Goal: Task Accomplishment & Management: Manage account settings

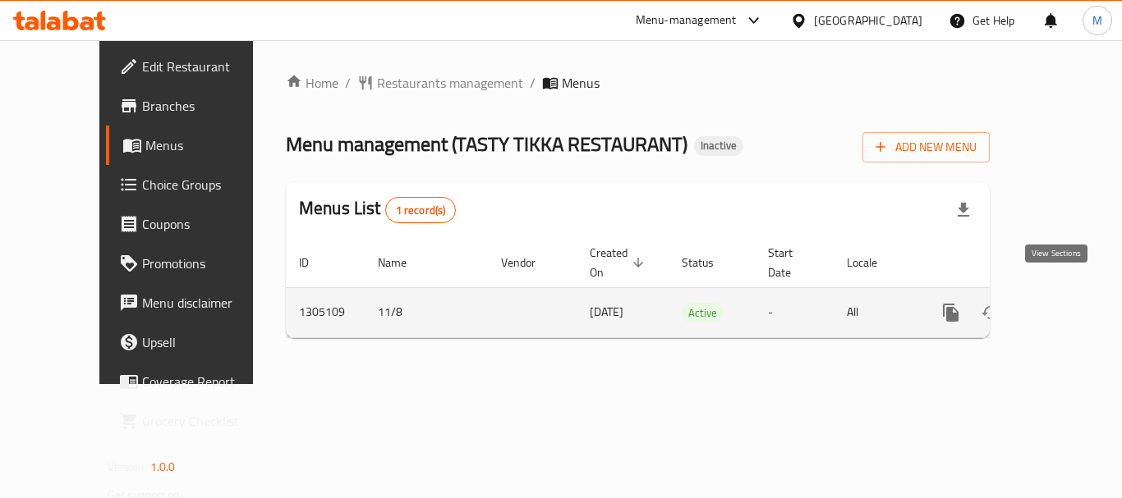
click at [1059, 303] on icon "enhanced table" at bounding box center [1069, 313] width 20 height 20
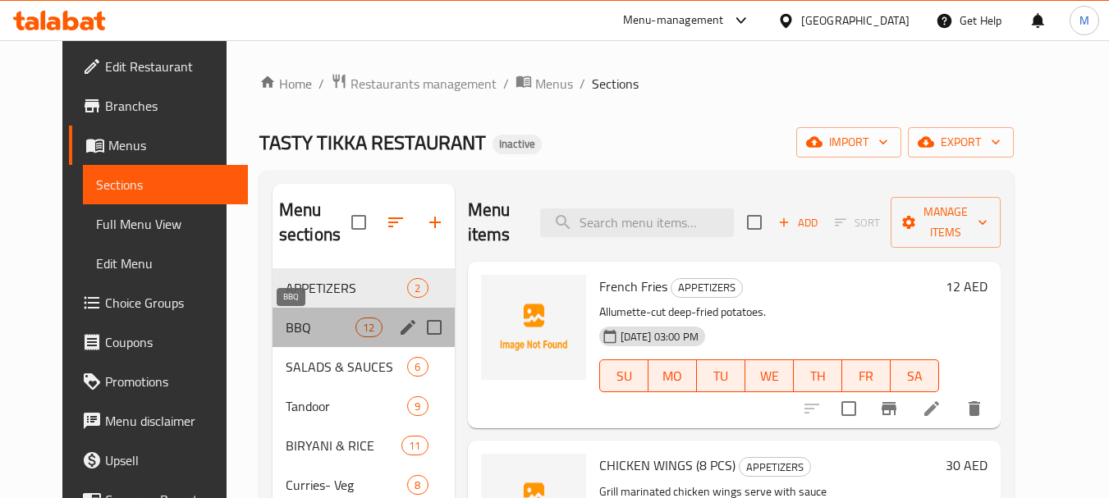
click at [306, 325] on span "BBQ" at bounding box center [321, 328] width 70 height 20
click at [303, 367] on span "SALADS & SAUCES" at bounding box center [347, 367] width 122 height 20
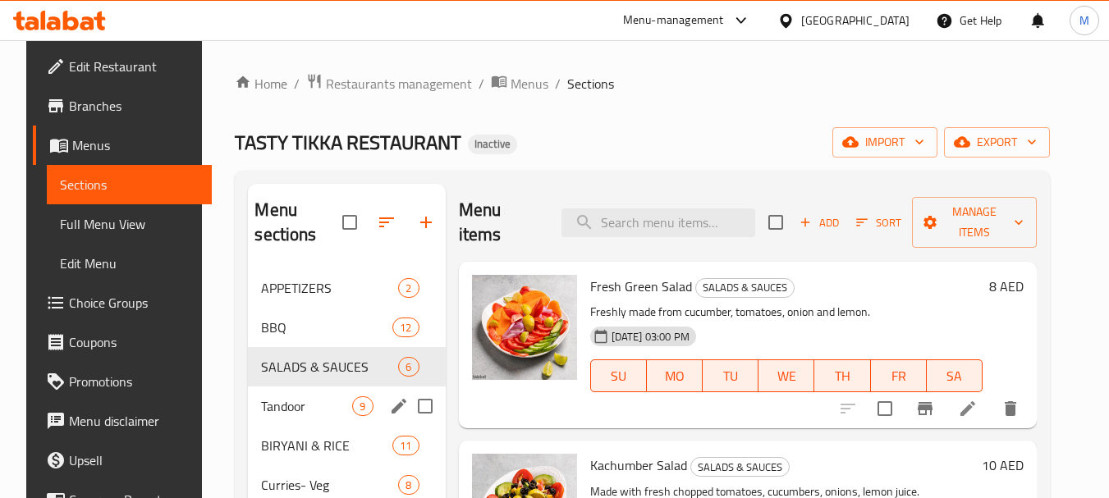
click at [289, 418] on div "Tandoor 9" at bounding box center [346, 406] width 197 height 39
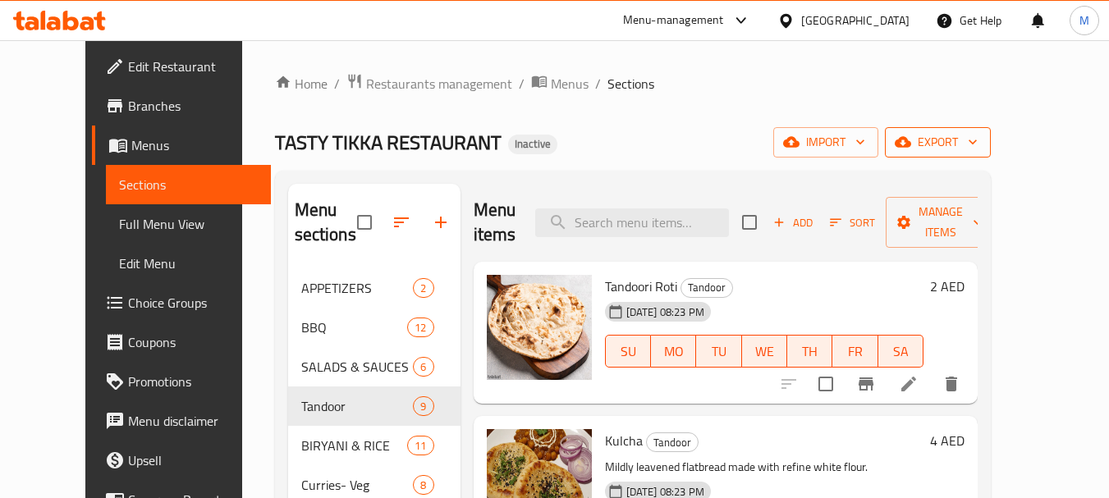
click at [978, 150] on span "export" at bounding box center [938, 142] width 80 height 21
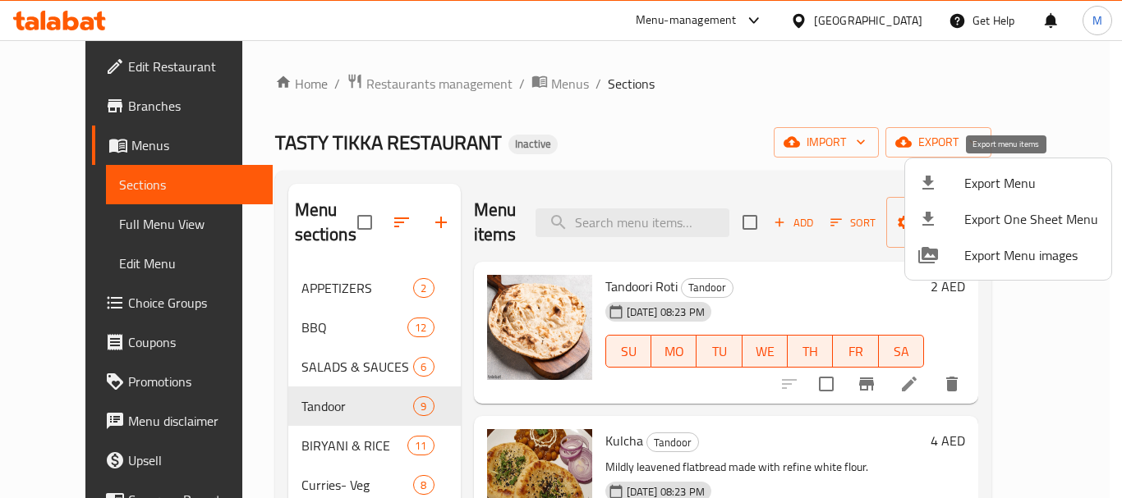
click at [957, 177] on div at bounding box center [941, 183] width 46 height 20
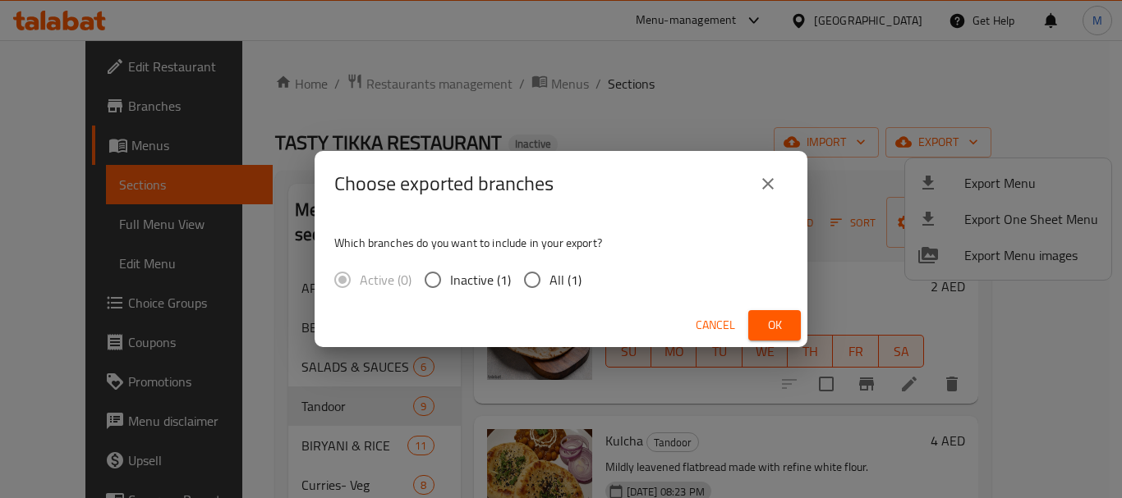
click at [561, 286] on span "All (1)" at bounding box center [565, 280] width 32 height 20
click at [549, 286] on input "All (1)" at bounding box center [532, 280] width 34 height 34
radio input "true"
click at [762, 325] on span "Ok" at bounding box center [774, 325] width 26 height 21
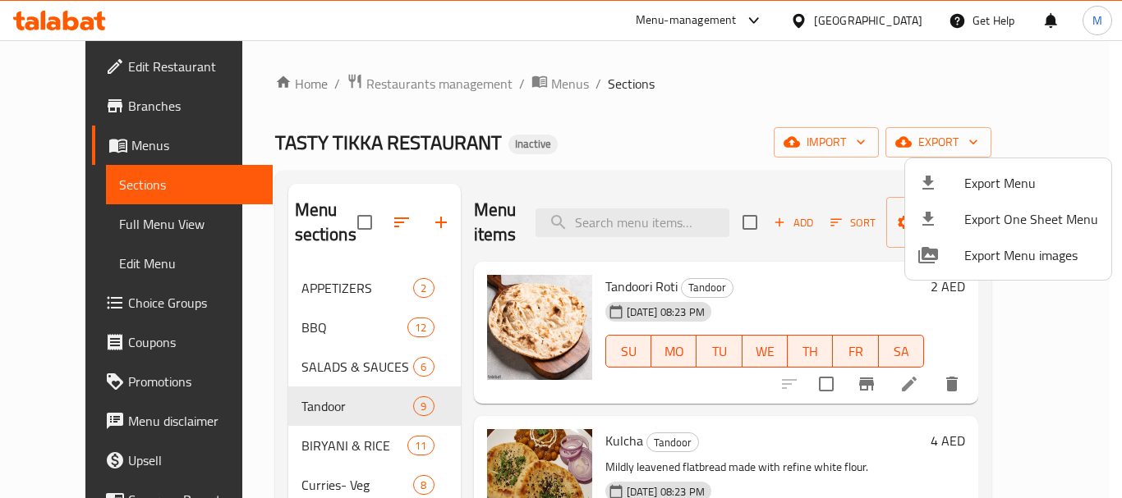
click at [640, 103] on div at bounding box center [561, 249] width 1122 height 498
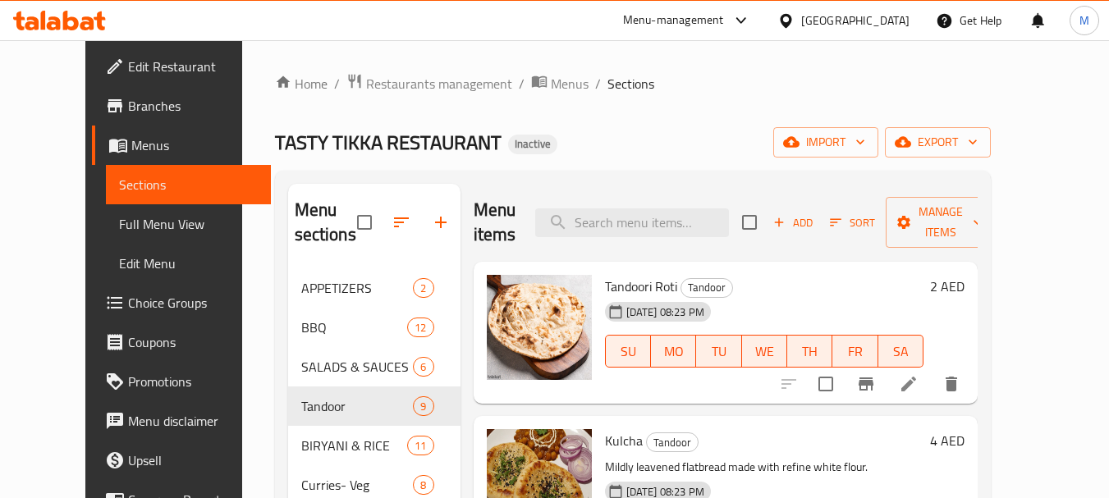
click at [829, 24] on div "[GEOGRAPHIC_DATA]" at bounding box center [855, 20] width 108 height 18
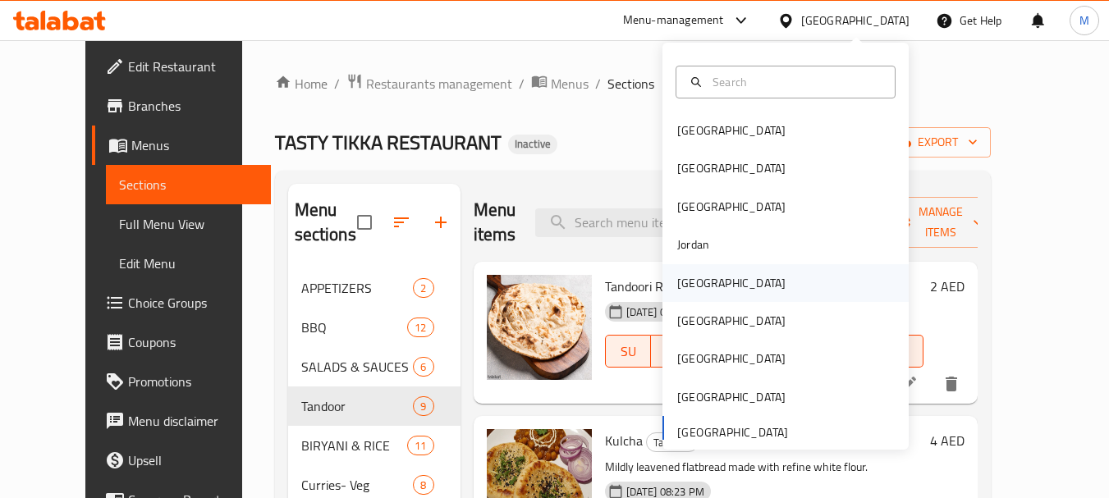
click at [694, 286] on div "[GEOGRAPHIC_DATA]" at bounding box center [731, 283] width 108 height 18
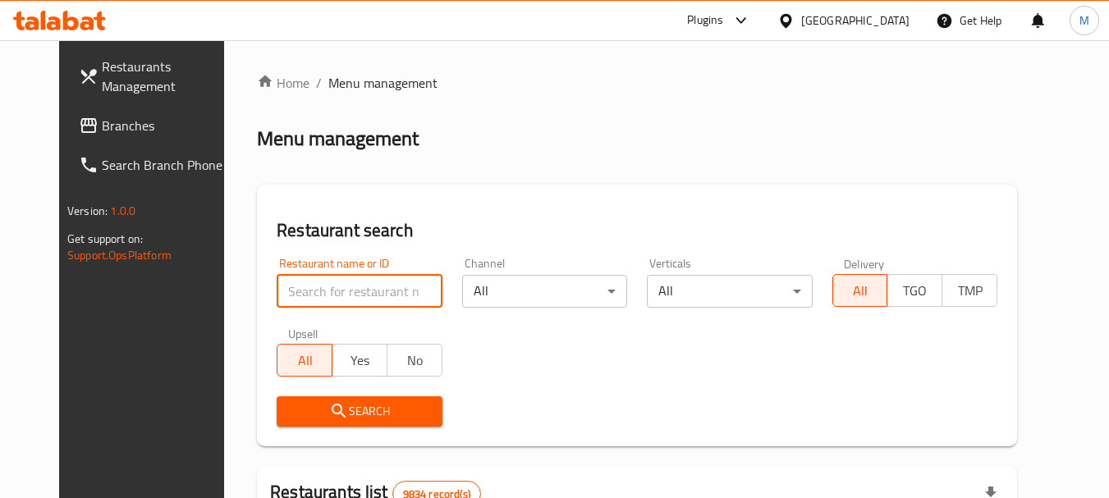
click at [397, 291] on input "search" at bounding box center [359, 291] width 165 height 33
paste input "Mixesat"
type input "Mixesat"
click at [360, 415] on span "Search" at bounding box center [359, 412] width 139 height 21
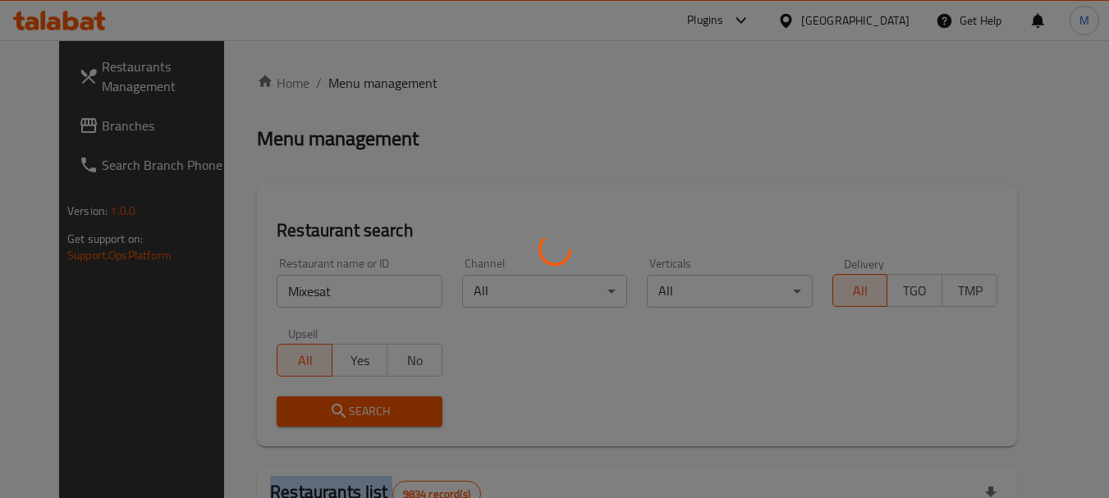
click at [360, 415] on div at bounding box center [554, 249] width 1109 height 498
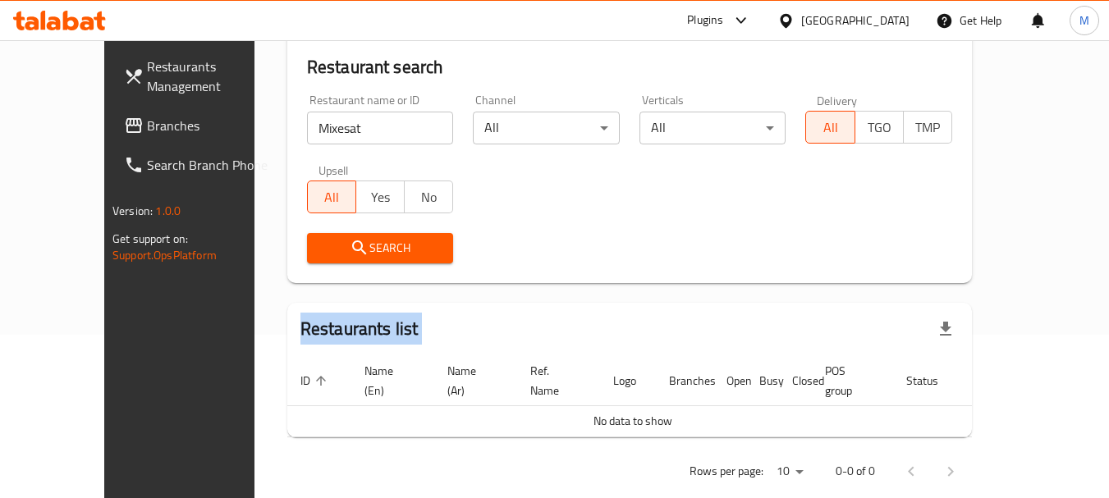
scroll to position [172, 0]
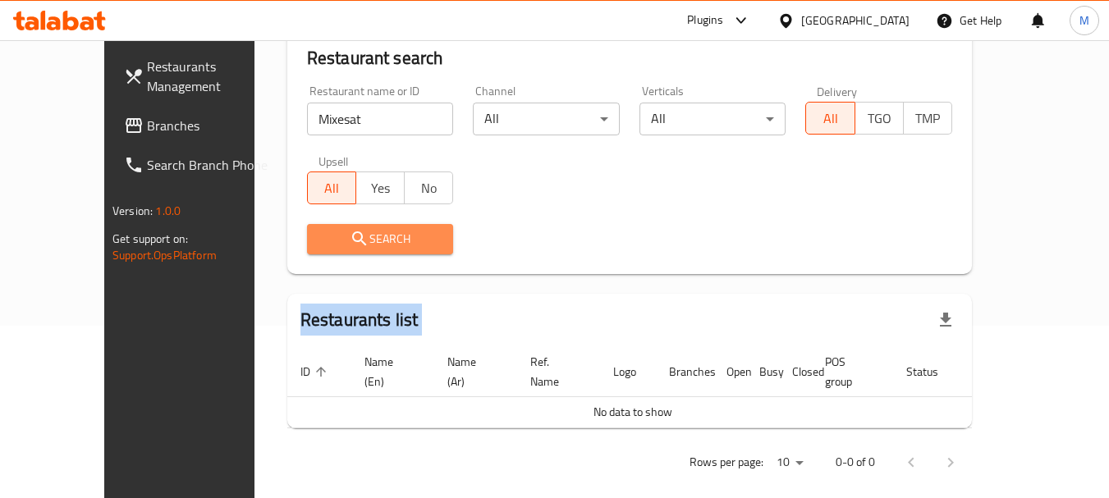
click at [367, 232] on span "Search" at bounding box center [380, 239] width 121 height 21
click at [320, 229] on span "Search" at bounding box center [380, 239] width 121 height 21
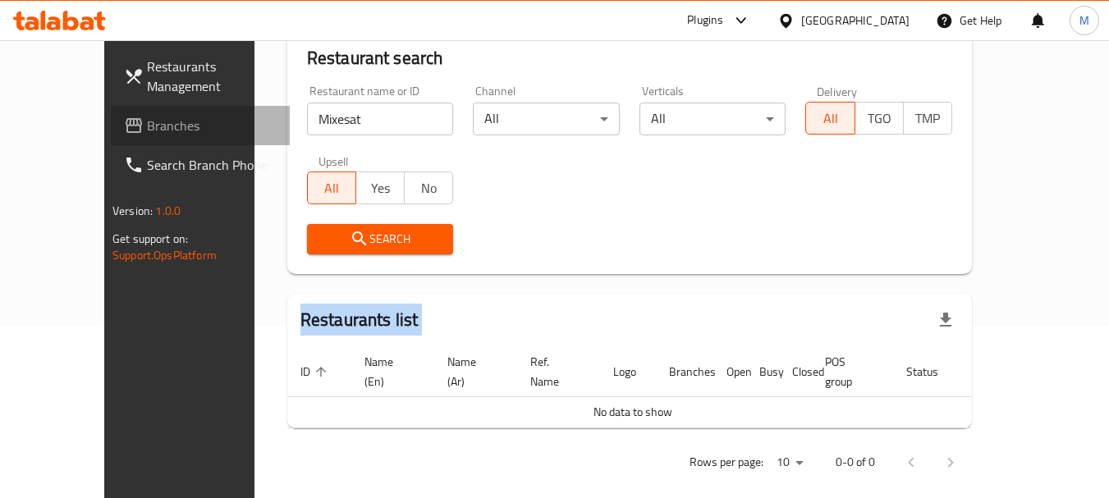
click at [147, 123] on span "Branches" at bounding box center [212, 126] width 130 height 20
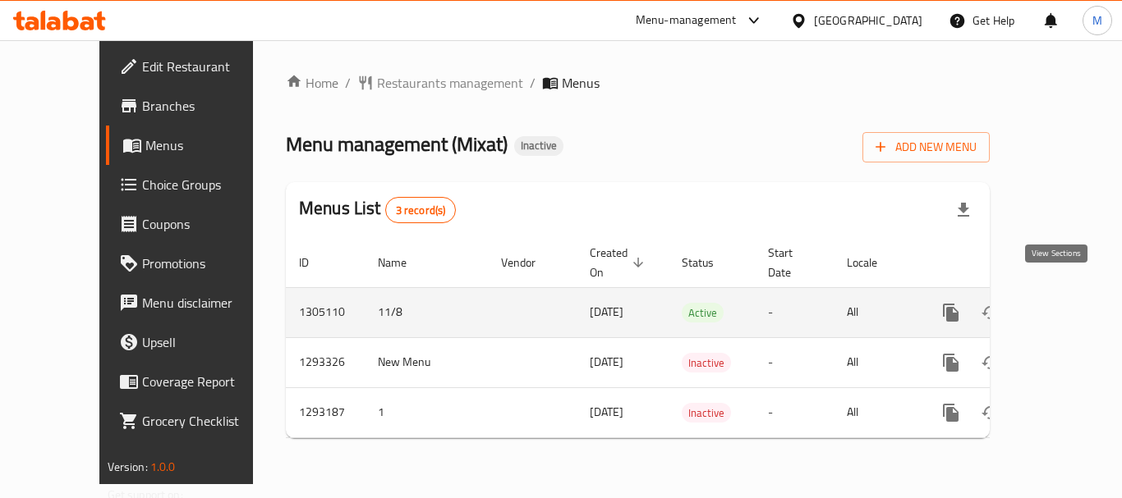
click at [1059, 303] on icon "enhanced table" at bounding box center [1069, 313] width 20 height 20
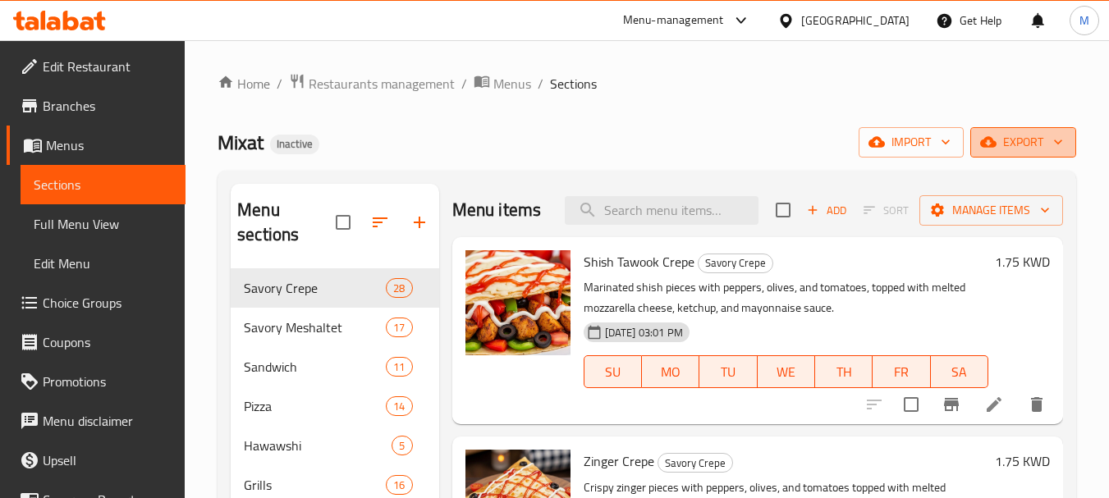
click at [1021, 135] on span "export" at bounding box center [1024, 142] width 80 height 21
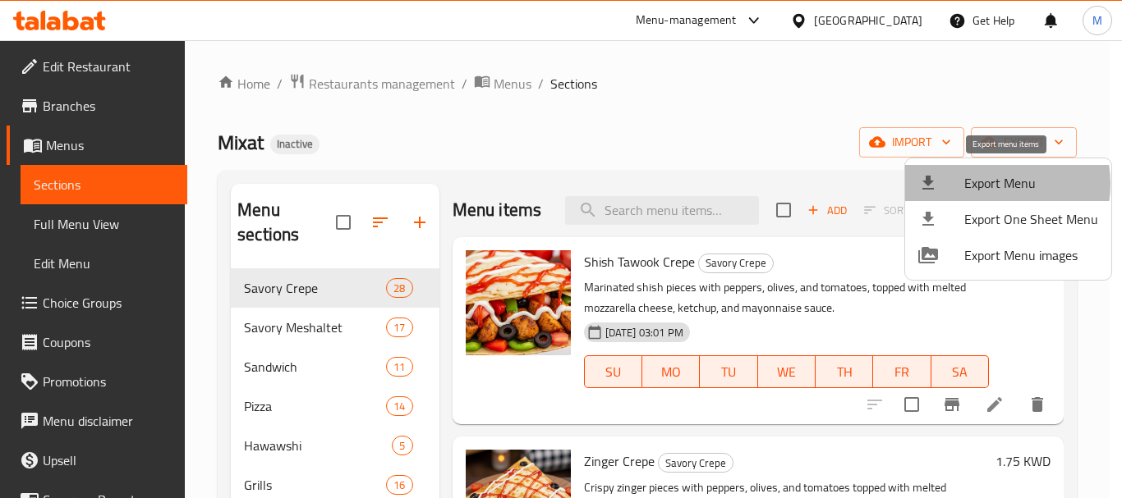
click at [989, 184] on span "Export Menu" at bounding box center [1031, 183] width 134 height 20
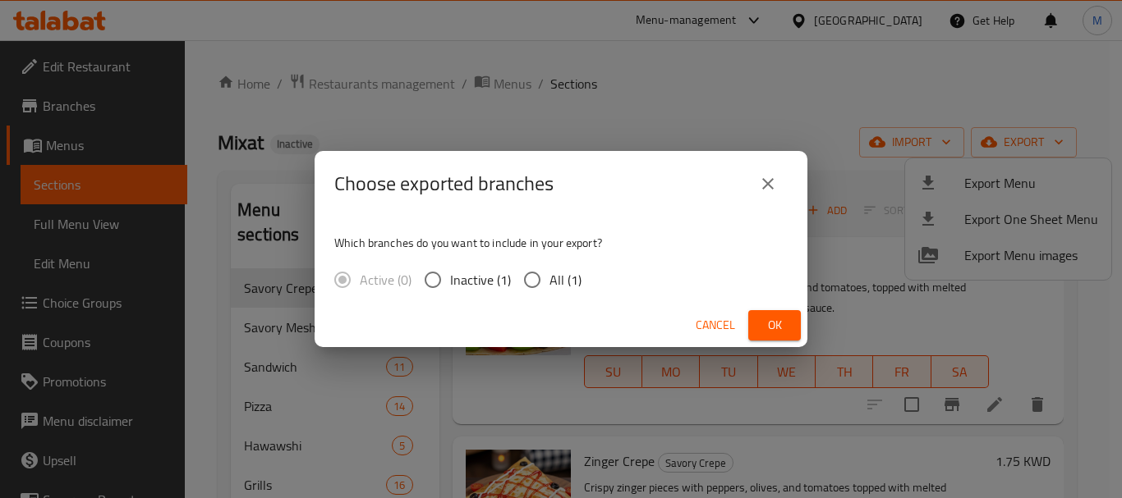
drag, startPoint x: 546, startPoint y: 286, endPoint x: 572, endPoint y: 283, distance: 26.4
click at [548, 286] on input "All (1)" at bounding box center [532, 280] width 34 height 34
radio input "true"
click at [782, 332] on span "Ok" at bounding box center [774, 325] width 26 height 21
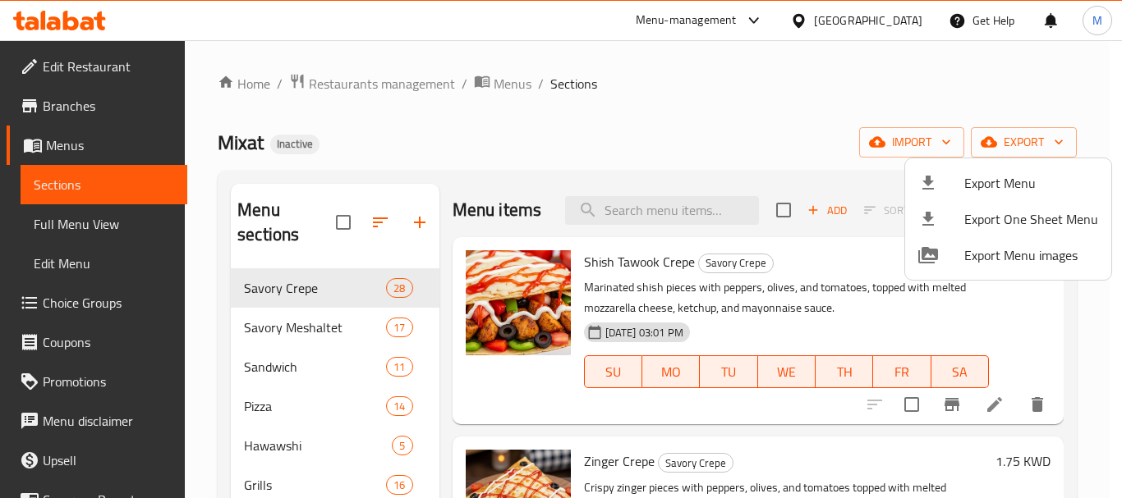
click at [871, 17] on div at bounding box center [561, 249] width 1122 height 498
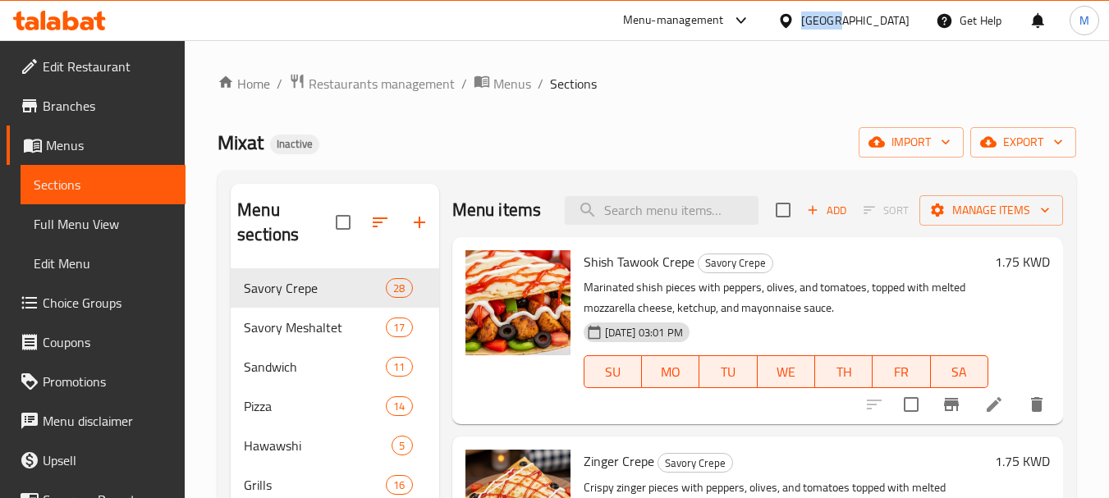
click at [801, 17] on div at bounding box center [790, 20] width 24 height 18
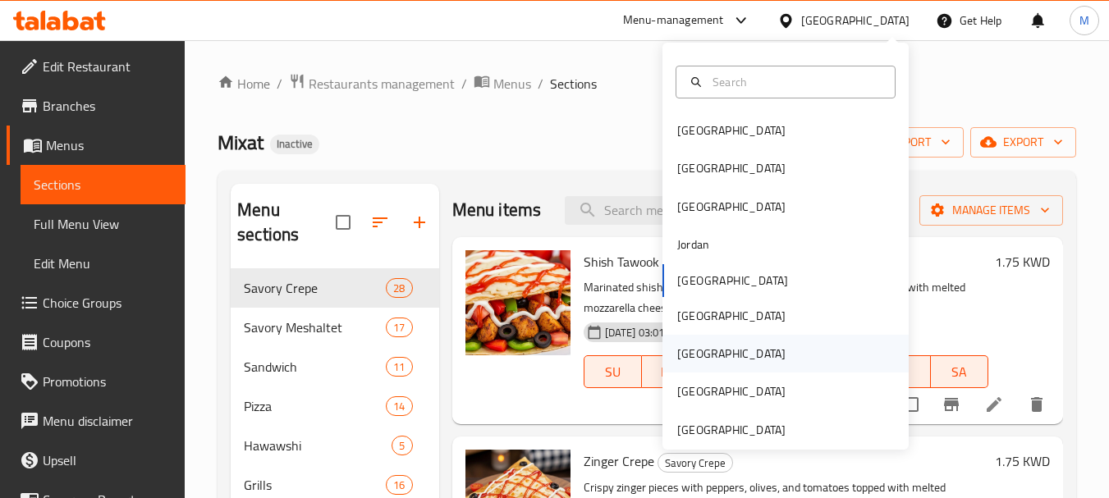
click at [695, 359] on div "[GEOGRAPHIC_DATA]" at bounding box center [731, 354] width 135 height 38
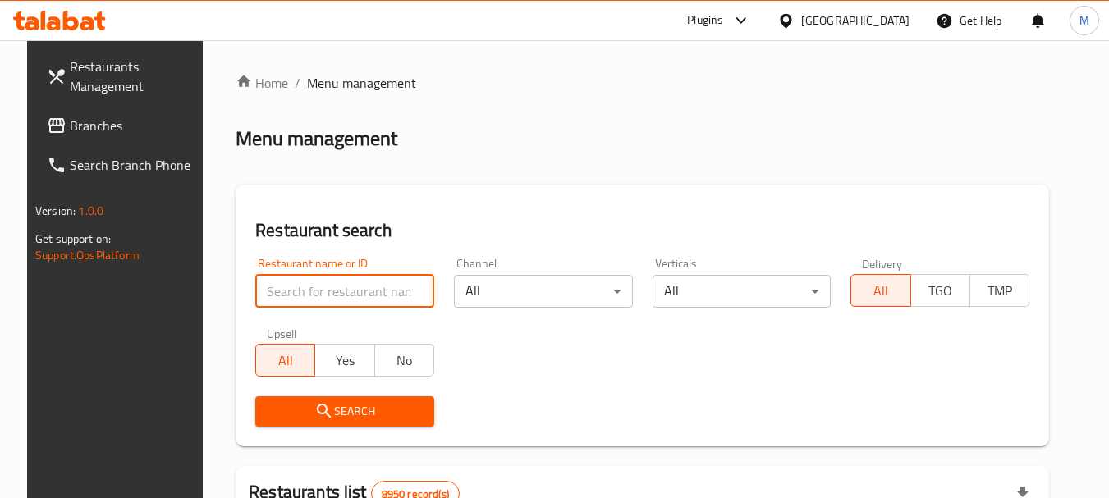
click at [307, 291] on input "search" at bounding box center [344, 291] width 179 height 33
paste input "Madghout Al Kaif"
type input "Madghout Al Kaif"
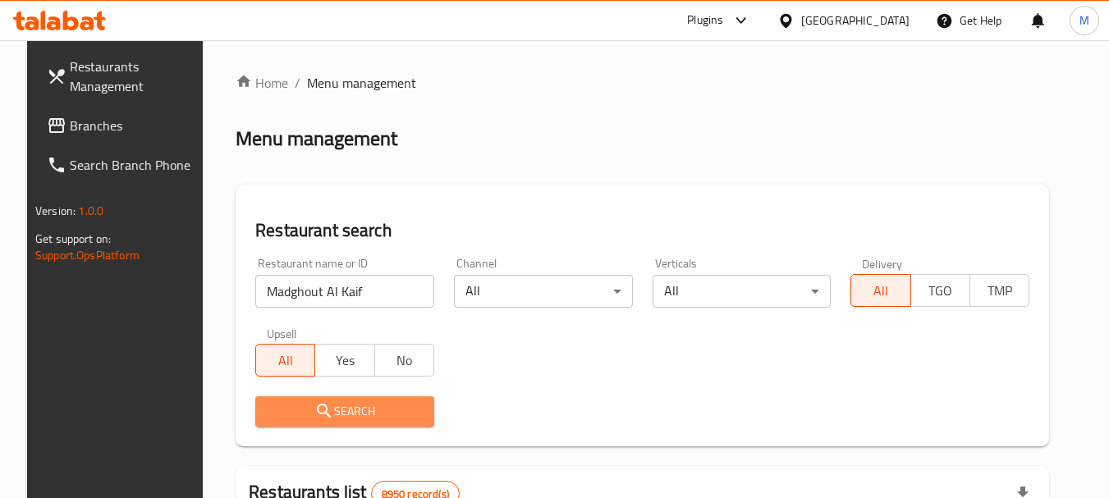
click at [336, 412] on span "Search" at bounding box center [345, 412] width 153 height 21
click at [336, 412] on div at bounding box center [554, 249] width 1109 height 498
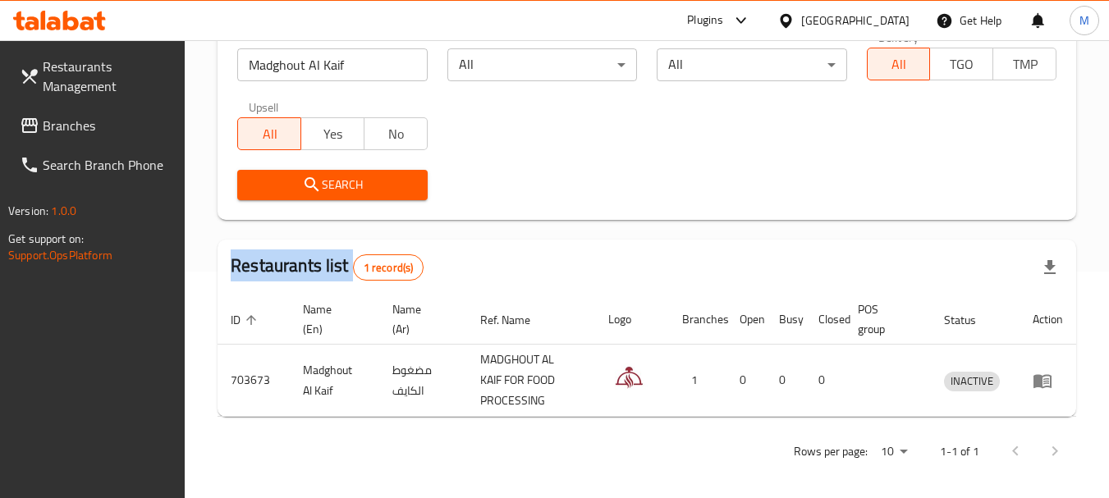
scroll to position [234, 0]
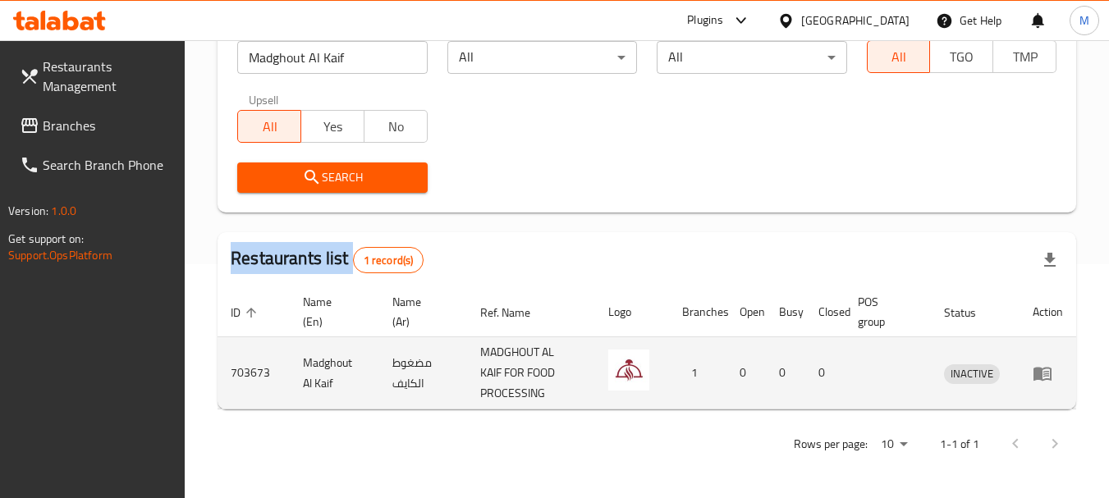
click at [1050, 368] on icon "enhanced table" at bounding box center [1043, 374] width 18 height 14
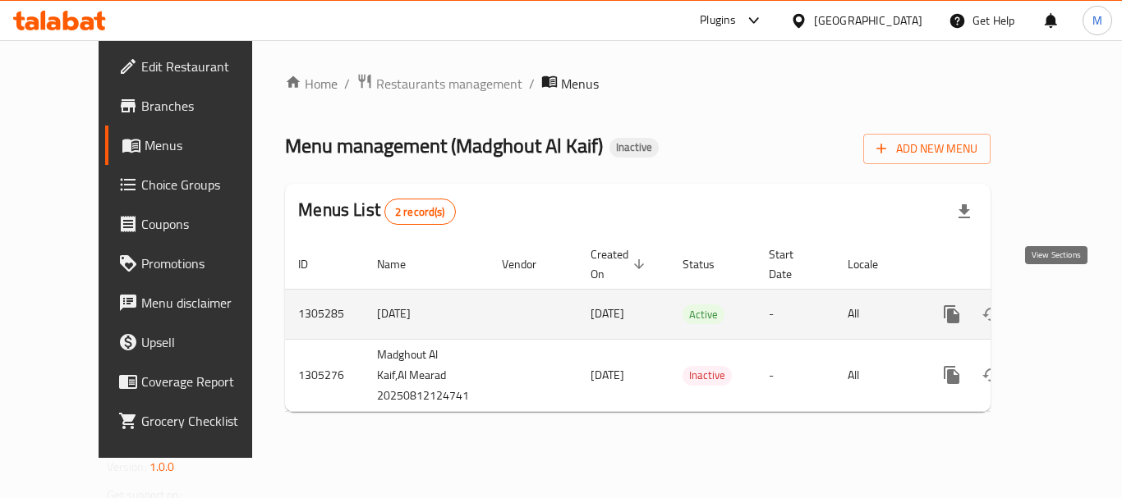
click at [1060, 305] on icon "enhanced table" at bounding box center [1070, 315] width 20 height 20
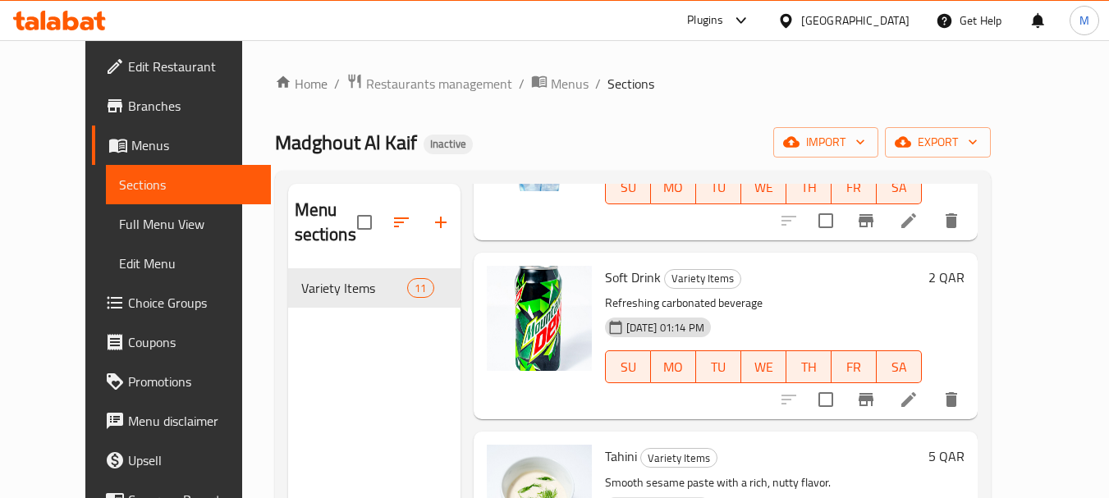
scroll to position [1540, 0]
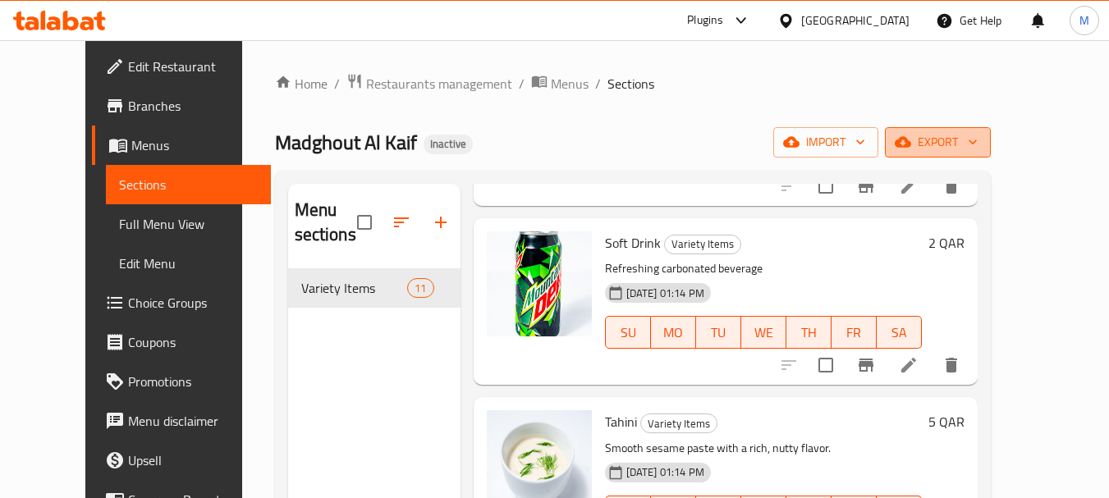
click at [981, 143] on icon "button" at bounding box center [973, 142] width 16 height 16
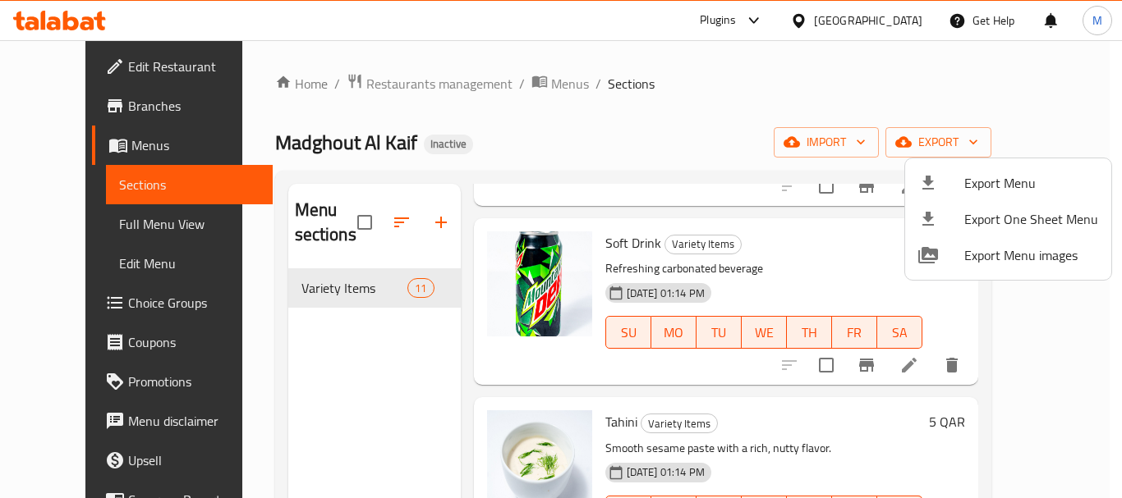
click at [1020, 181] on span "Export Menu" at bounding box center [1031, 183] width 134 height 20
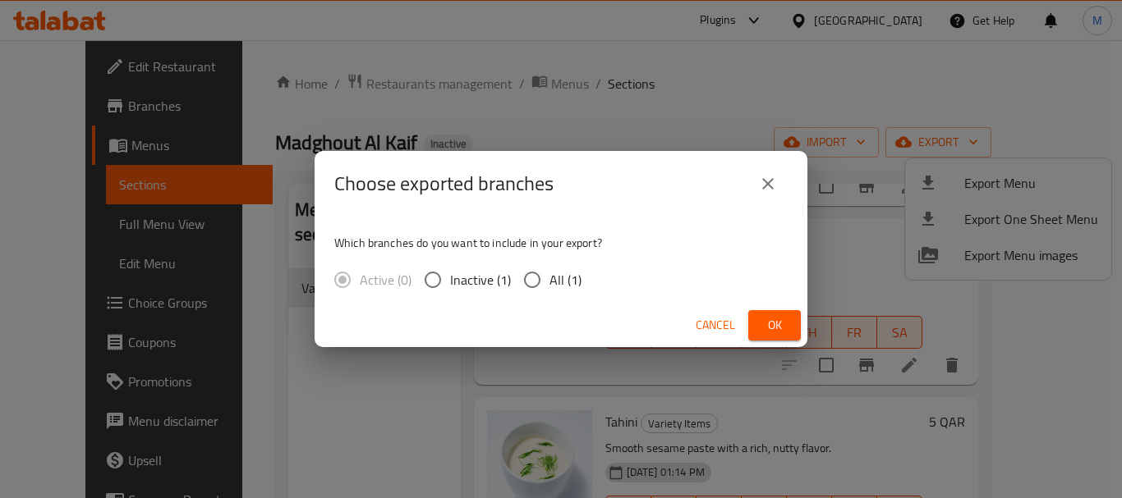
click at [568, 283] on span "All (1)" at bounding box center [565, 280] width 32 height 20
click at [549, 283] on input "All (1)" at bounding box center [532, 280] width 34 height 34
radio input "true"
click at [764, 325] on span "Ok" at bounding box center [774, 325] width 26 height 21
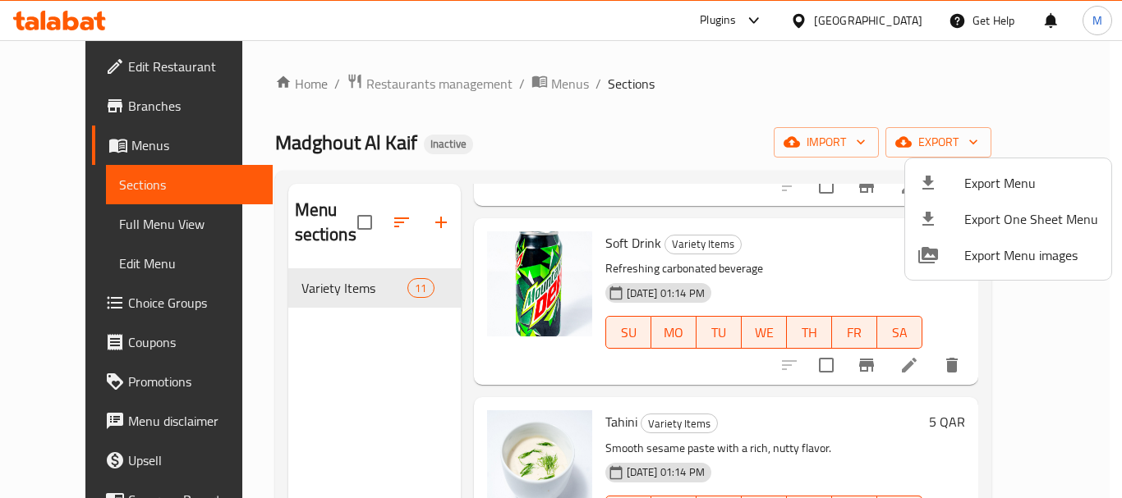
drag, startPoint x: 783, startPoint y: 386, endPoint x: 794, endPoint y: 379, distance: 13.2
click at [794, 379] on div at bounding box center [561, 249] width 1122 height 498
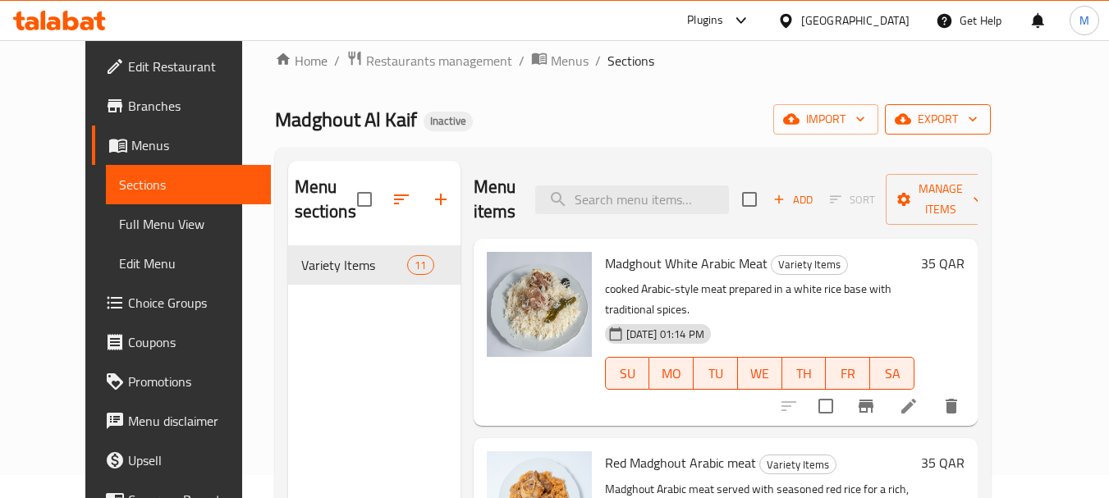
scroll to position [0, 0]
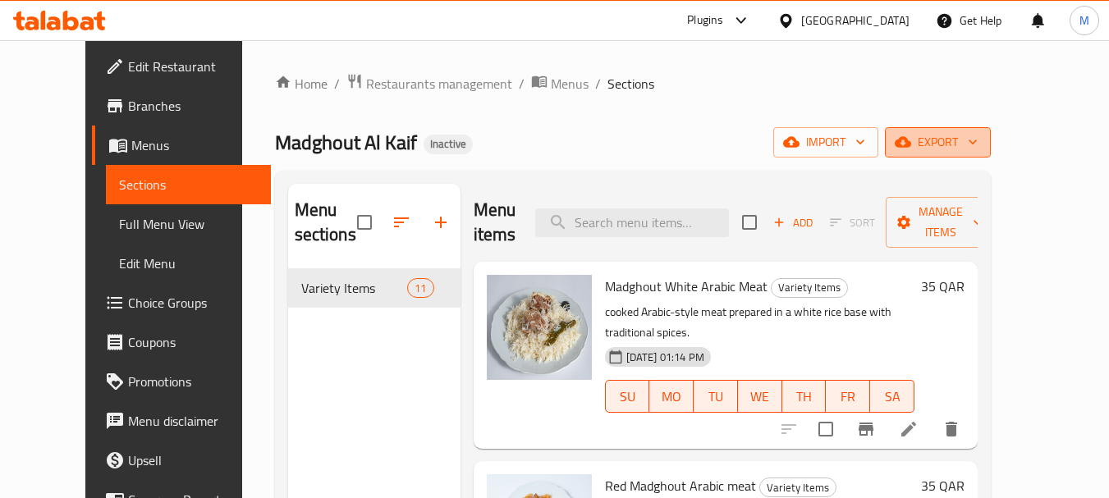
click at [978, 141] on span "export" at bounding box center [938, 142] width 80 height 21
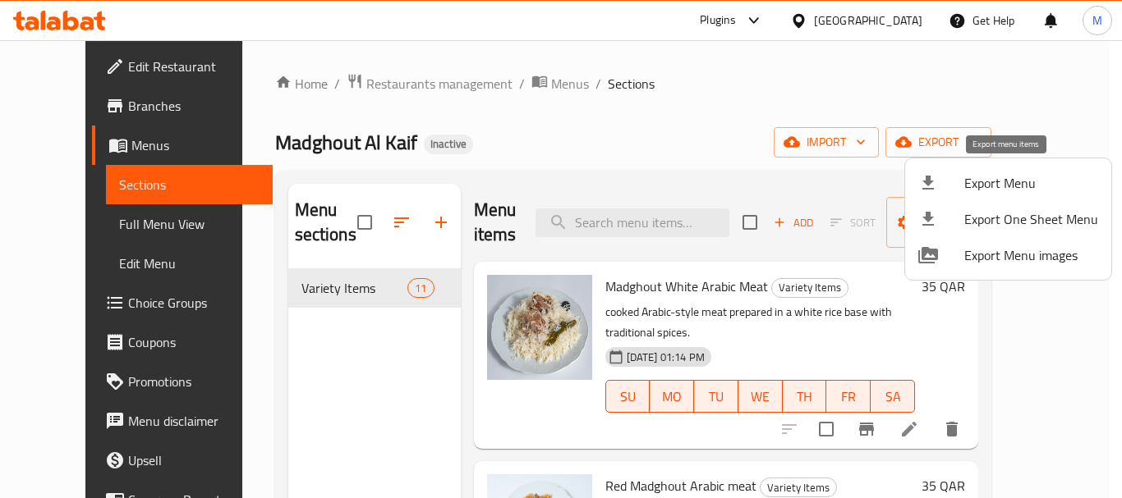
click at [970, 188] on span "Export Menu" at bounding box center [1031, 183] width 134 height 20
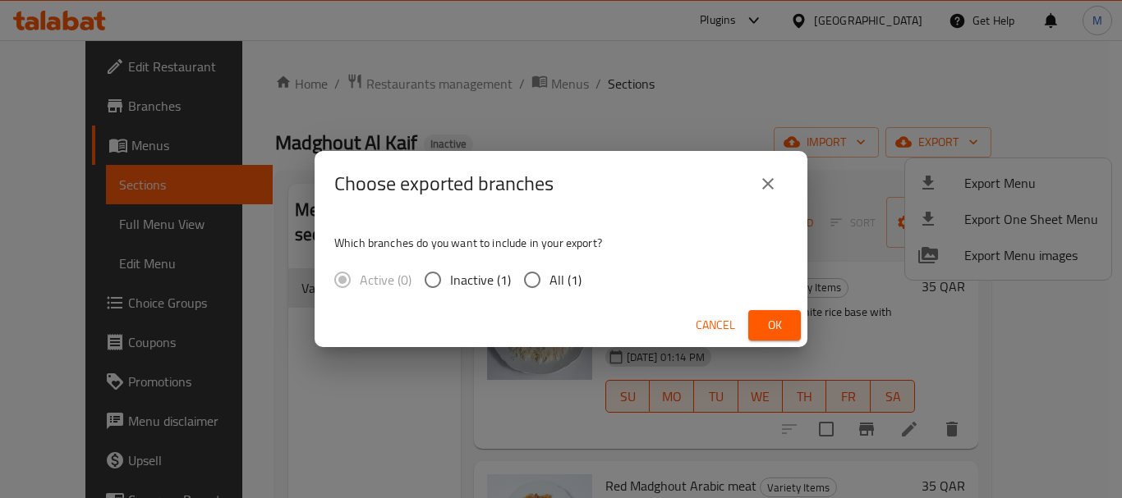
click at [551, 284] on span "All (1)" at bounding box center [565, 280] width 32 height 20
click at [549, 284] on input "All (1)" at bounding box center [532, 280] width 34 height 34
radio input "true"
click at [769, 318] on span "Ok" at bounding box center [774, 325] width 26 height 21
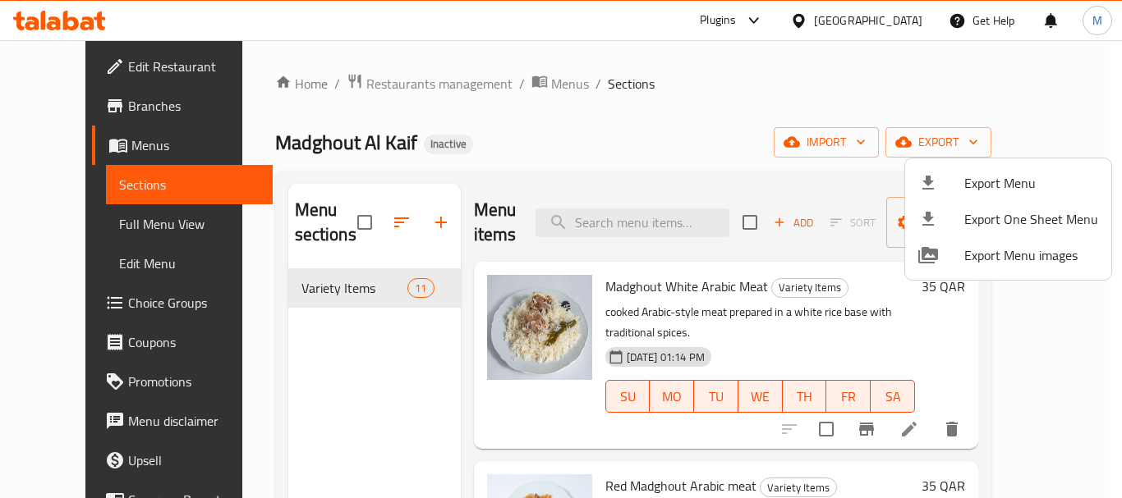
click at [94, 72] on div at bounding box center [561, 249] width 1122 height 498
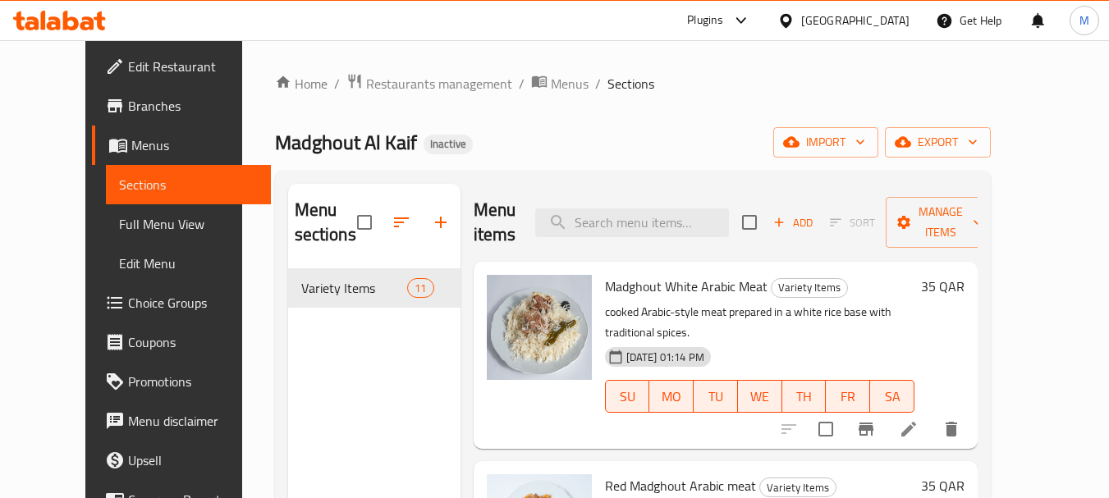
click at [128, 72] on span "Edit Restaurant" at bounding box center [193, 67] width 130 height 20
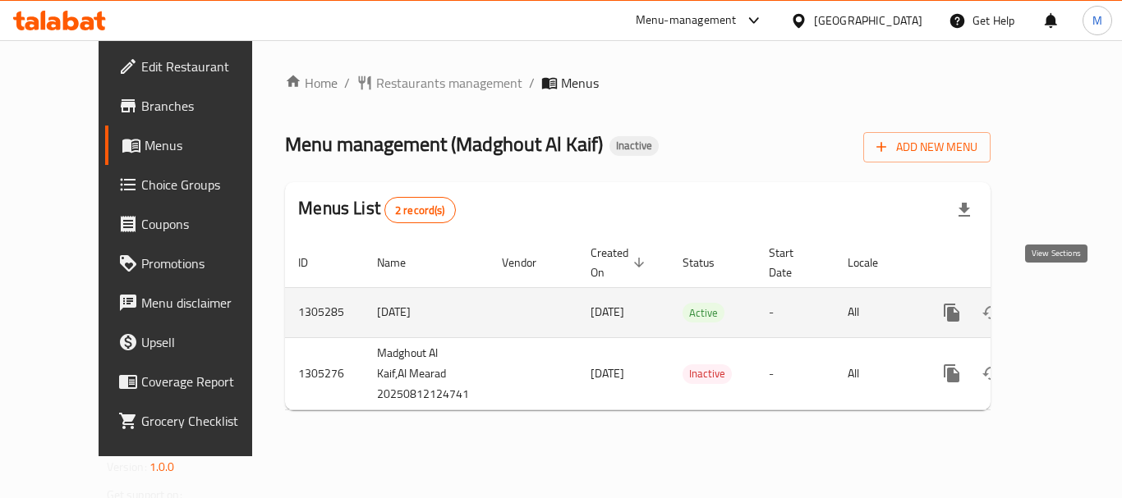
click at [1060, 303] on icon "enhanced table" at bounding box center [1070, 313] width 20 height 20
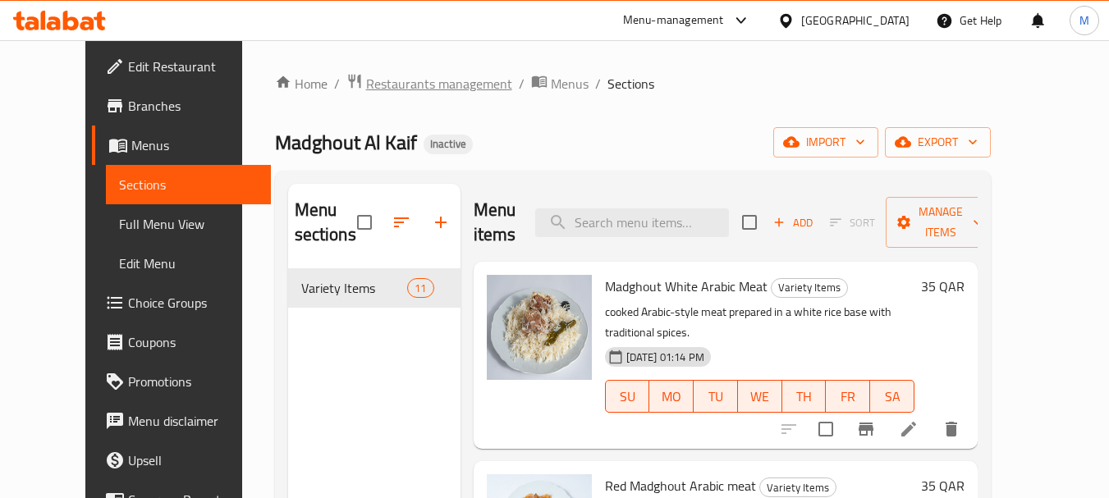
click at [390, 85] on span "Restaurants management" at bounding box center [439, 84] width 146 height 20
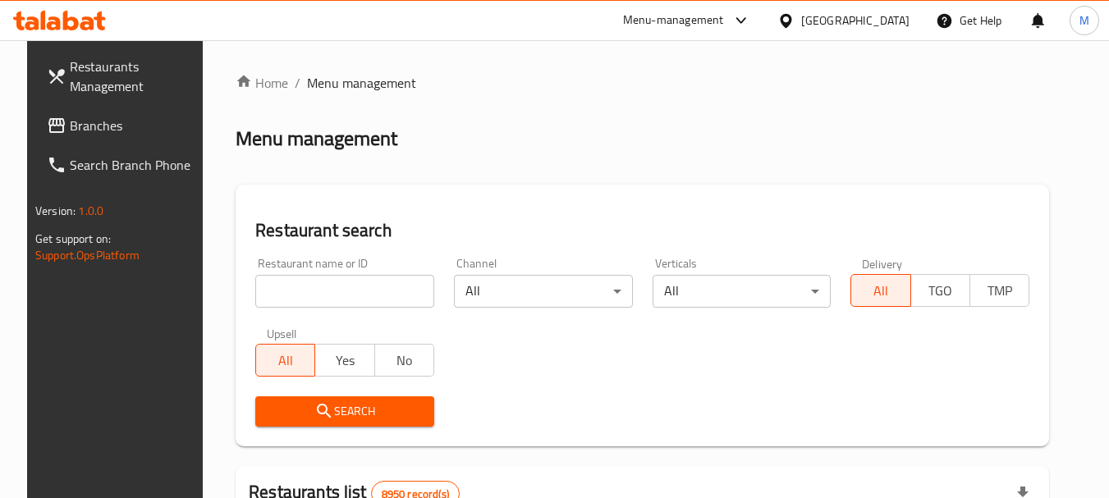
click at [905, 22] on div "[GEOGRAPHIC_DATA]" at bounding box center [855, 20] width 108 height 18
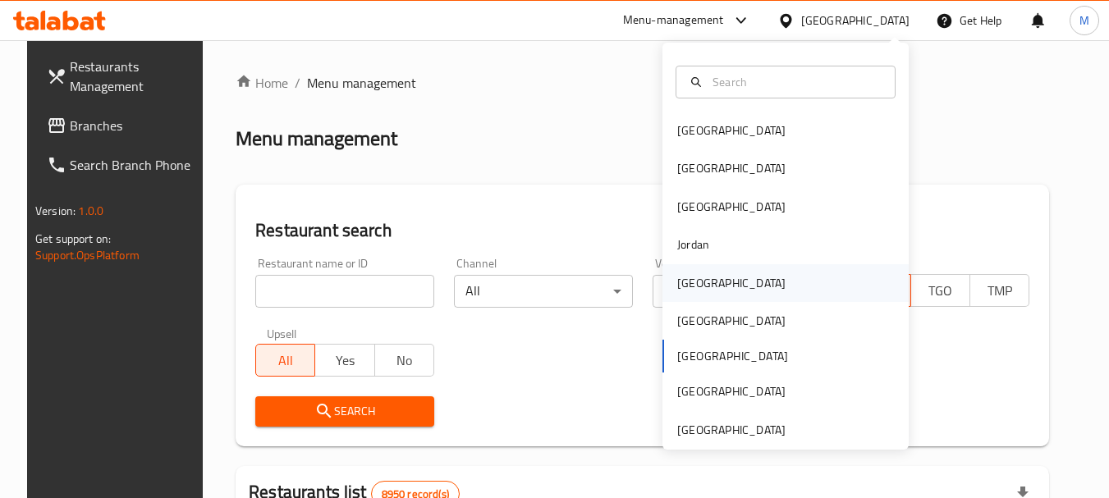
click at [714, 292] on div "[GEOGRAPHIC_DATA]" at bounding box center [786, 283] width 246 height 38
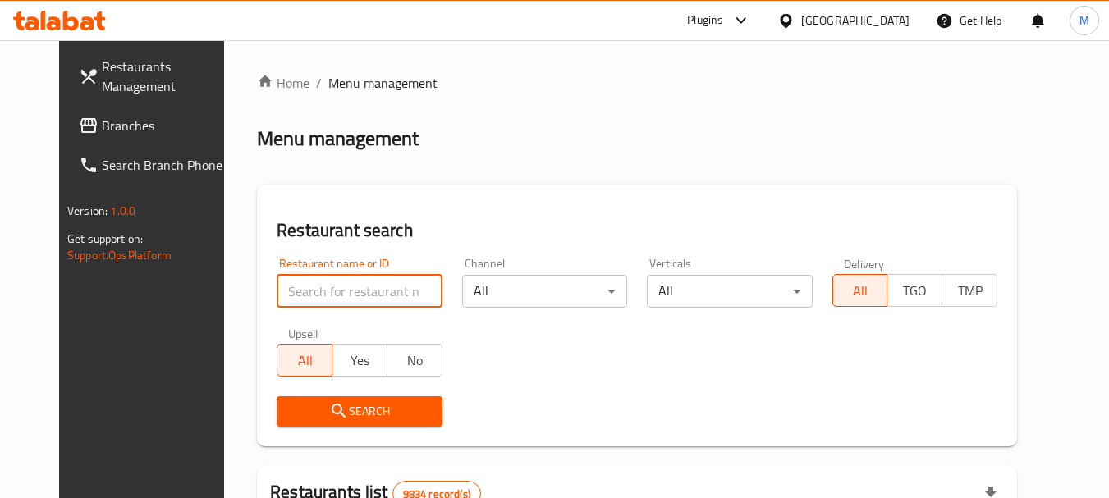
click at [367, 292] on input "search" at bounding box center [359, 291] width 165 height 33
paste input "Mr Potato"
type input "Mr Potato"
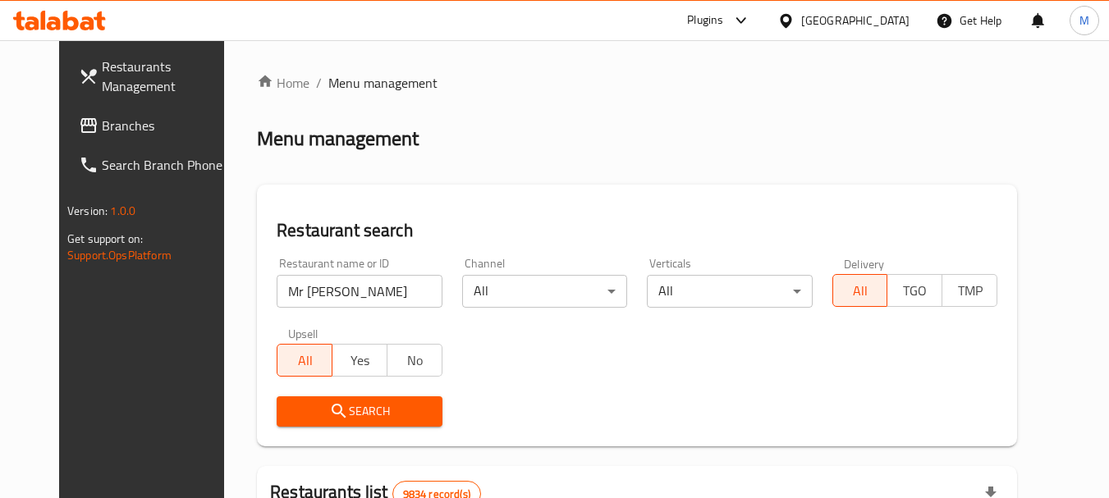
click at [325, 418] on span "Search" at bounding box center [359, 412] width 139 height 21
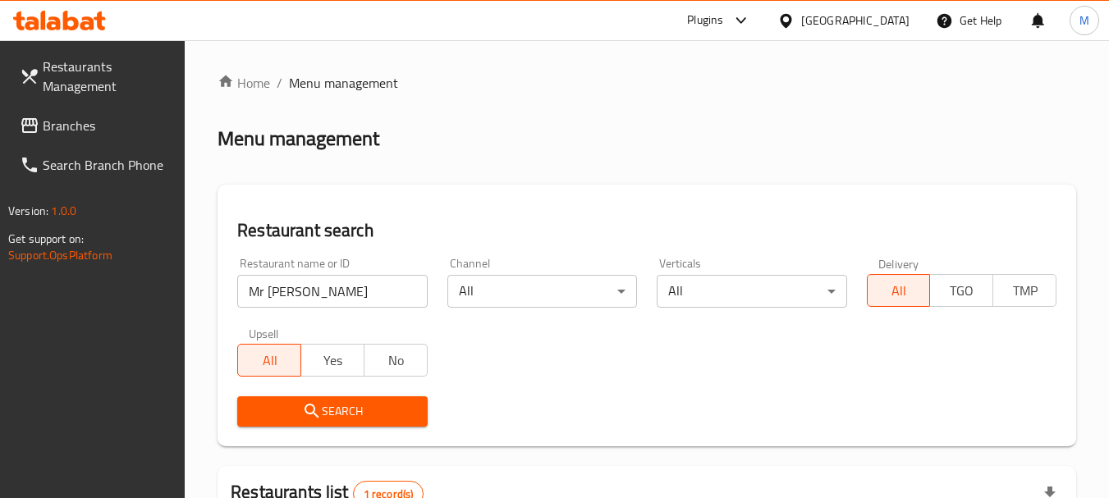
click at [394, 420] on span "Search" at bounding box center [331, 412] width 163 height 21
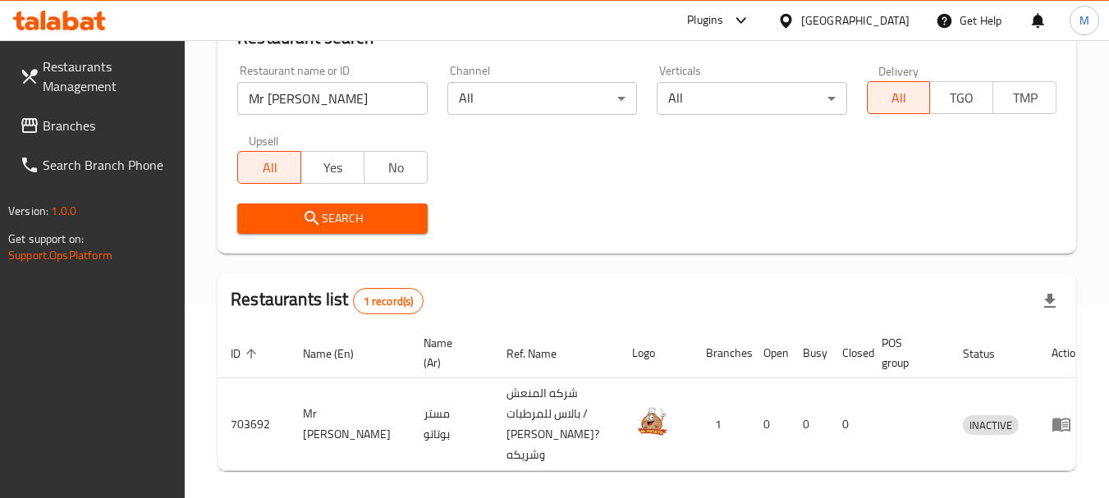
scroll to position [234, 0]
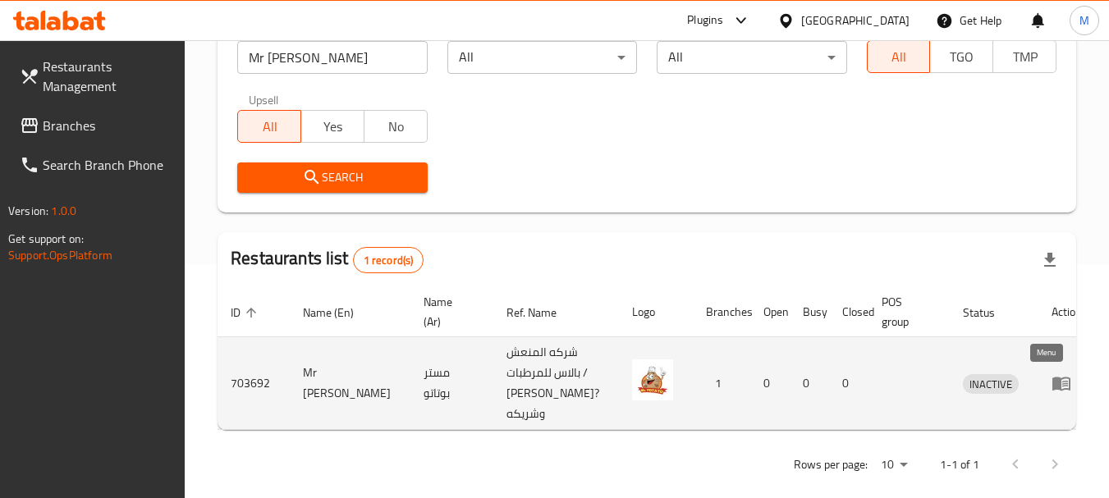
click at [1053, 380] on icon "enhanced table" at bounding box center [1062, 385] width 18 height 14
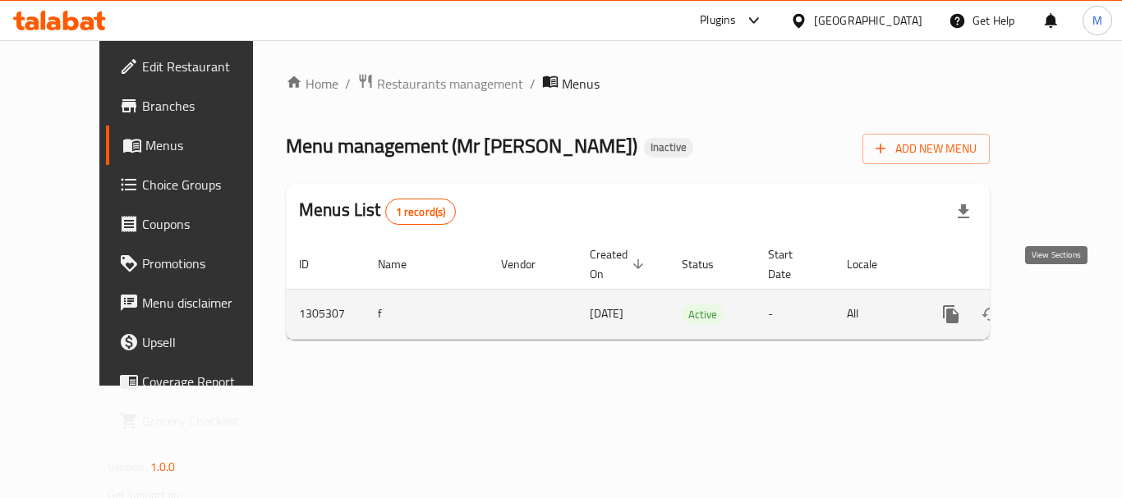
click at [1059, 305] on icon "enhanced table" at bounding box center [1069, 315] width 20 height 20
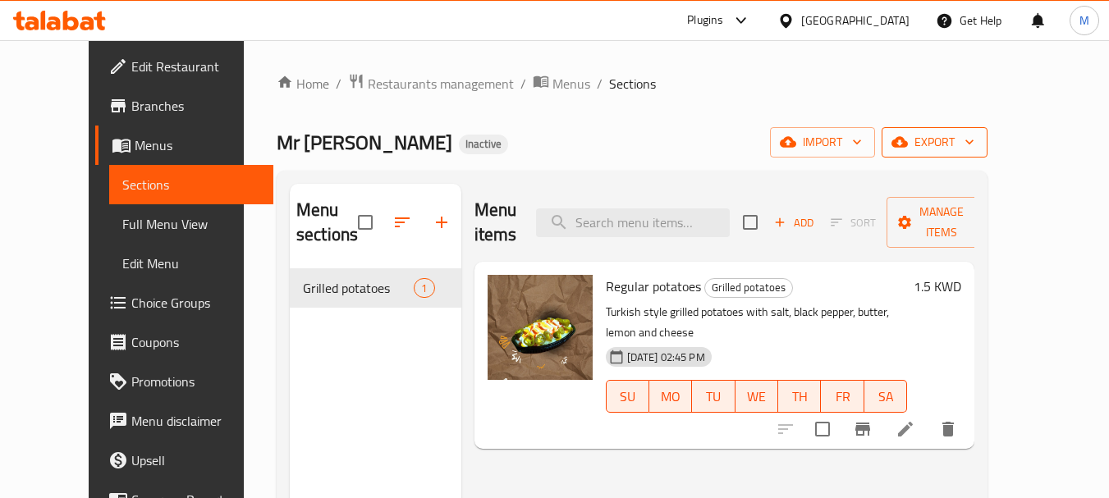
click at [975, 144] on span "export" at bounding box center [935, 142] width 80 height 21
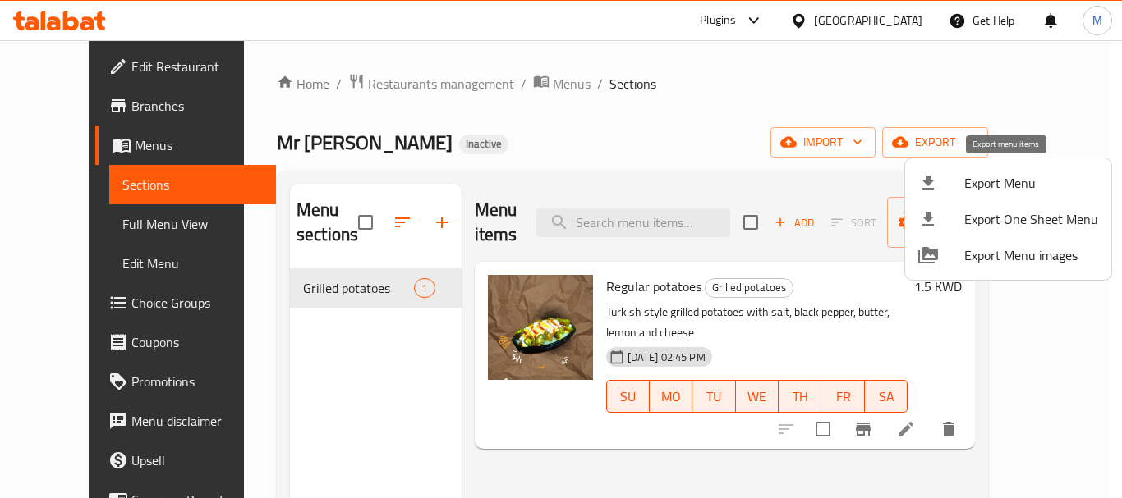
click at [1027, 178] on span "Export Menu" at bounding box center [1031, 183] width 134 height 20
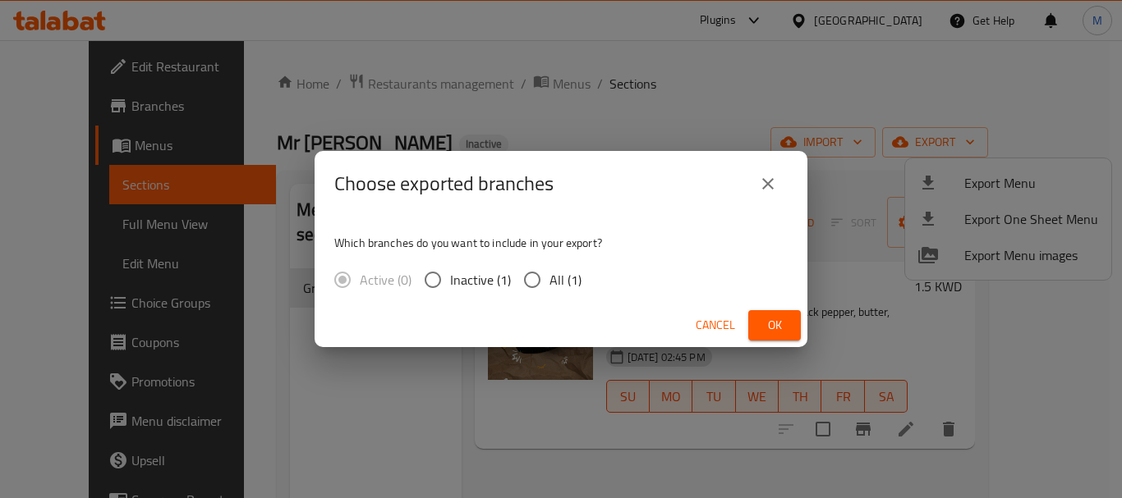
click at [570, 280] on span "All (1)" at bounding box center [565, 280] width 32 height 20
click at [549, 280] on input "All (1)" at bounding box center [532, 280] width 34 height 34
radio input "true"
click at [789, 327] on button "Ok" at bounding box center [774, 325] width 53 height 30
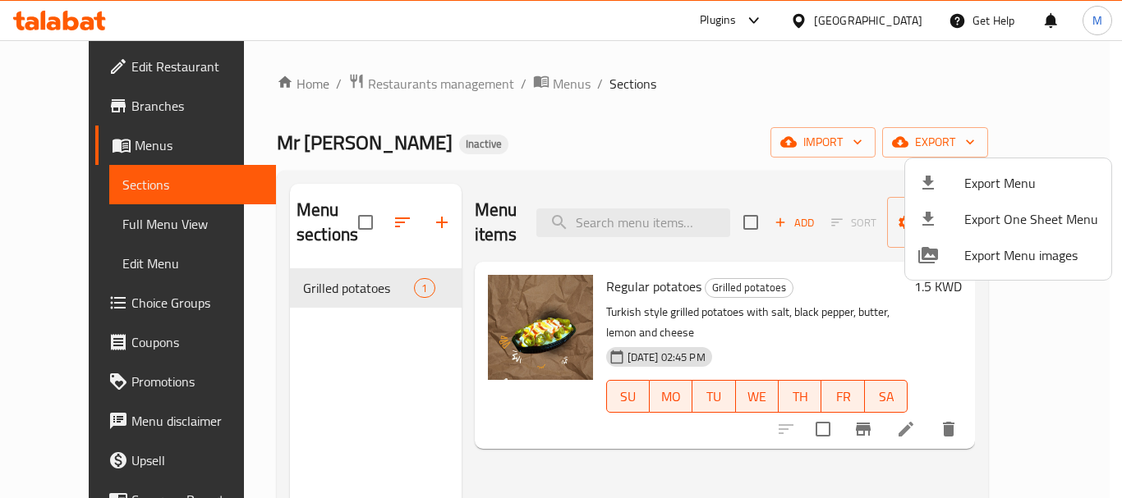
click at [103, 73] on div at bounding box center [561, 249] width 1122 height 498
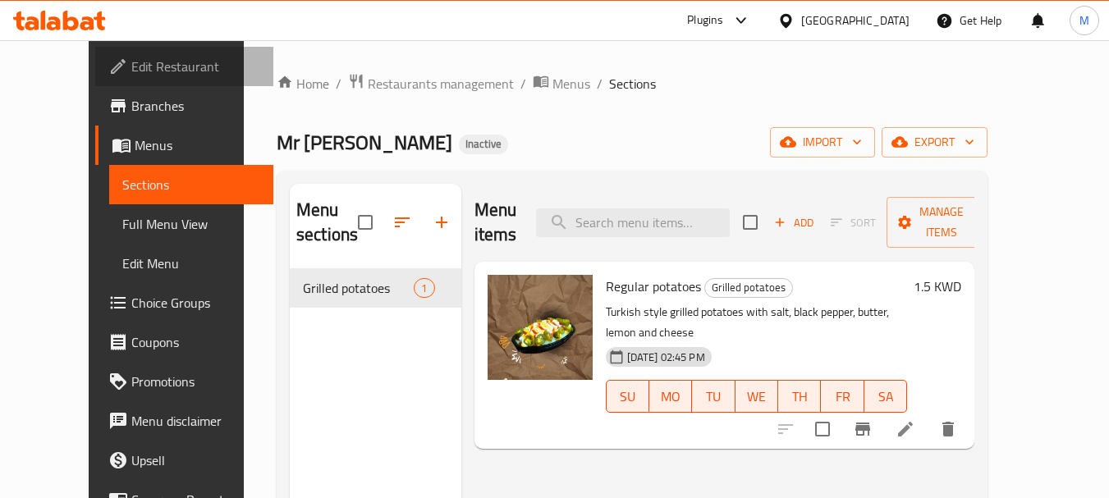
click at [131, 68] on span "Edit Restaurant" at bounding box center [196, 67] width 130 height 20
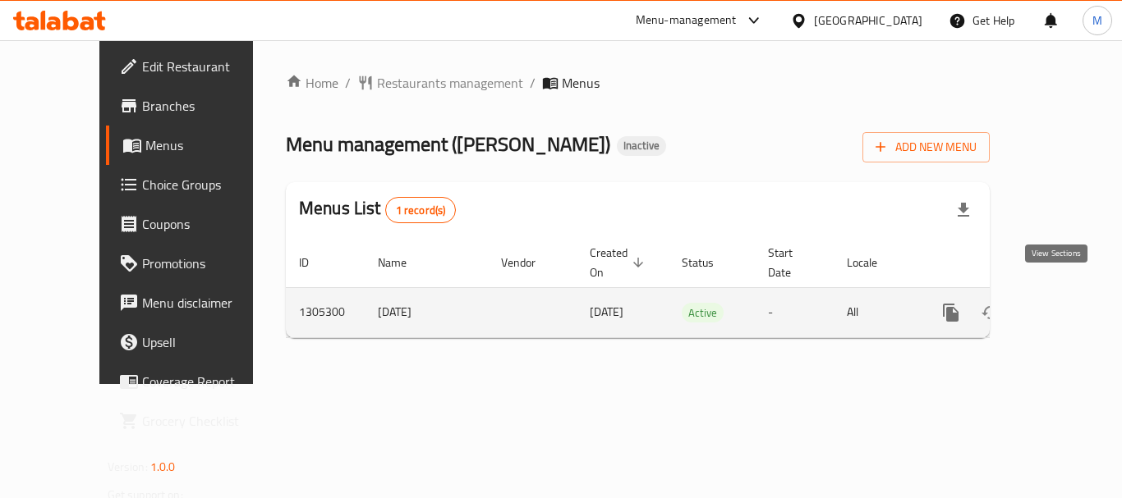
click at [1064, 303] on icon "enhanced table" at bounding box center [1069, 313] width 20 height 20
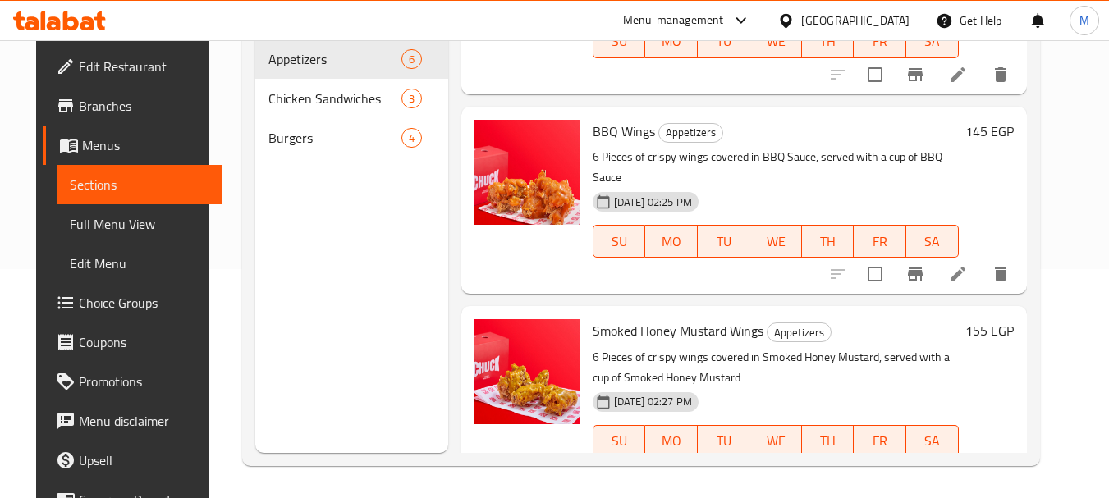
scroll to position [230, 0]
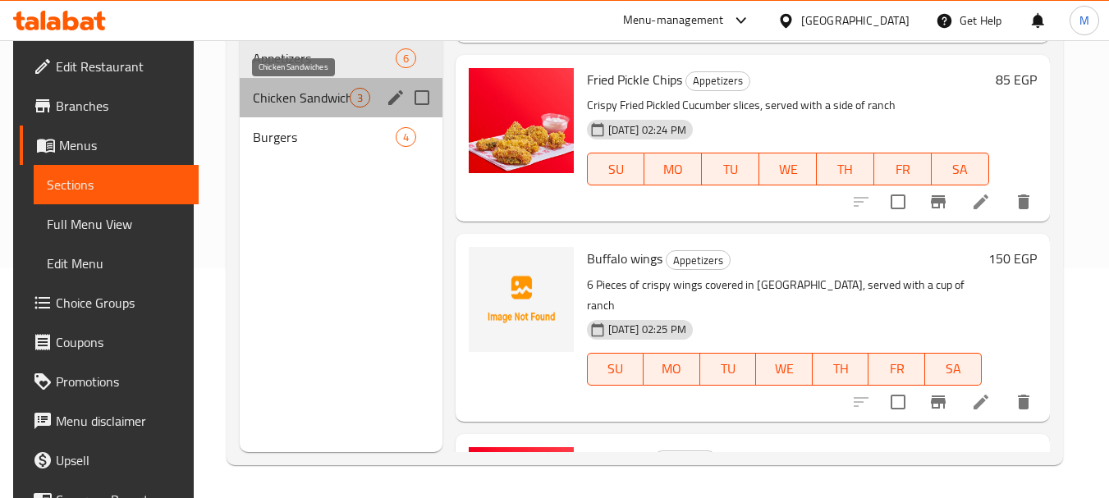
click at [281, 95] on span "Chicken Sandwiches" at bounding box center [301, 98] width 96 height 20
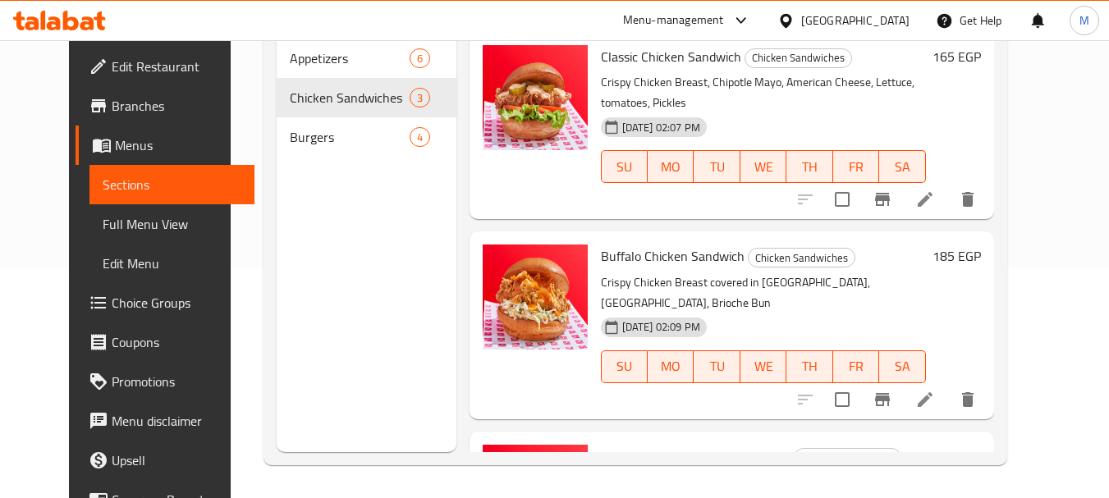
scroll to position [105, 0]
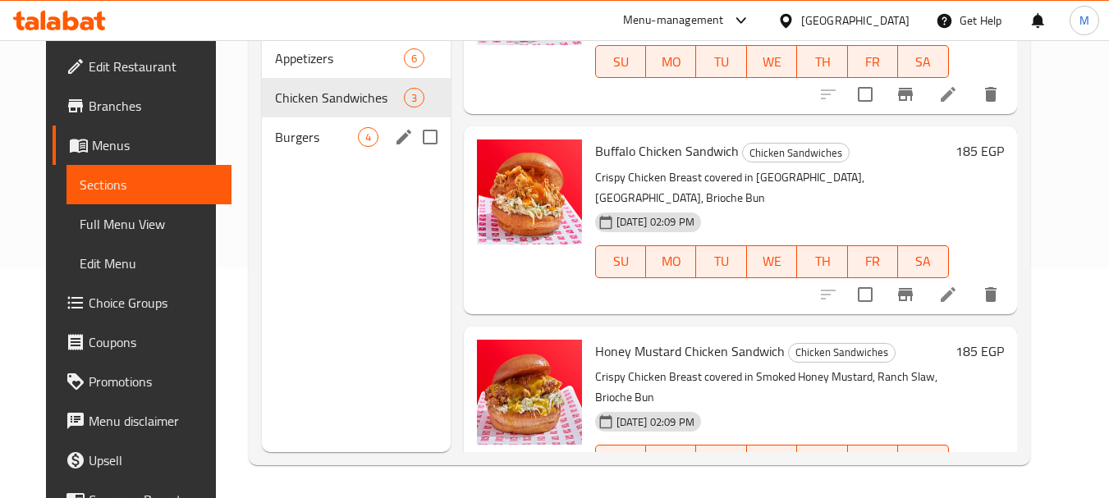
click at [275, 140] on span "Burgers" at bounding box center [316, 137] width 83 height 20
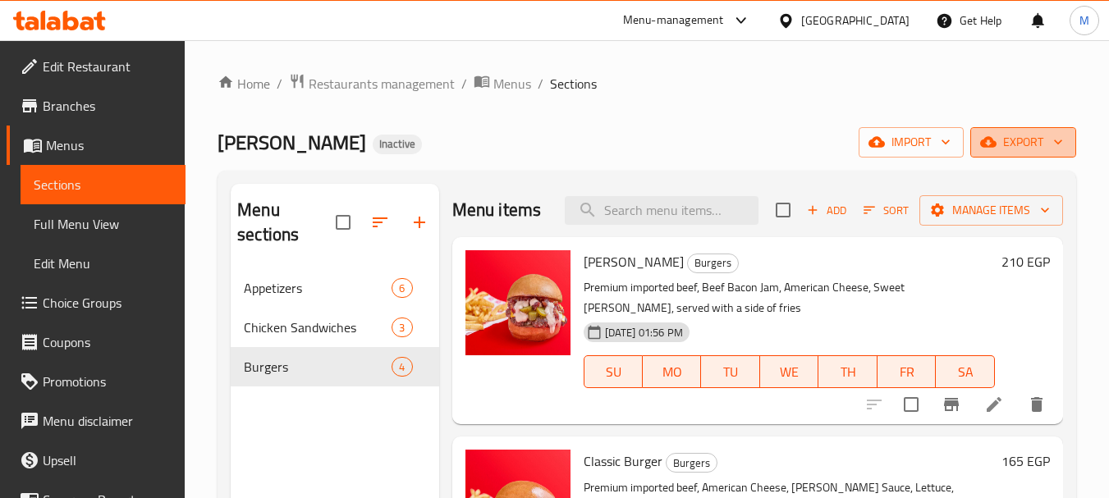
click at [1014, 150] on span "export" at bounding box center [1024, 142] width 80 height 21
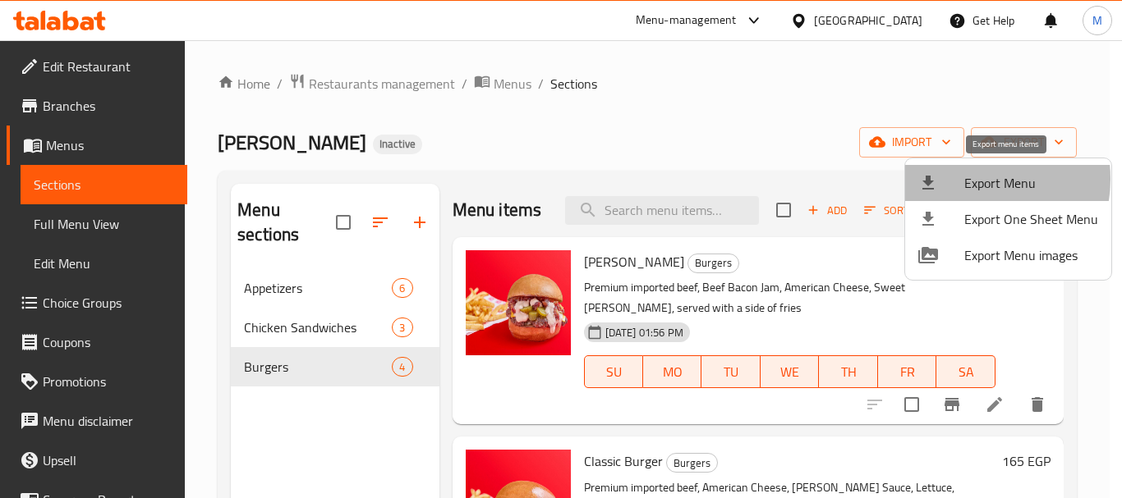
click at [965, 179] on span "Export Menu" at bounding box center [1031, 183] width 134 height 20
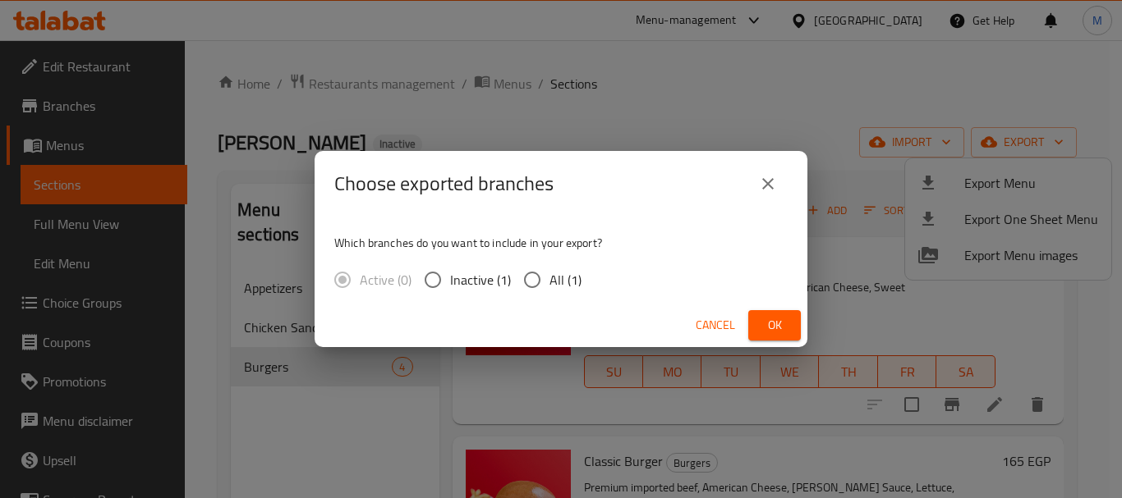
click at [559, 286] on span "All (1)" at bounding box center [565, 280] width 32 height 20
click at [549, 286] on input "All (1)" at bounding box center [532, 280] width 34 height 34
radio input "true"
click at [764, 316] on span "Ok" at bounding box center [774, 325] width 26 height 21
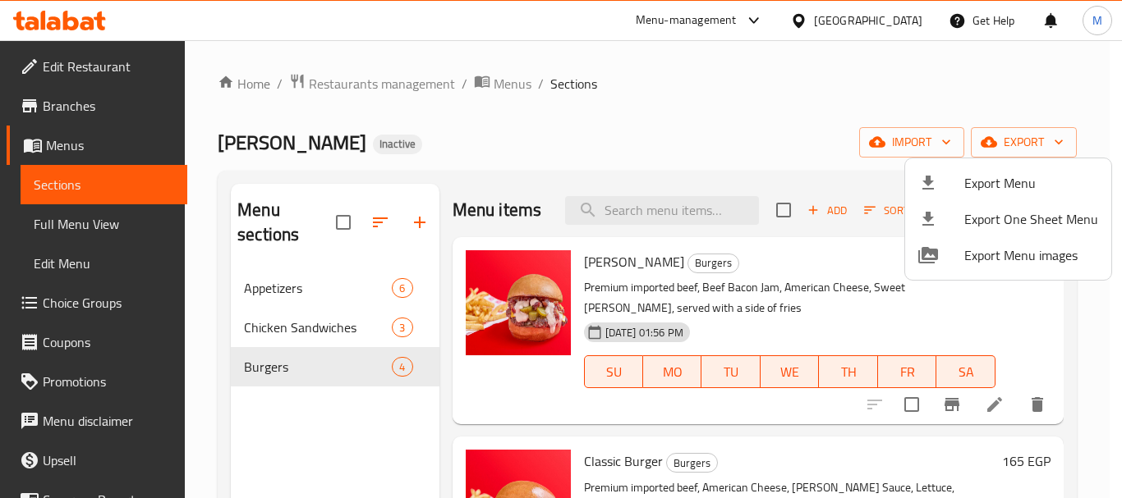
click at [888, 22] on div at bounding box center [561, 249] width 1122 height 498
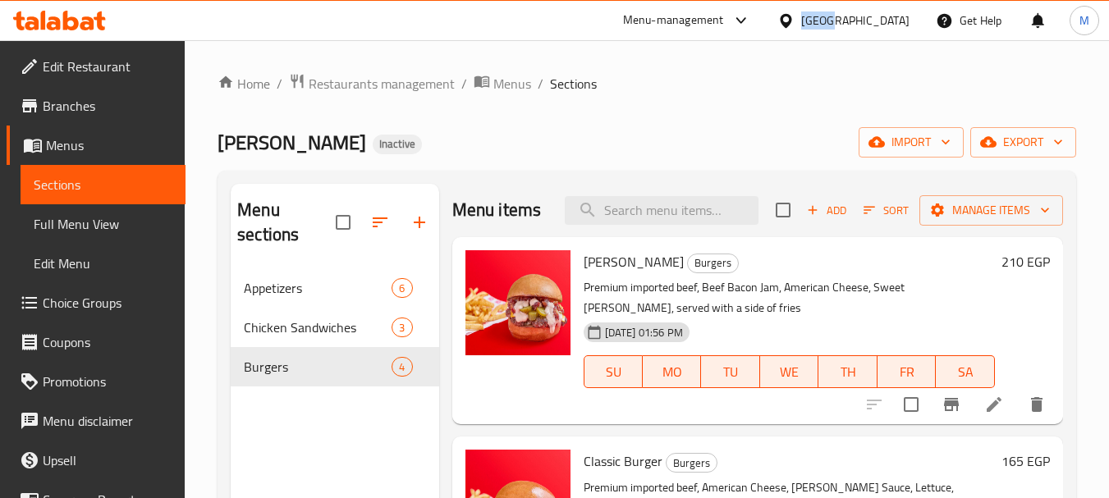
click at [888, 22] on div "[GEOGRAPHIC_DATA]" at bounding box center [855, 20] width 108 height 18
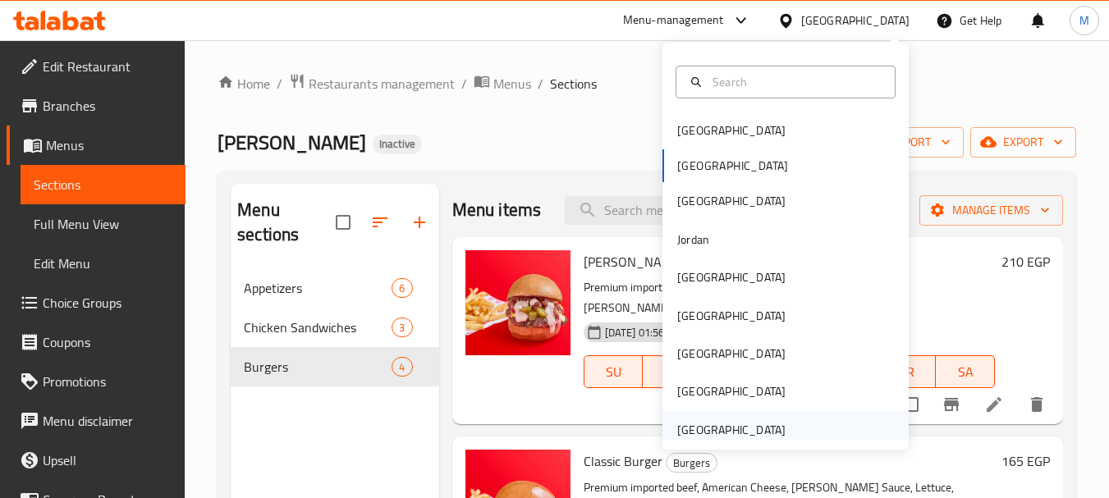
click at [747, 421] on div "[GEOGRAPHIC_DATA]" at bounding box center [731, 430] width 108 height 18
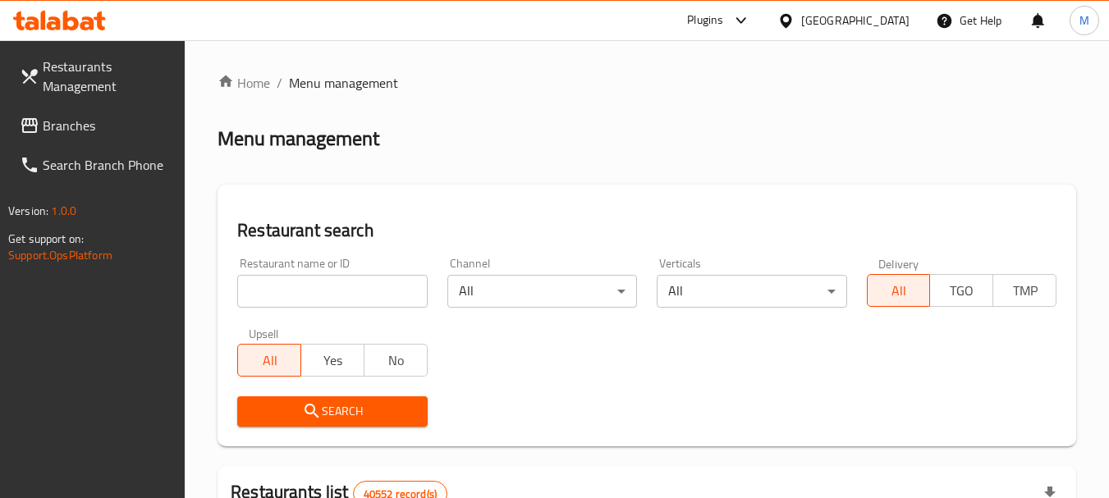
click at [360, 285] on input "search" at bounding box center [332, 291] width 190 height 33
paste input "Onions Farm"
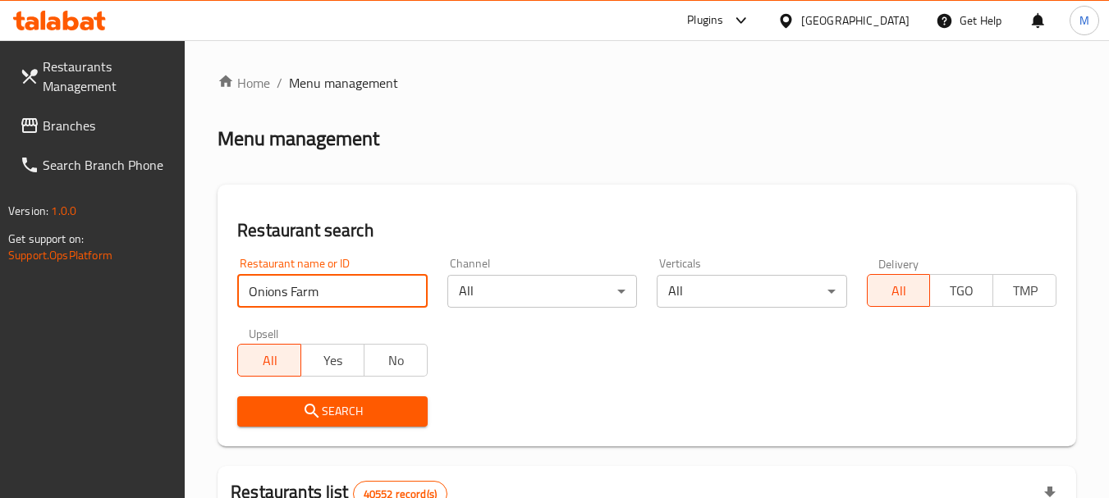
type input "Onions Farm"
click at [337, 414] on span "Search" at bounding box center [331, 412] width 163 height 21
drag, startPoint x: 337, startPoint y: 414, endPoint x: 351, endPoint y: 404, distance: 17.8
click at [338, 413] on div at bounding box center [554, 249] width 1109 height 498
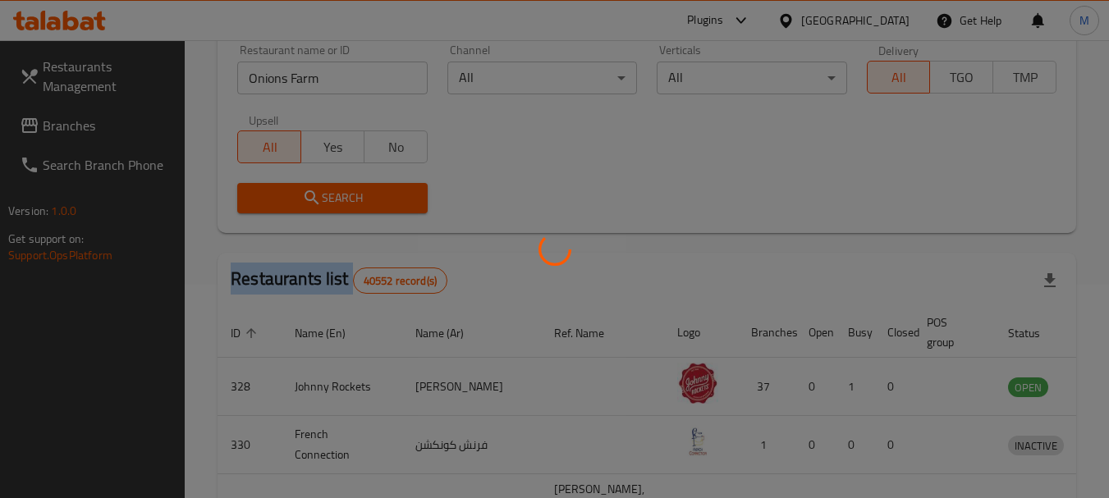
scroll to position [220, 0]
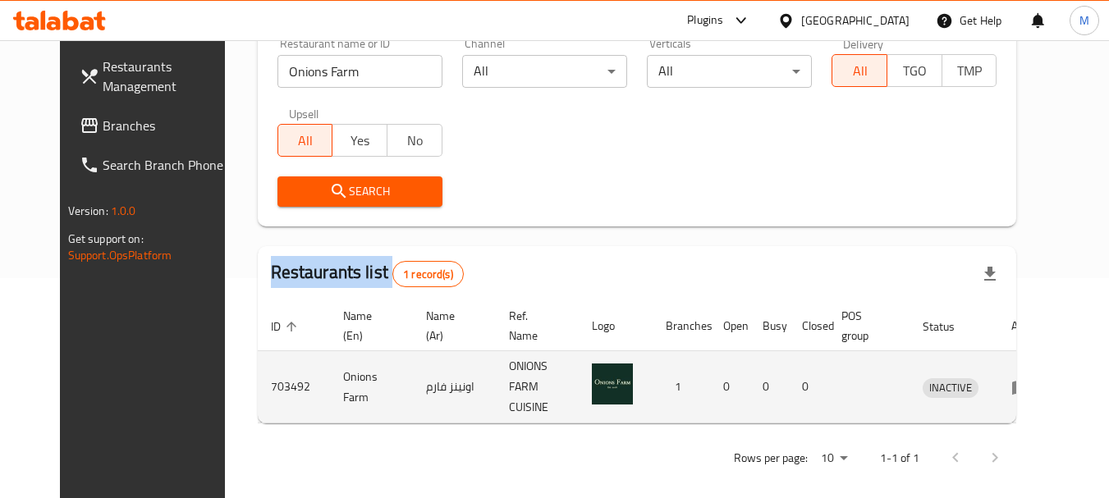
click at [1028, 385] on icon "enhanced table" at bounding box center [1025, 388] width 6 height 7
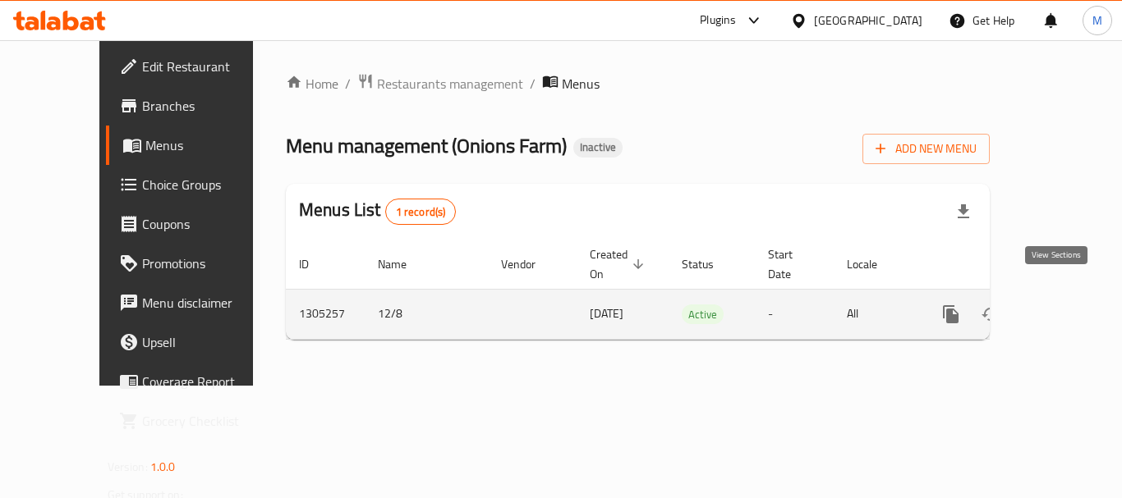
click at [1069, 296] on link "enhanced table" at bounding box center [1068, 314] width 39 height 39
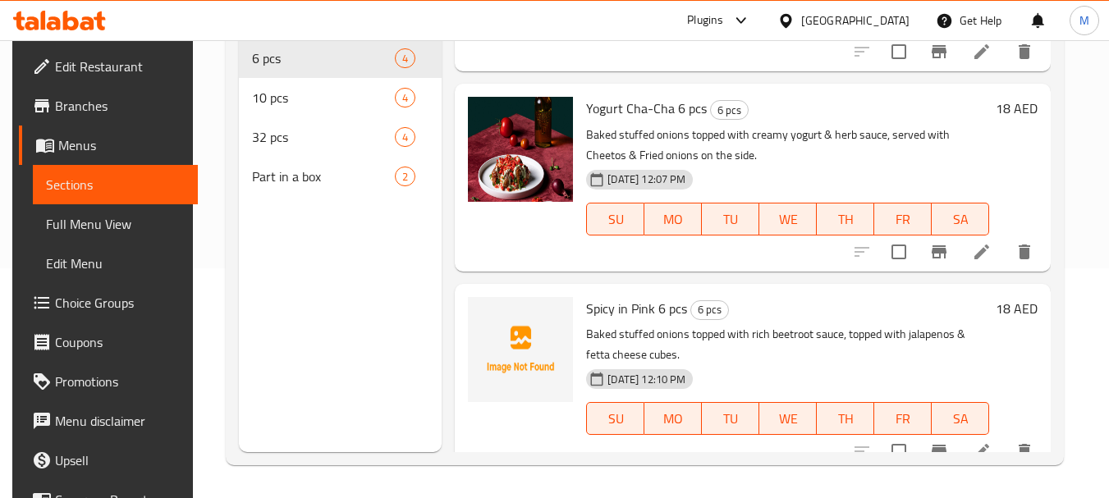
scroll to position [100, 0]
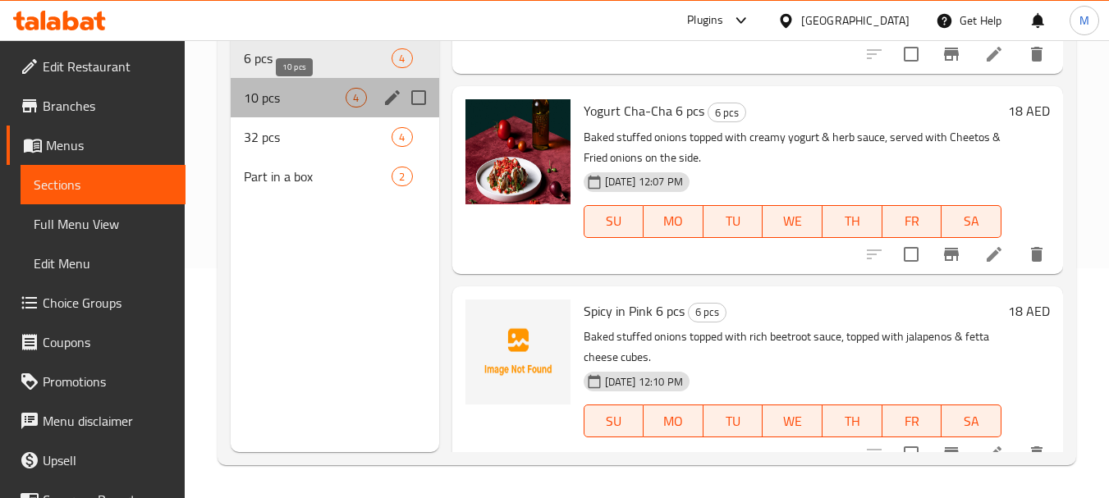
click at [280, 94] on span "10 pcs" at bounding box center [295, 98] width 102 height 20
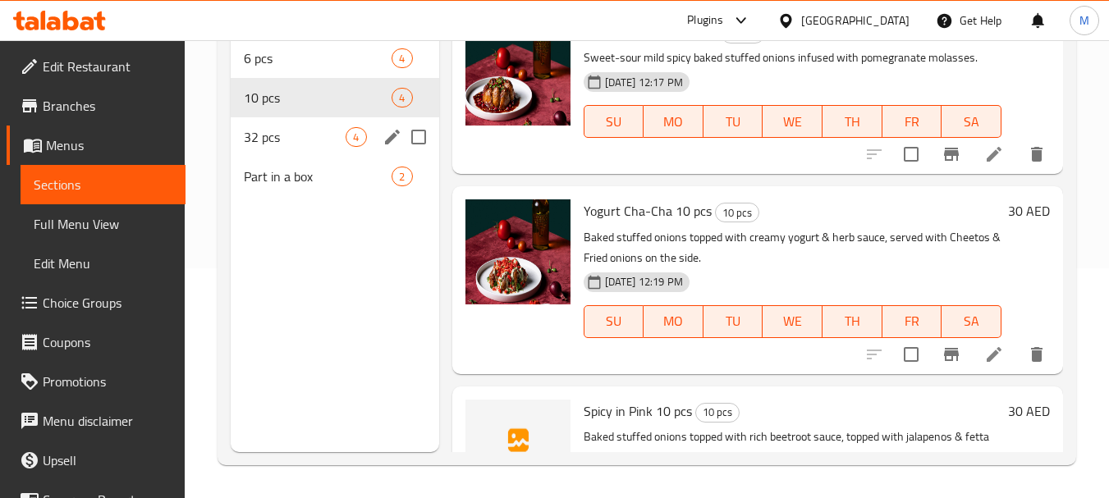
click at [277, 144] on span "32 pcs" at bounding box center [295, 137] width 102 height 20
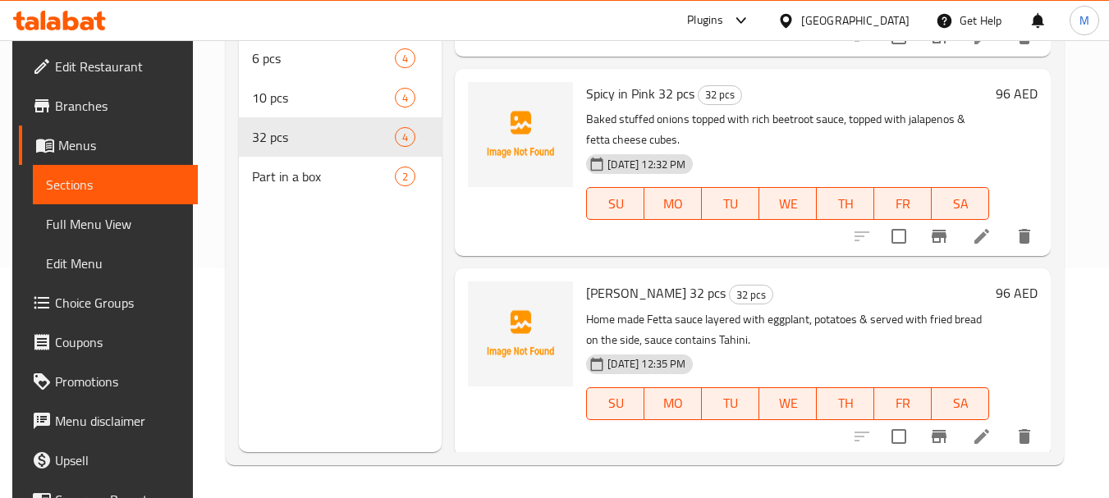
scroll to position [347, 0]
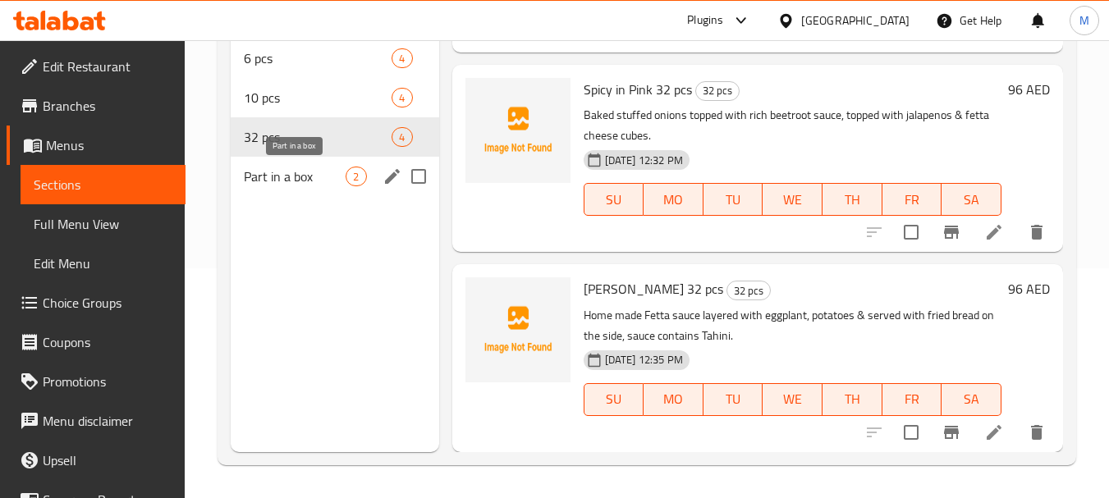
click at [285, 180] on span "Part in a box" at bounding box center [295, 177] width 102 height 20
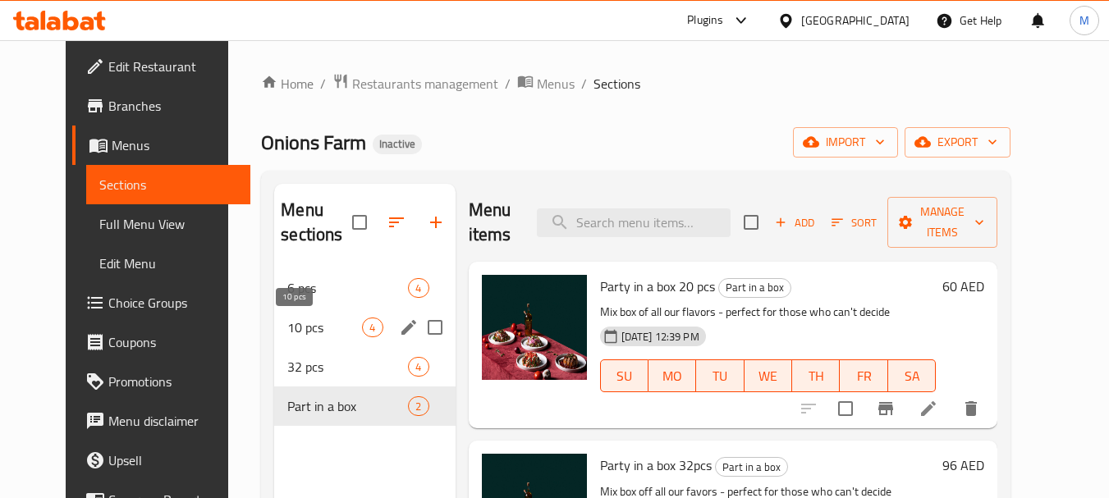
click at [287, 318] on span "10 pcs" at bounding box center [324, 328] width 75 height 20
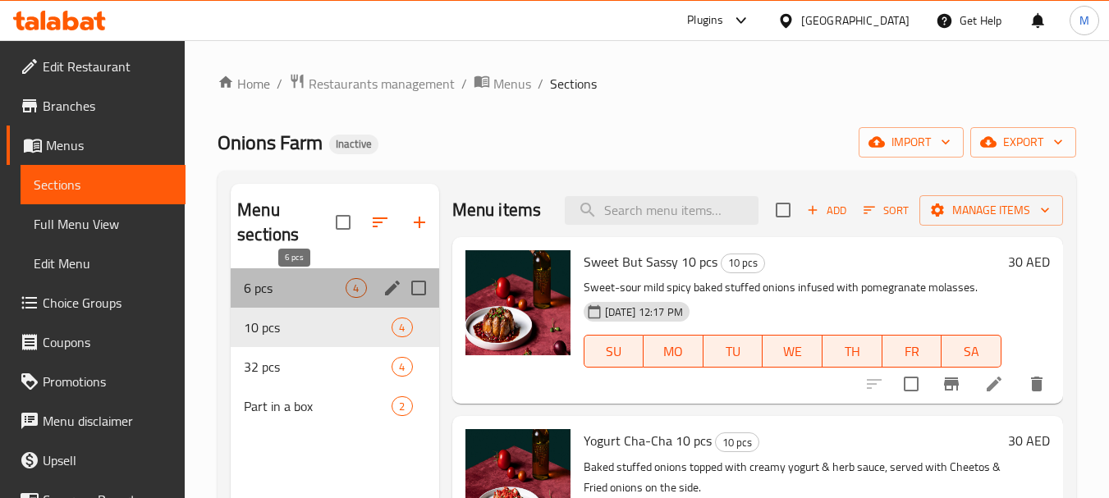
click at [296, 291] on span "6 pcs" at bounding box center [295, 288] width 102 height 20
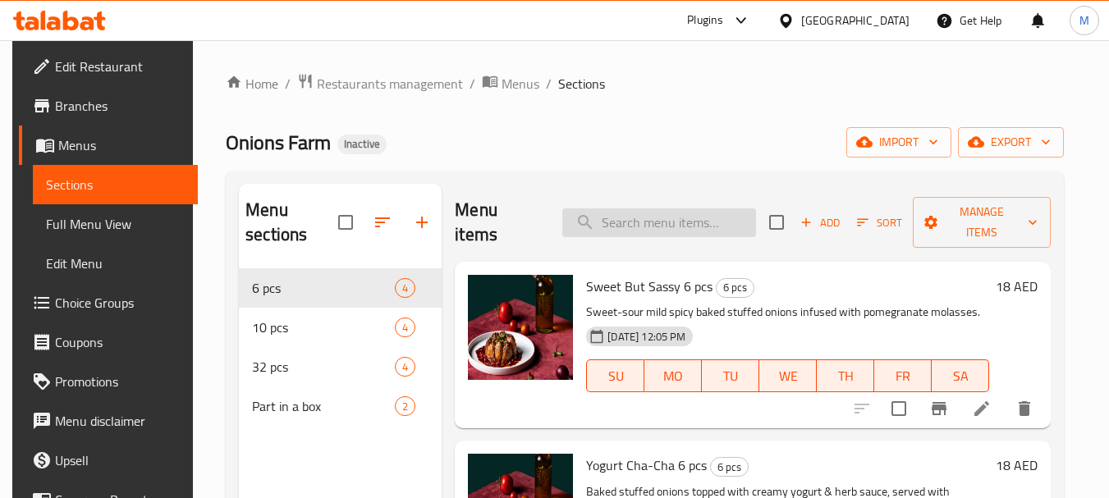
click at [612, 225] on input "search" at bounding box center [659, 223] width 194 height 29
paste input "Spicy in Pink"
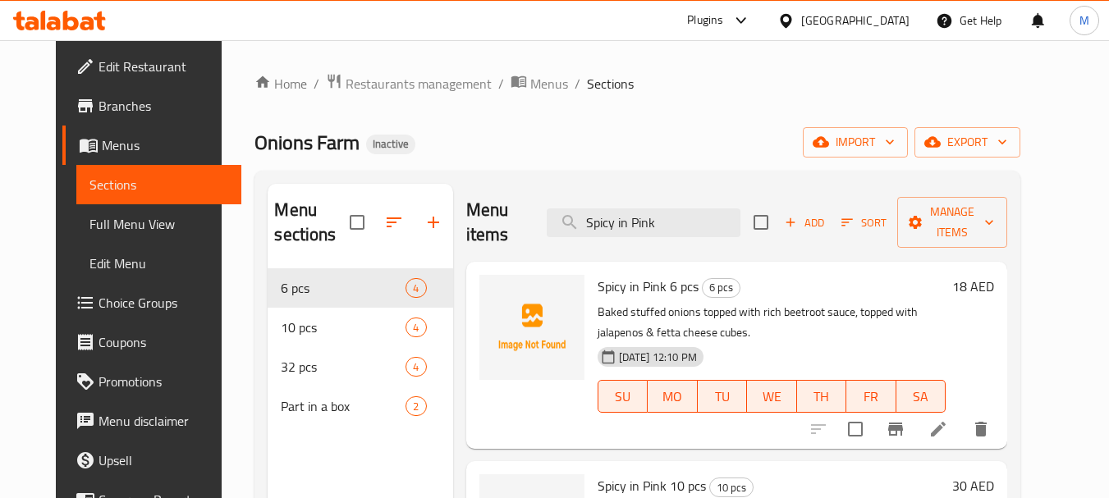
drag, startPoint x: 628, startPoint y: 227, endPoint x: 492, endPoint y: 229, distance: 136.3
click at [492, 229] on div "Menu items Spicy in Pink Add Sort Manage items" at bounding box center [736, 223] width 541 height 78
type input "in Pink"
click at [399, 87] on span "Restaurants management" at bounding box center [419, 84] width 146 height 20
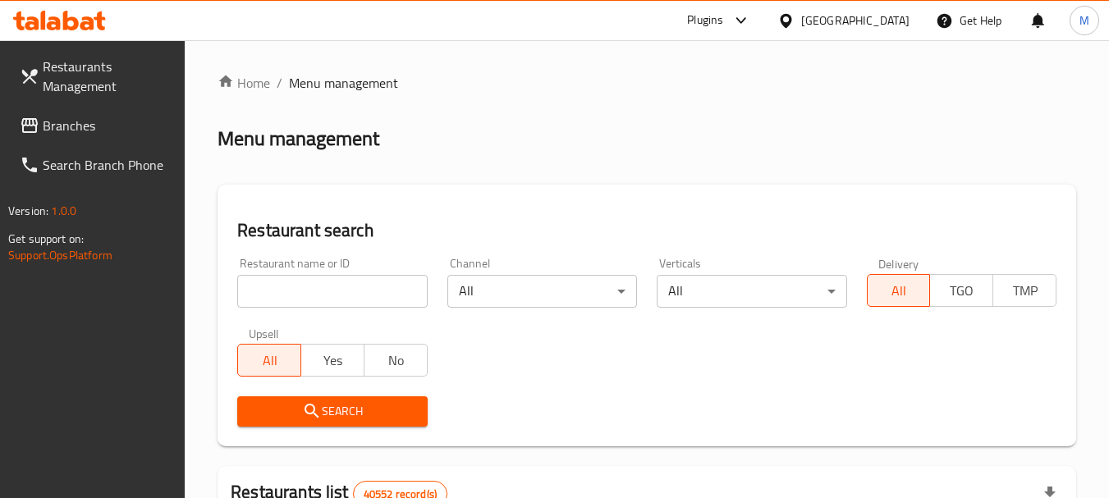
click at [776, 16] on div "[GEOGRAPHIC_DATA]" at bounding box center [843, 20] width 158 height 39
click at [792, 23] on icon at bounding box center [785, 20] width 11 height 14
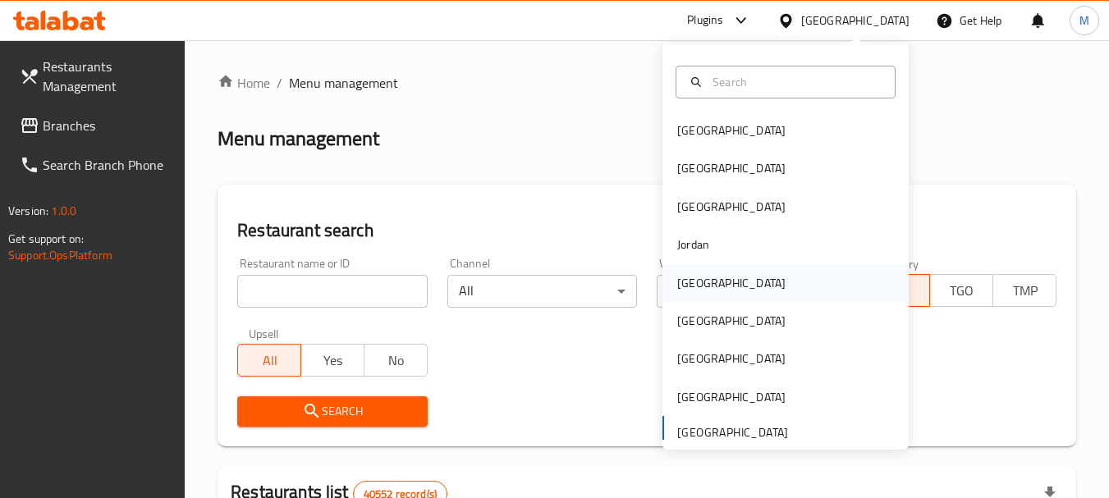
click at [706, 282] on div "[GEOGRAPHIC_DATA]" at bounding box center [731, 283] width 135 height 38
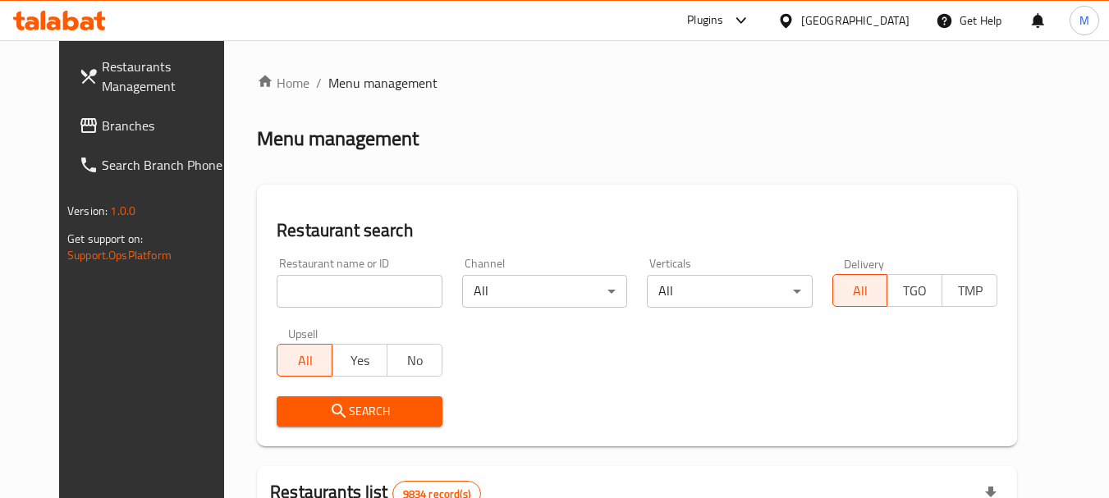
click at [102, 130] on span "Branches" at bounding box center [167, 126] width 130 height 20
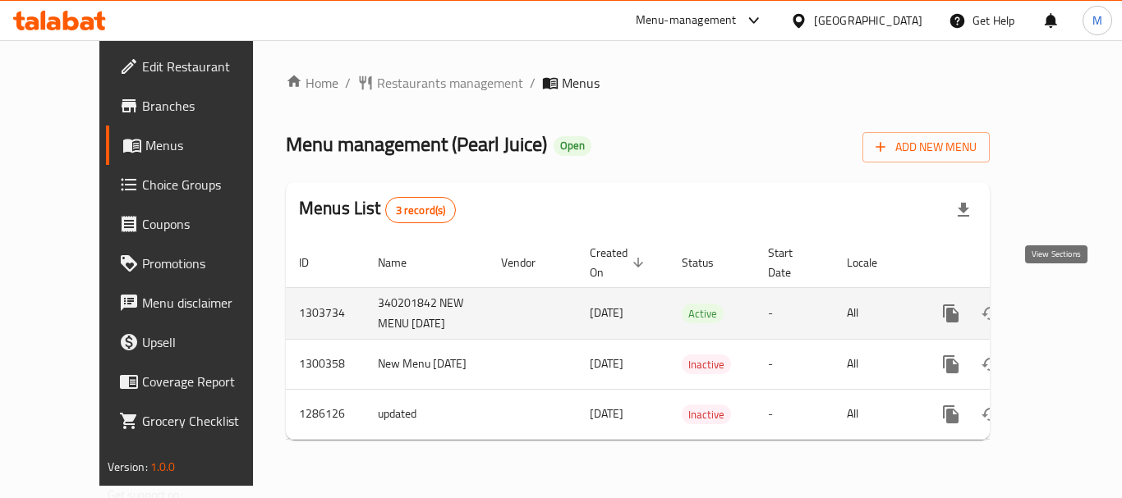
click at [1066, 294] on link "enhanced table" at bounding box center [1068, 313] width 39 height 39
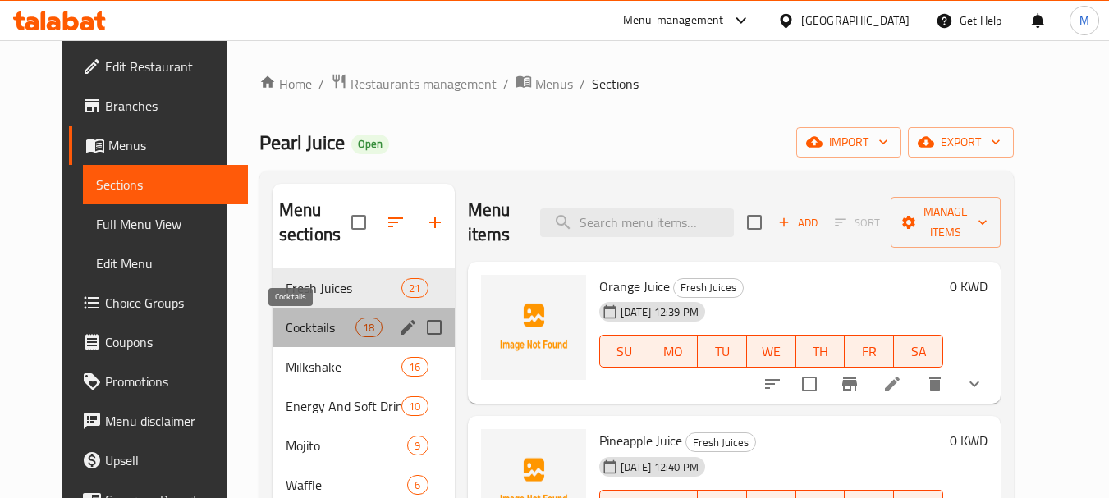
click at [305, 328] on span "Cocktails" at bounding box center [321, 328] width 70 height 20
click at [286, 369] on span "Milkshake" at bounding box center [344, 367] width 116 height 20
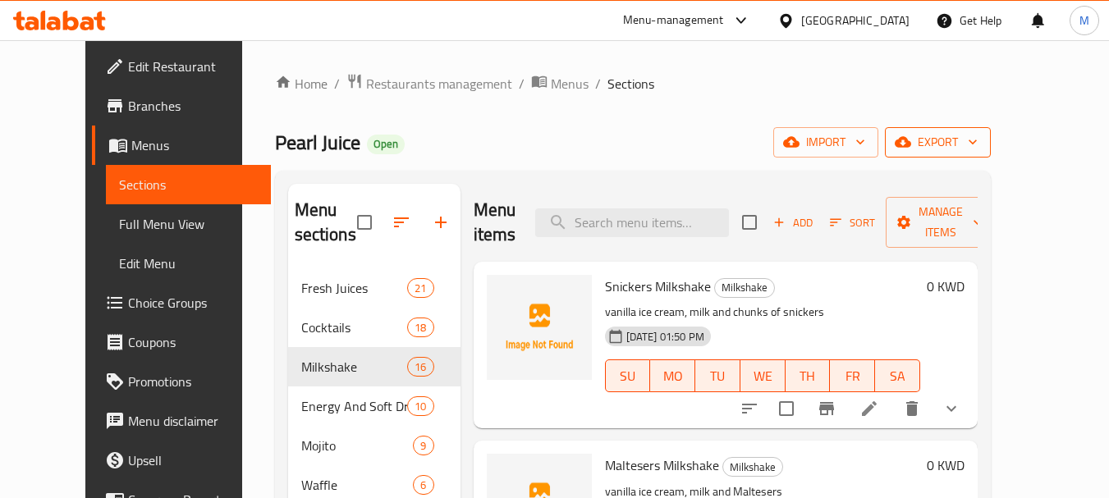
click at [981, 142] on icon "button" at bounding box center [973, 142] width 16 height 16
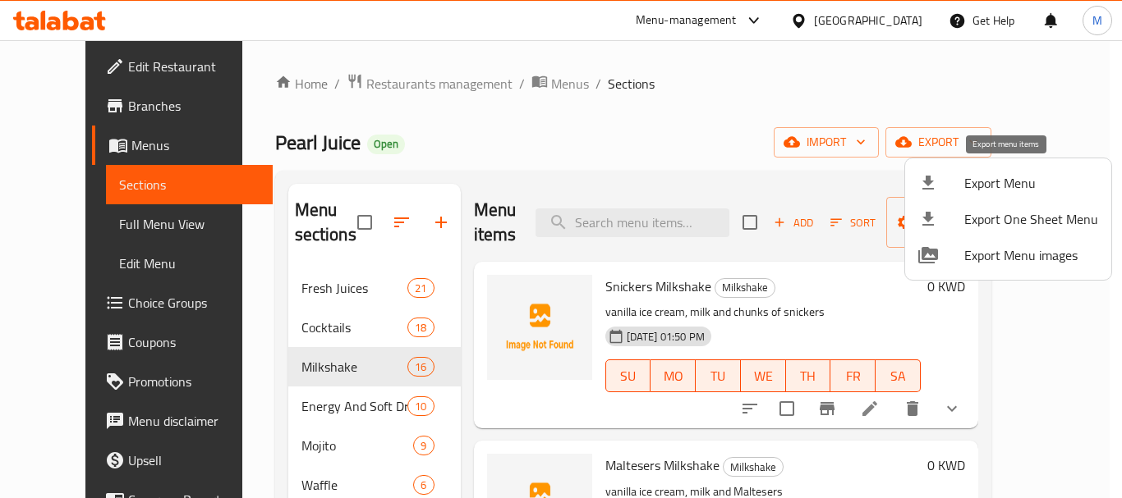
click at [1037, 181] on span "Export Menu" at bounding box center [1031, 183] width 134 height 20
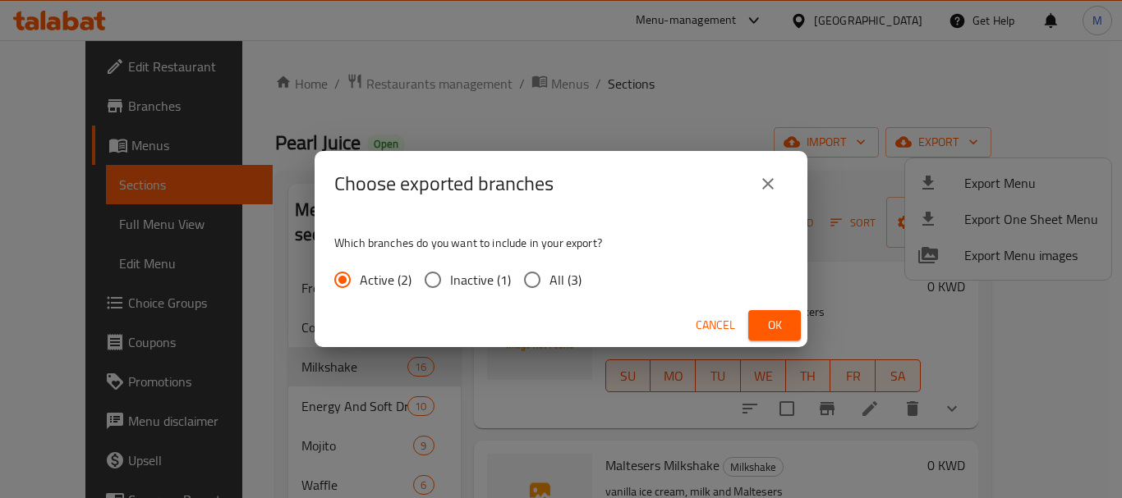
click at [540, 278] on input "All (3)" at bounding box center [532, 280] width 34 height 34
radio input "true"
click at [772, 328] on span "Ok" at bounding box center [774, 325] width 26 height 21
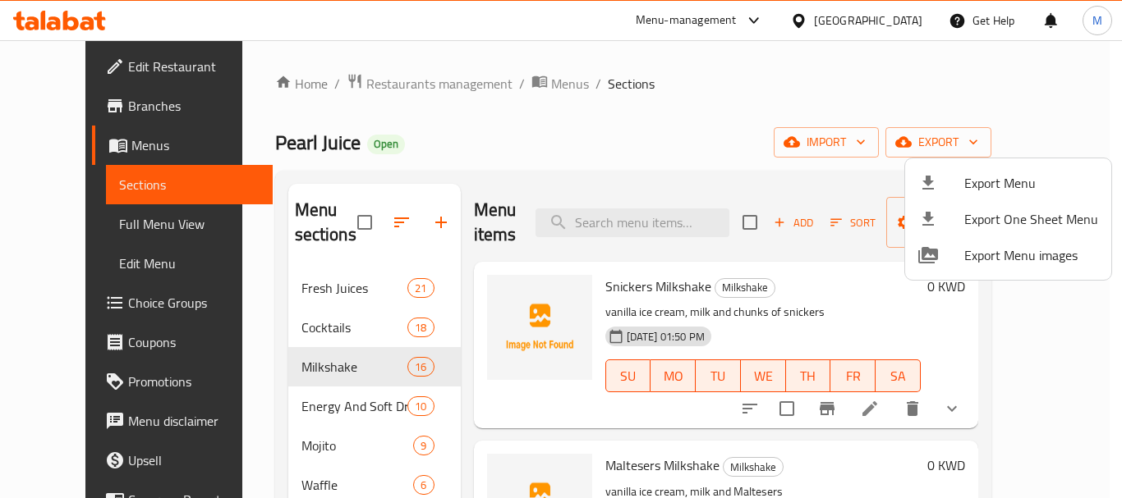
click at [790, 103] on div at bounding box center [561, 249] width 1122 height 498
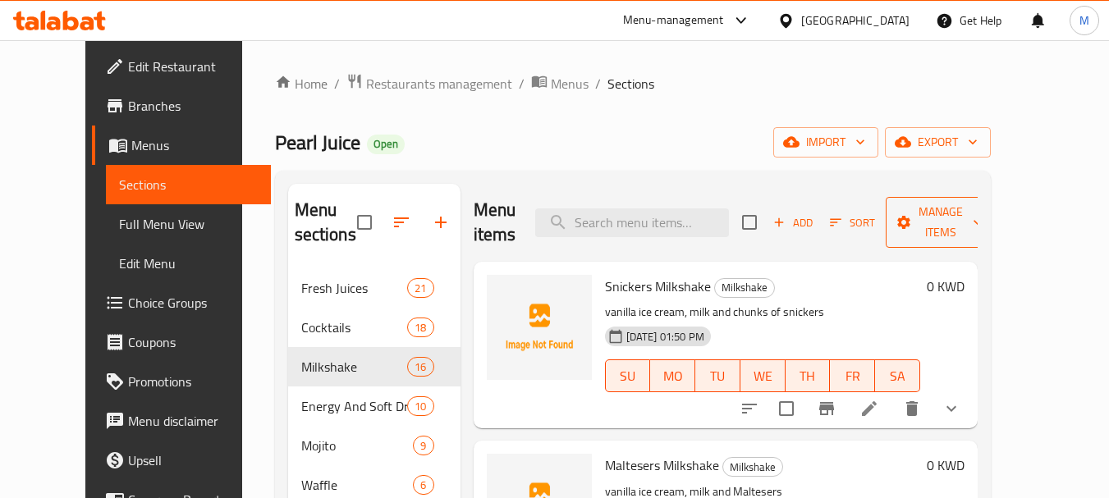
click at [996, 226] on button "Manage items" at bounding box center [941, 222] width 110 height 51
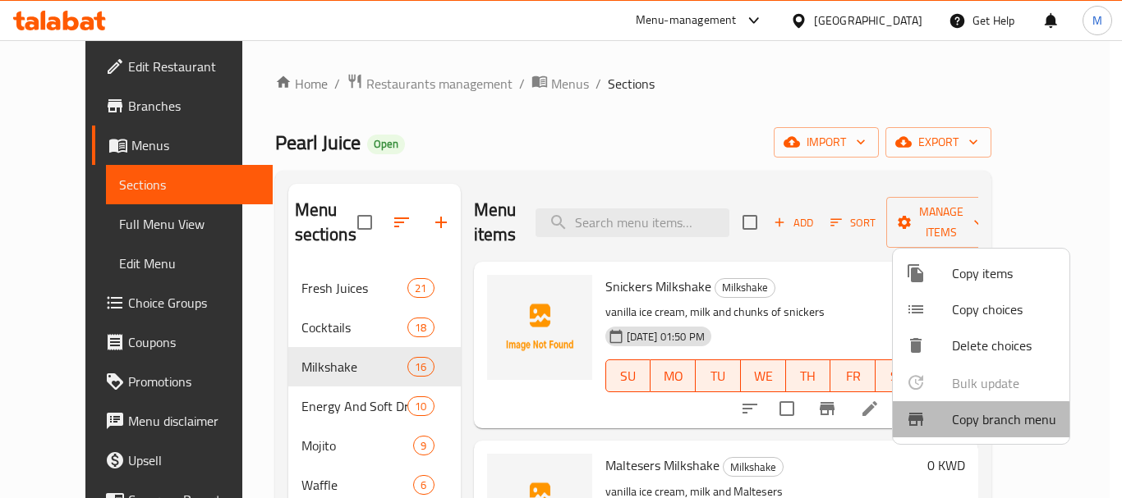
click at [972, 425] on span "Copy branch menu" at bounding box center [1004, 420] width 104 height 20
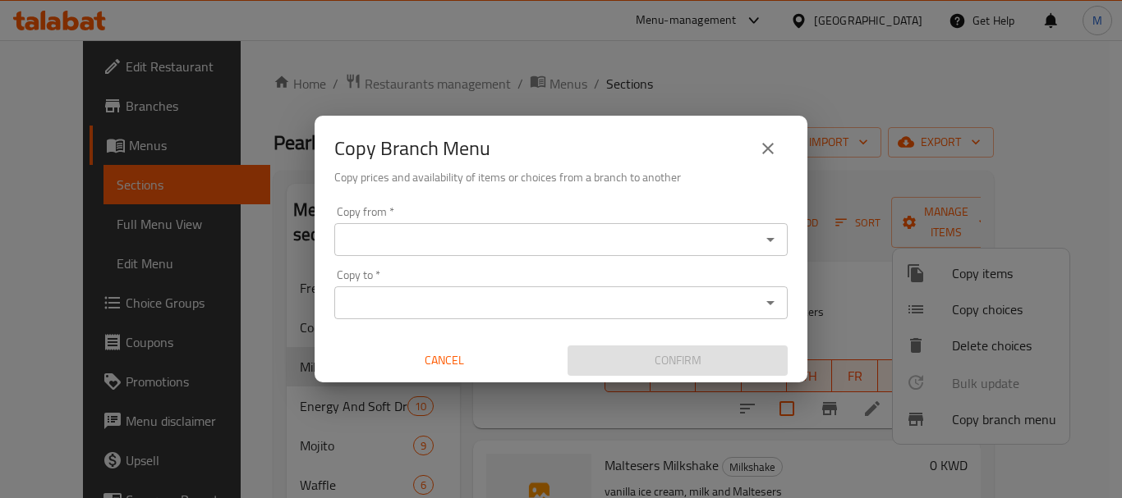
click at [461, 242] on input "Copy from   *" at bounding box center [547, 239] width 416 height 23
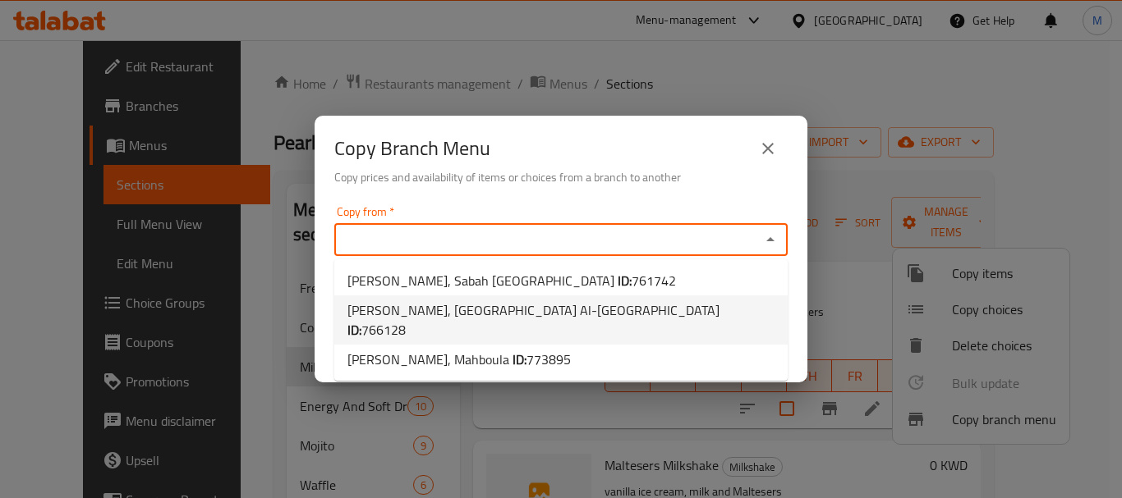
click at [361, 318] on b "ID:" at bounding box center [354, 330] width 14 height 25
type input "[PERSON_NAME], [GEOGRAPHIC_DATA] Al-[GEOGRAPHIC_DATA]"
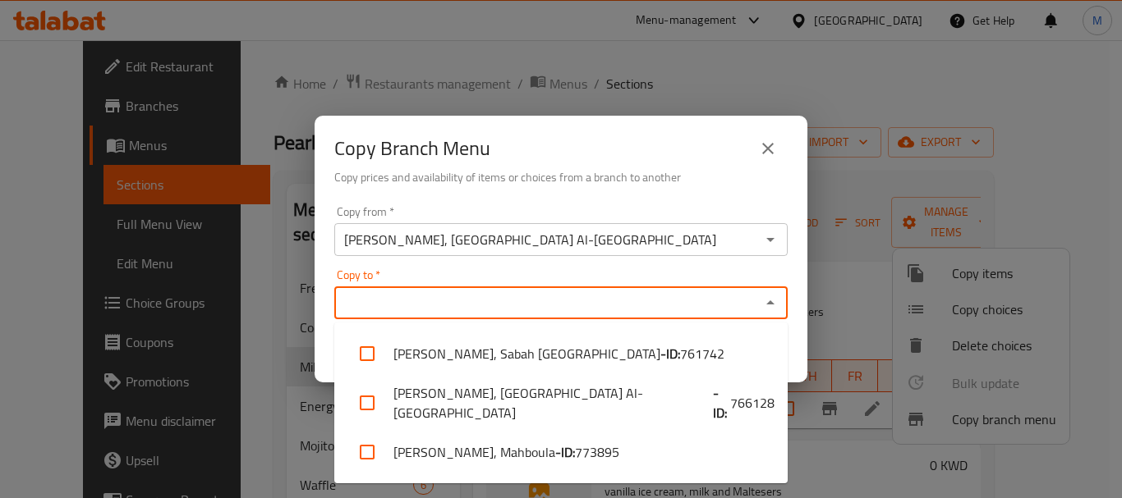
click at [484, 301] on input "Copy to   *" at bounding box center [547, 302] width 416 height 23
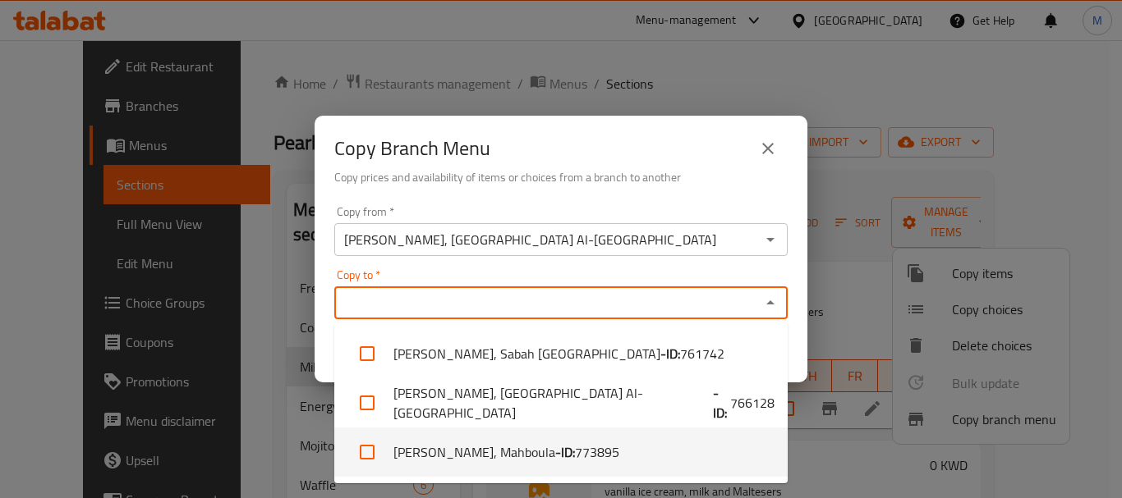
click at [555, 451] on b "- ID:" at bounding box center [565, 453] width 20 height 20
checkbox input "true"
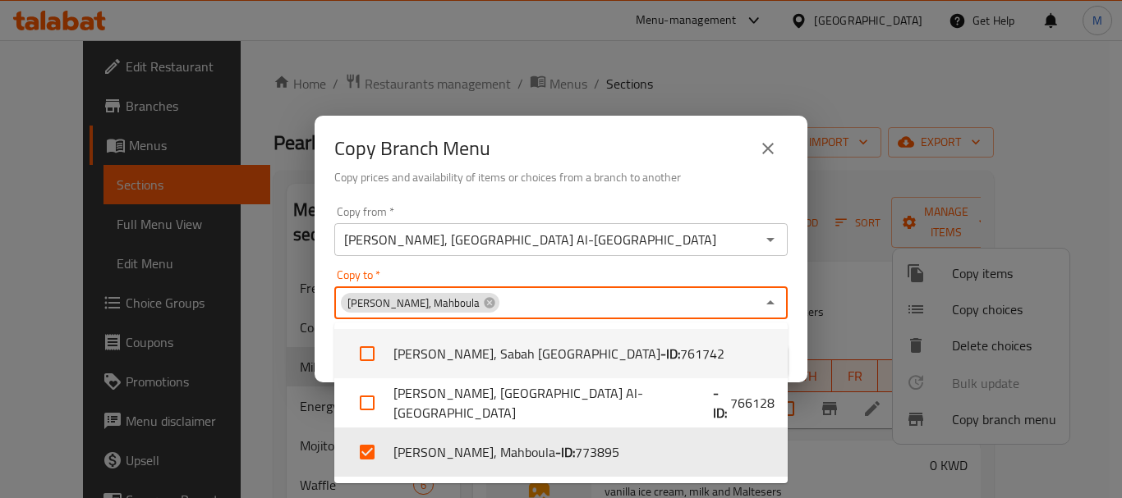
click at [673, 203] on div "Copy from   * Pearl Juice, [GEOGRAPHIC_DATA] Al-Salem Copy from * Copy to   * P…" at bounding box center [560, 291] width 493 height 183
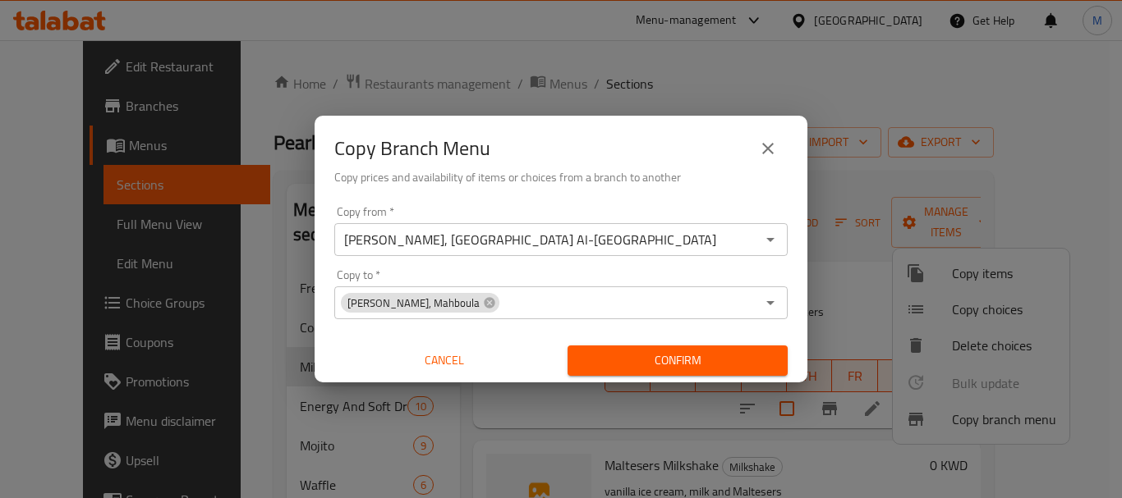
click at [679, 362] on span "Confirm" at bounding box center [678, 361] width 194 height 21
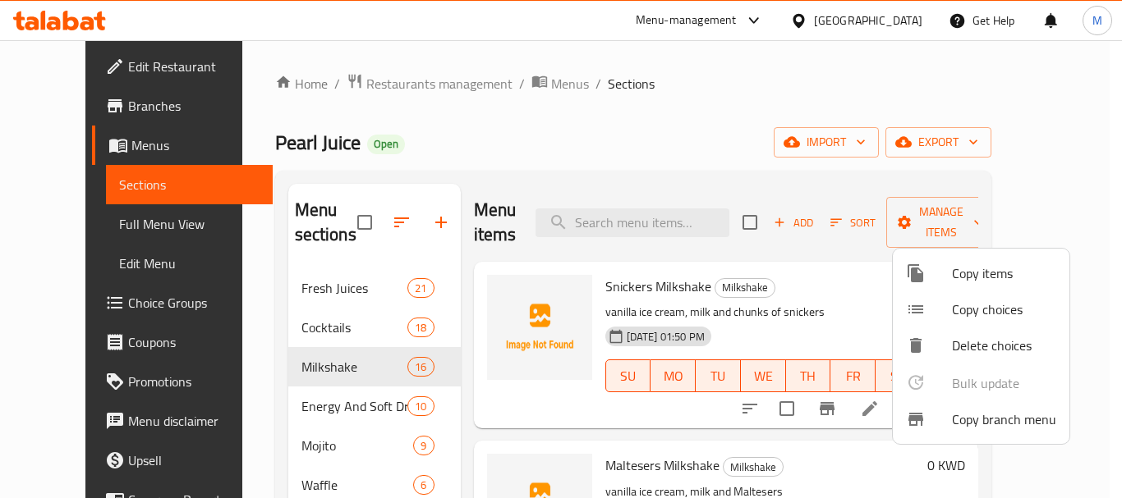
click at [530, 129] on div at bounding box center [561, 249] width 1122 height 498
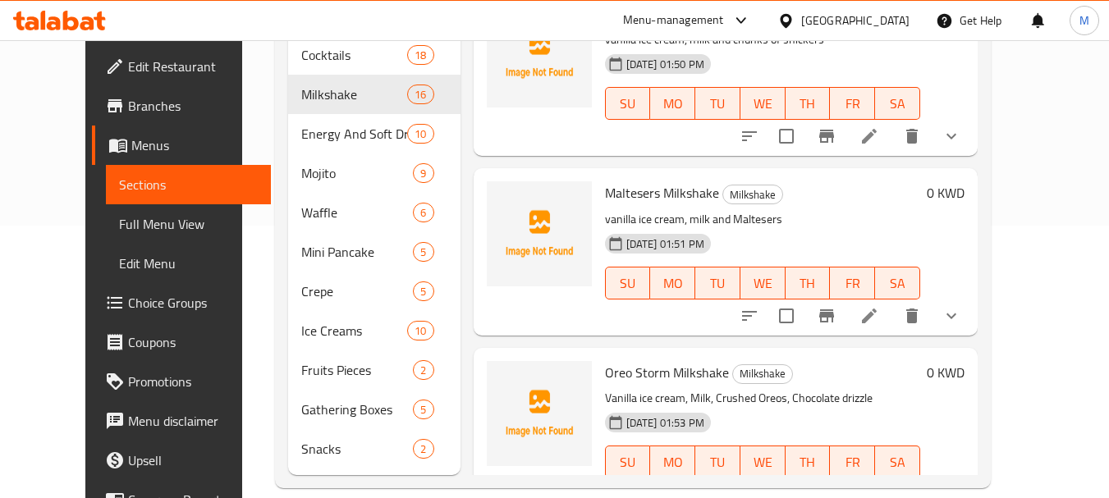
scroll to position [296, 0]
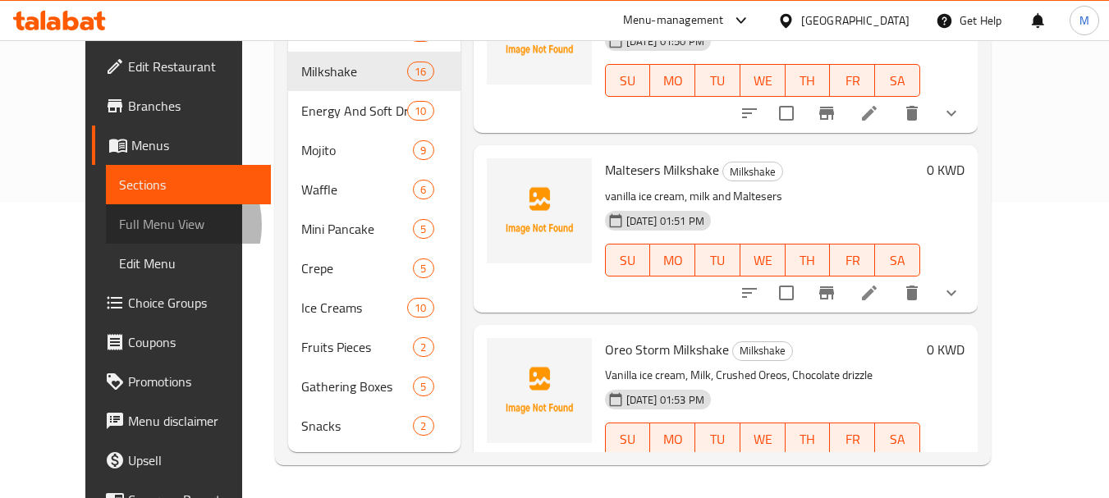
click at [119, 225] on span "Full Menu View" at bounding box center [188, 224] width 139 height 20
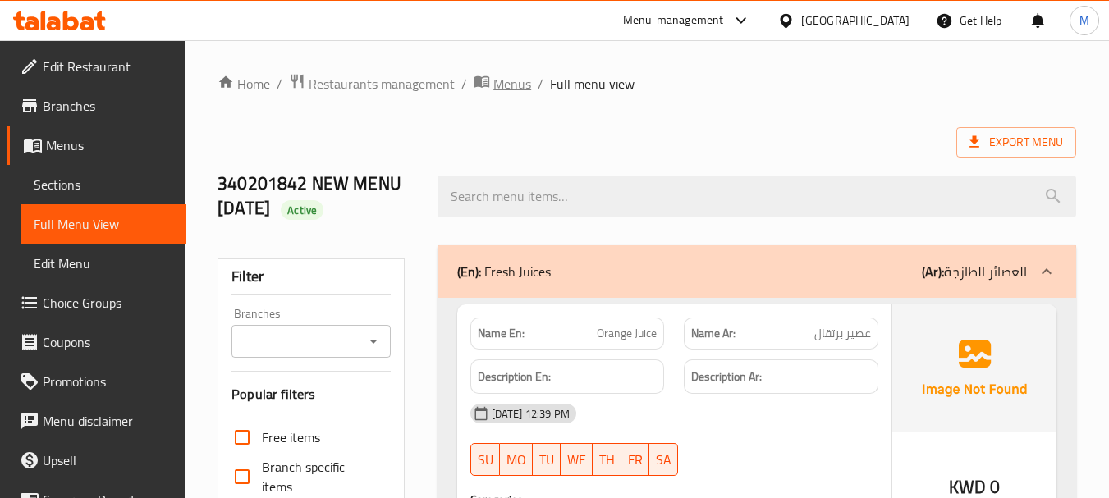
click at [505, 75] on span "Menus" at bounding box center [512, 84] width 38 height 20
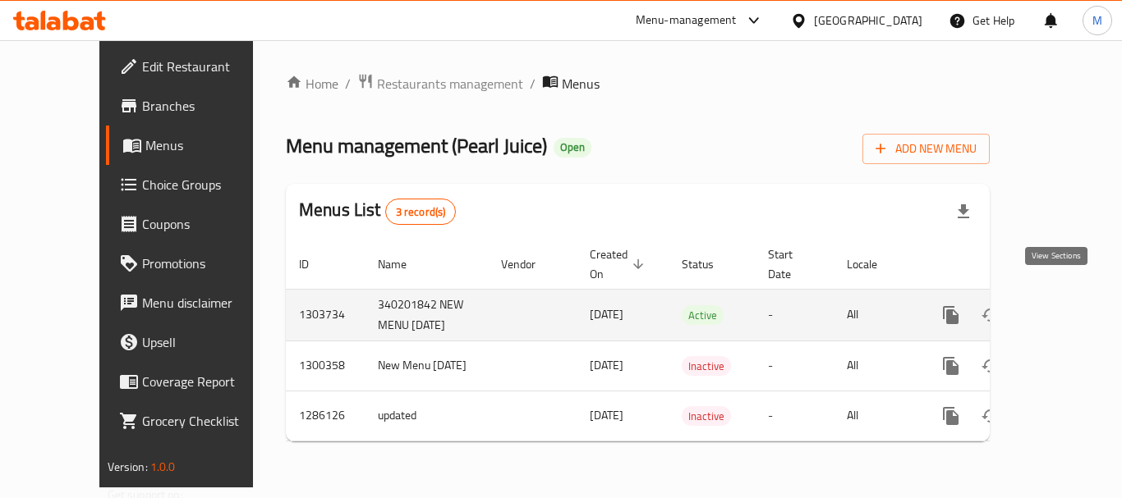
click at [1059, 305] on icon "enhanced table" at bounding box center [1069, 315] width 20 height 20
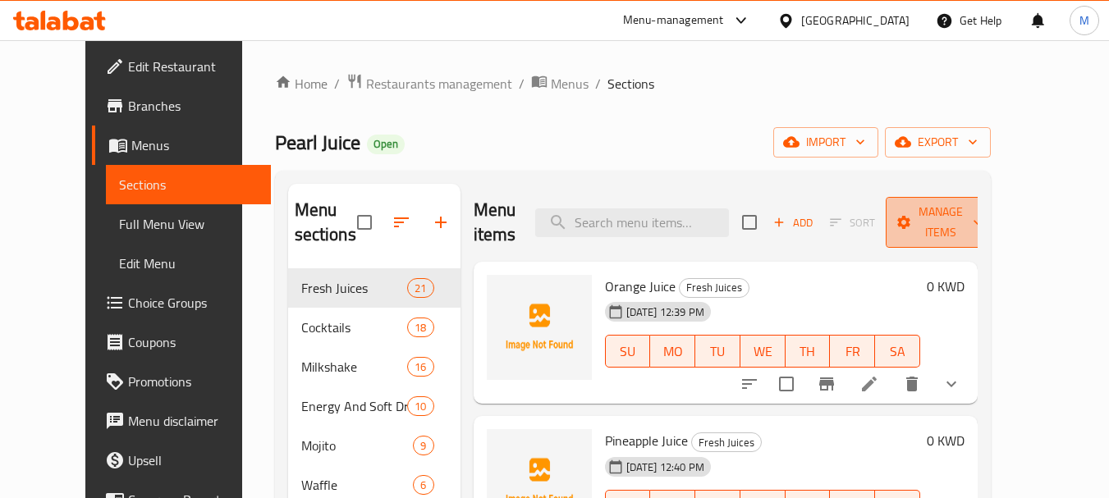
click at [983, 223] on span "Manage items" at bounding box center [941, 222] width 84 height 41
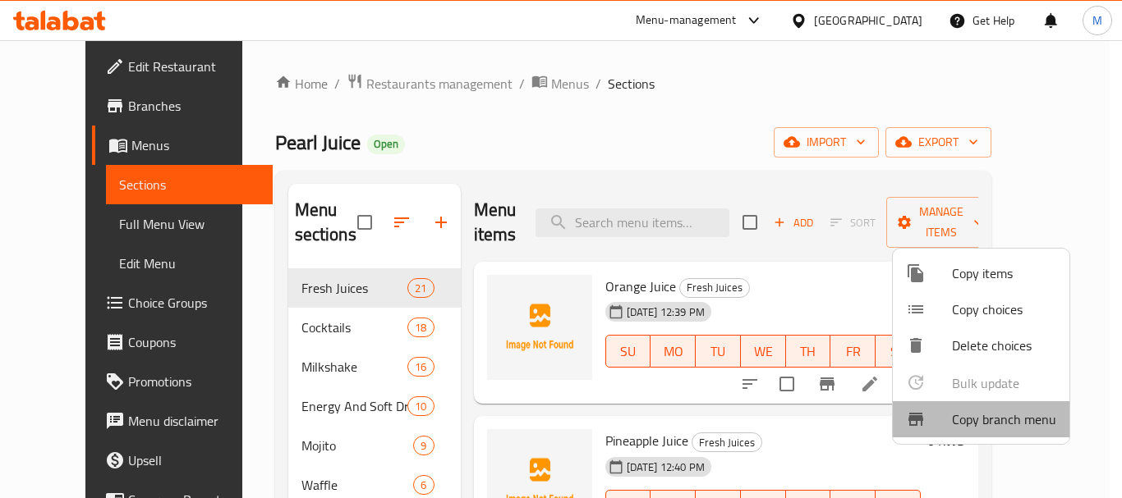
click at [1019, 421] on span "Copy branch menu" at bounding box center [1004, 420] width 104 height 20
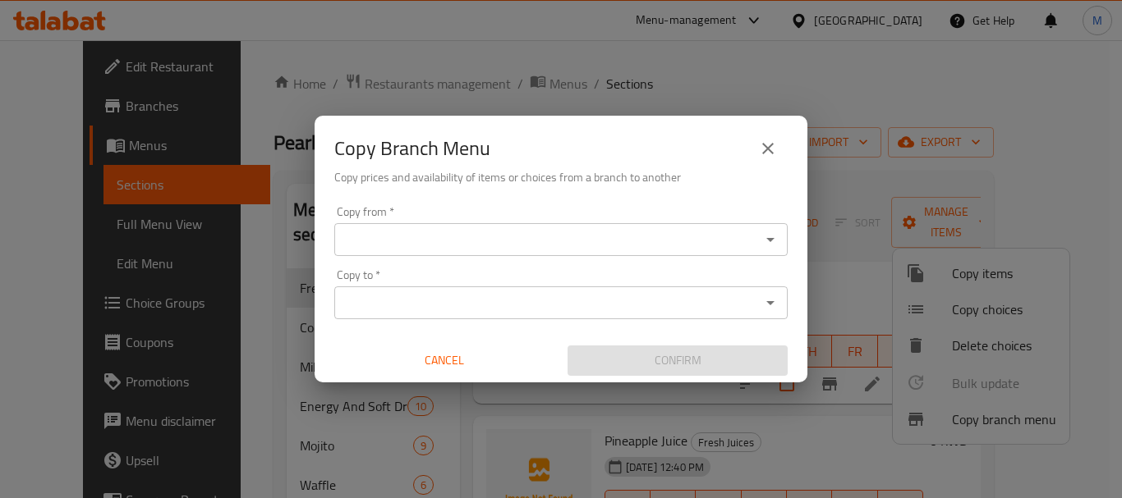
click at [381, 232] on input "Copy from   *" at bounding box center [547, 239] width 416 height 23
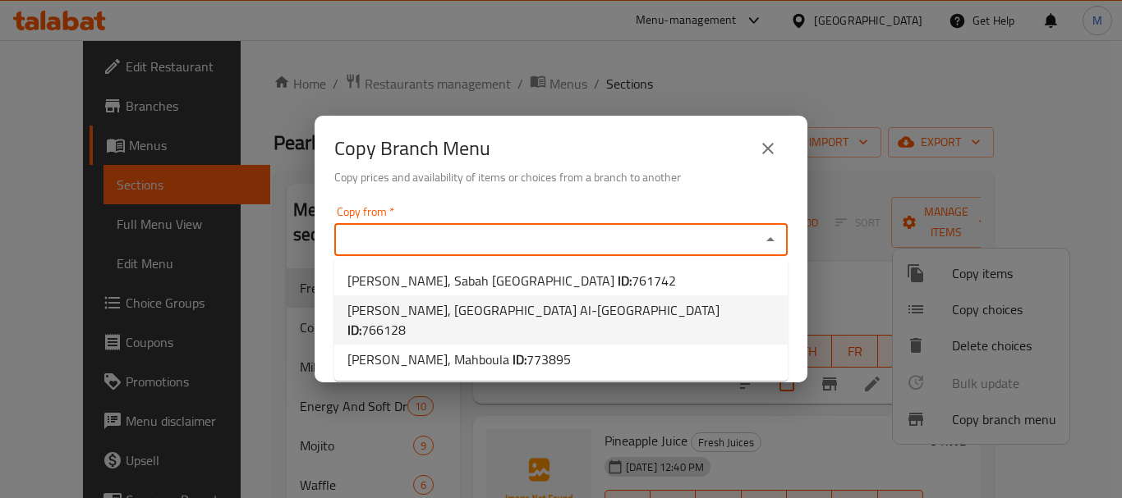
click at [452, 312] on span "[PERSON_NAME], [GEOGRAPHIC_DATA] Al-[GEOGRAPHIC_DATA] ID: 766128" at bounding box center [560, 320] width 427 height 39
type input "[PERSON_NAME], [GEOGRAPHIC_DATA] Al-[GEOGRAPHIC_DATA]"
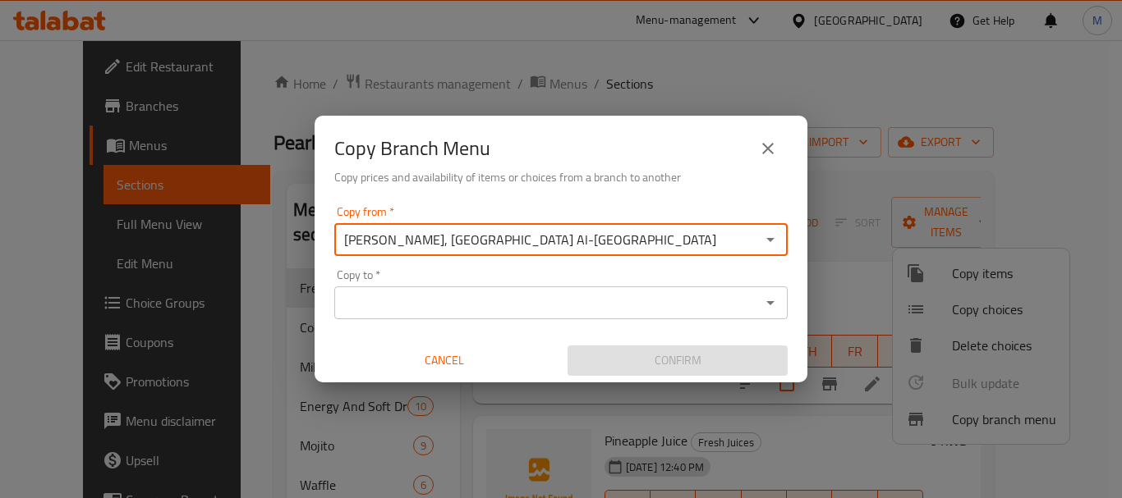
click at [450, 310] on input "Copy to   *" at bounding box center [547, 302] width 416 height 23
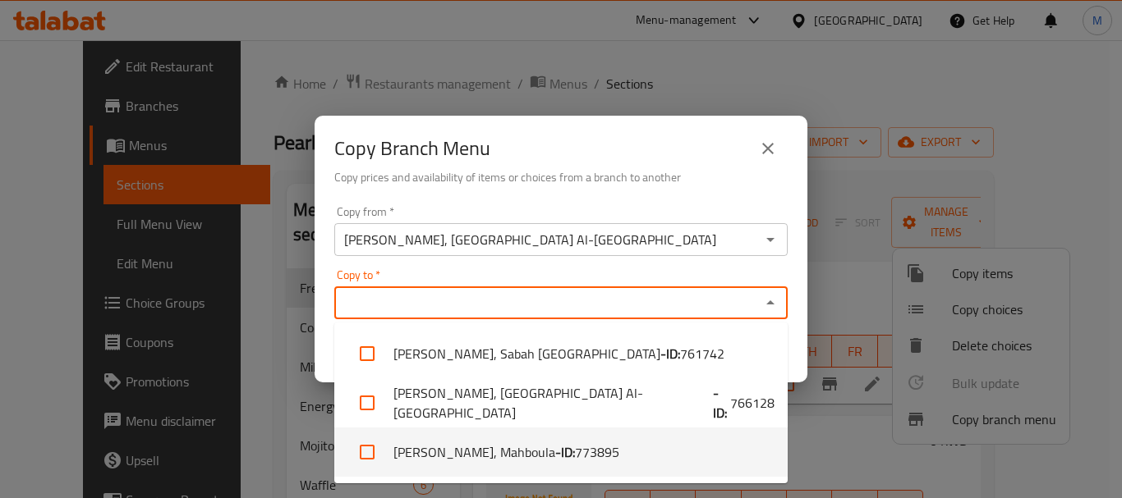
click at [555, 460] on b "- ID:" at bounding box center [565, 453] width 20 height 20
checkbox input "true"
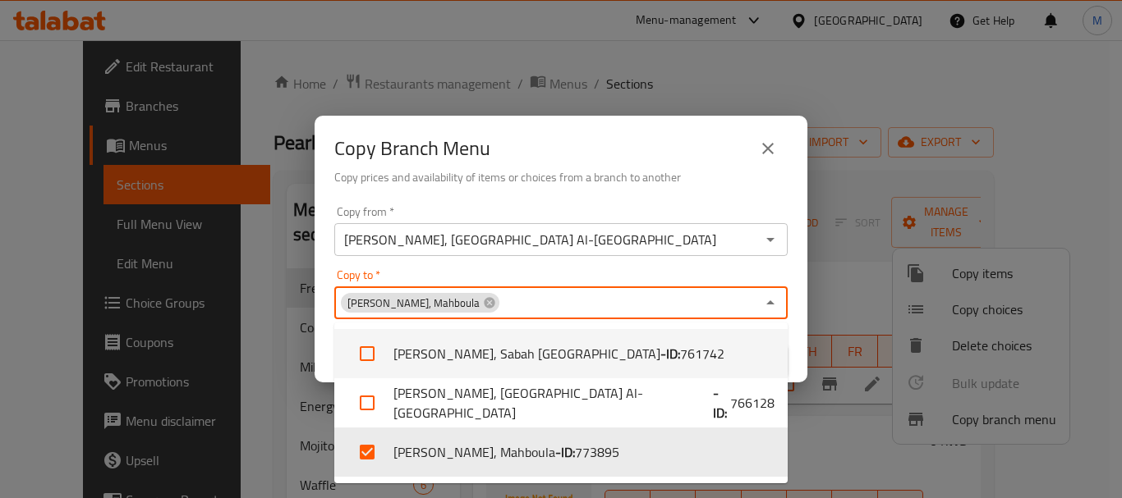
click at [724, 209] on div "Copy from   * Pearl Juice, [GEOGRAPHIC_DATA] Al-Salem Copy from *" at bounding box center [560, 231] width 453 height 50
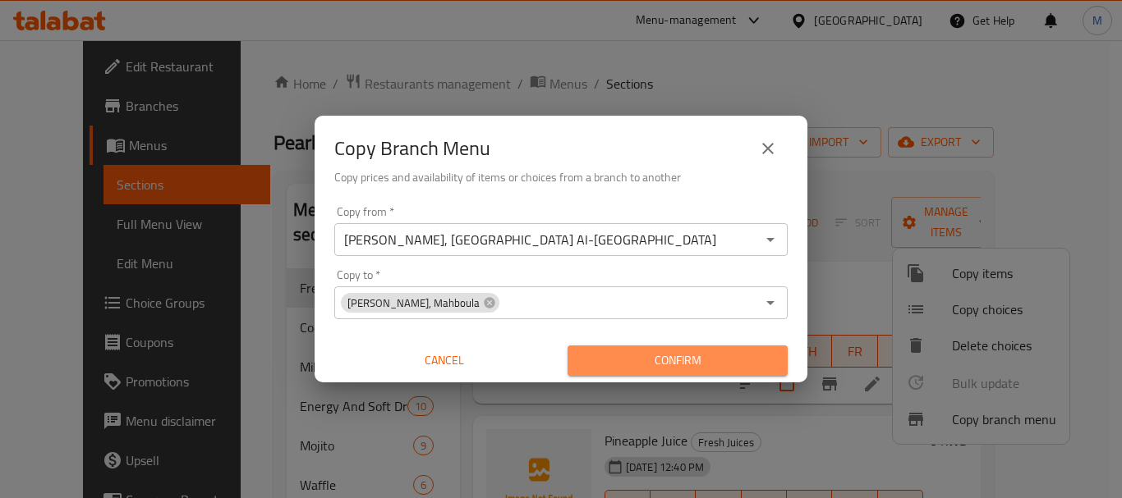
click at [735, 363] on span "Confirm" at bounding box center [678, 361] width 194 height 21
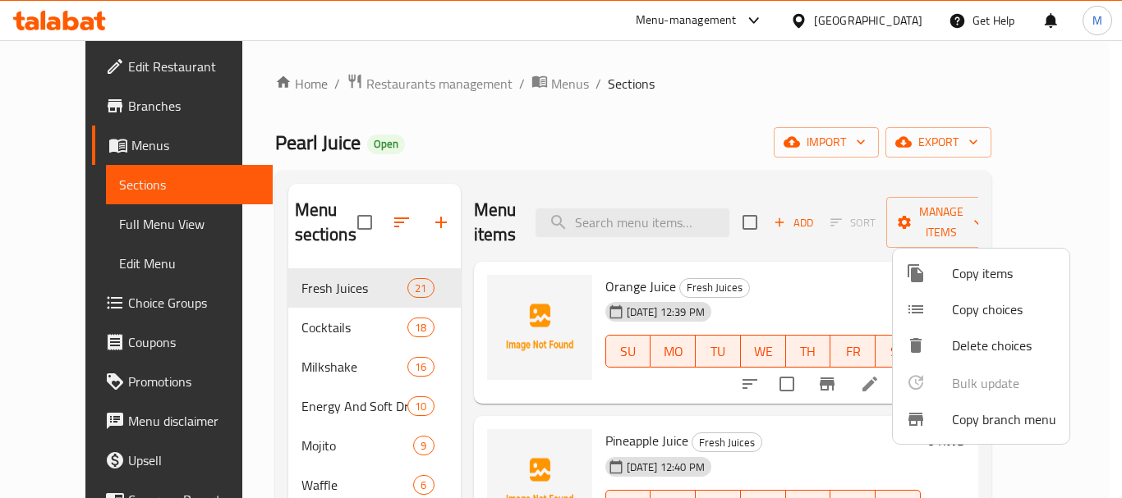
click at [878, 24] on div at bounding box center [561, 249] width 1122 height 498
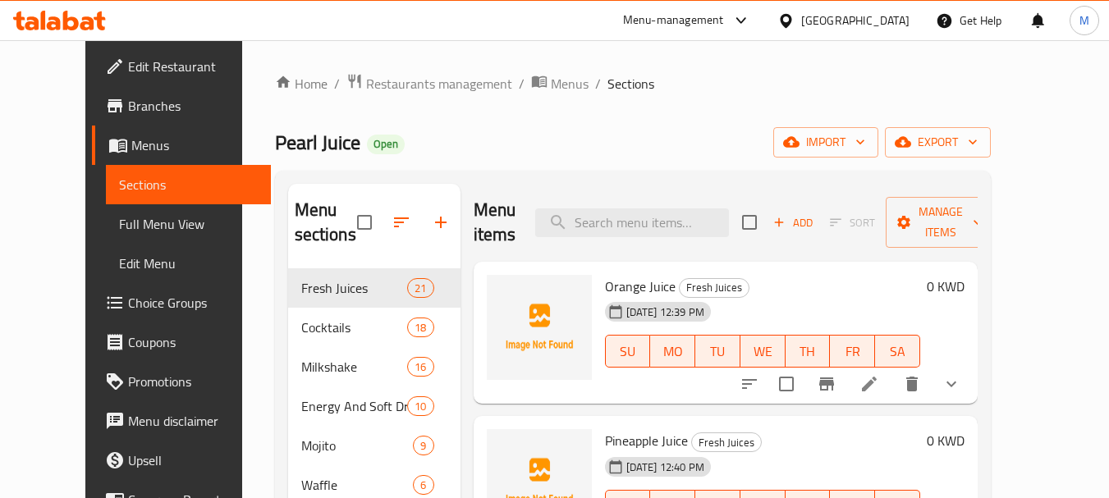
click at [878, 24] on div "[GEOGRAPHIC_DATA]" at bounding box center [855, 20] width 108 height 18
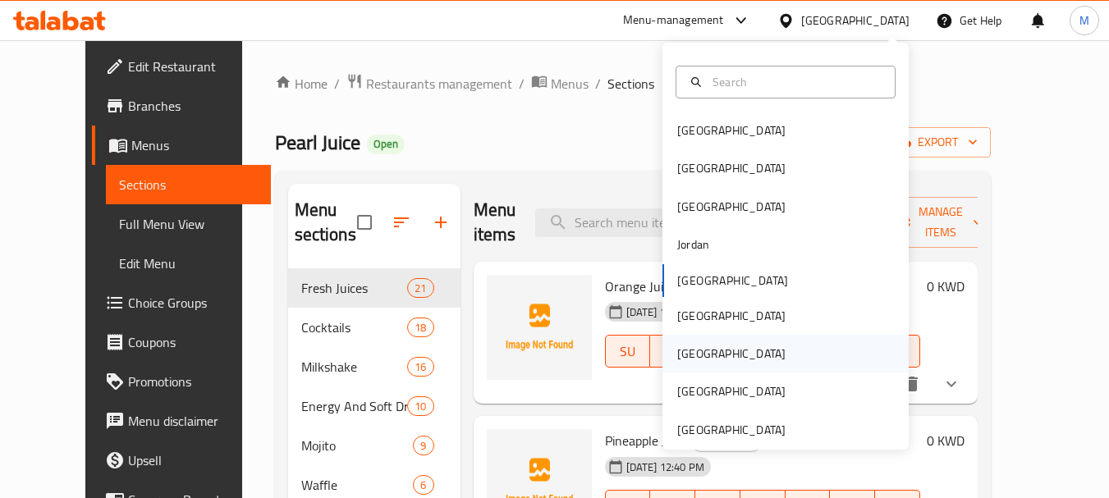
click at [702, 348] on div "[GEOGRAPHIC_DATA]" at bounding box center [731, 354] width 135 height 38
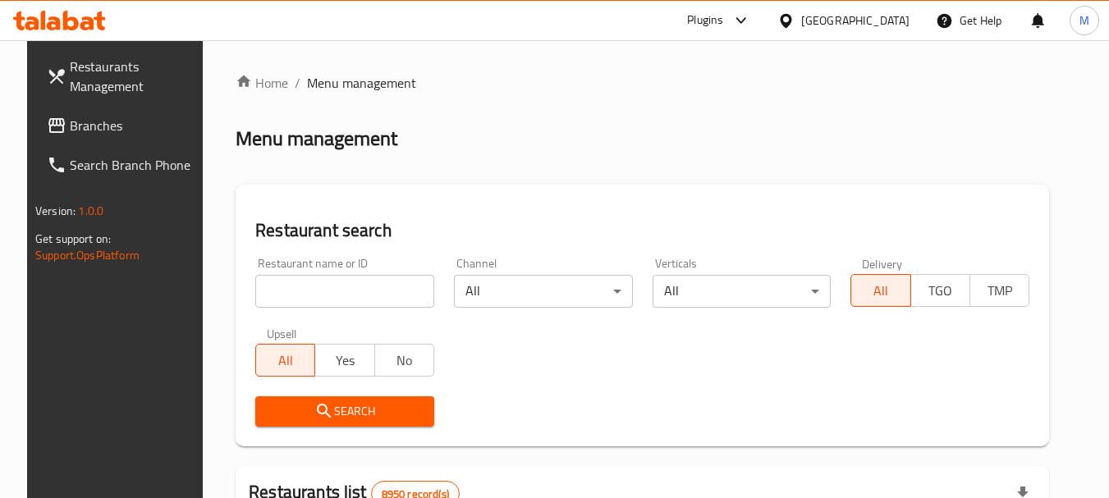
drag, startPoint x: 374, startPoint y: 296, endPoint x: 358, endPoint y: 323, distance: 31.3
click at [374, 296] on input "search" at bounding box center [344, 291] width 179 height 33
paste input "[GEOGRAPHIC_DATA] to [GEOGRAPHIC_DATA]"
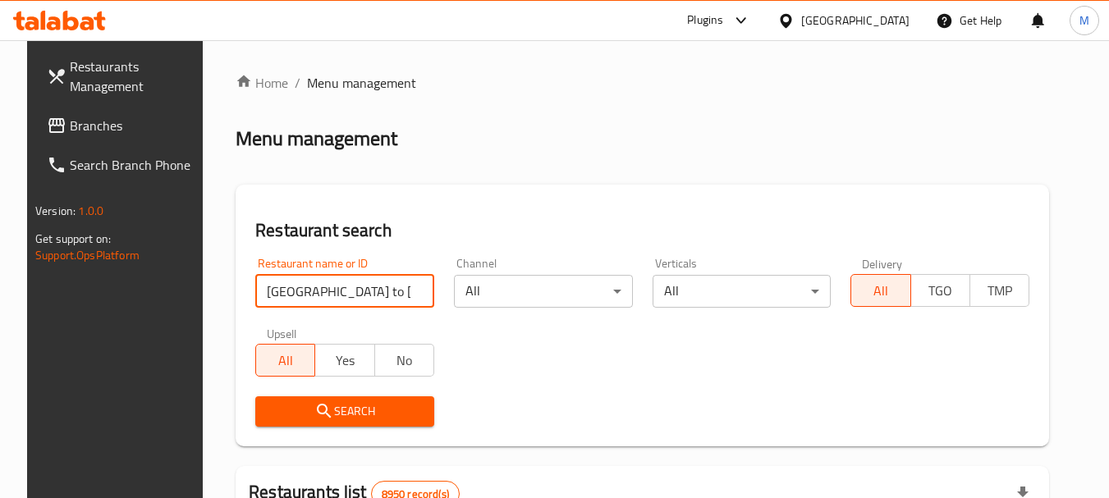
type input "[GEOGRAPHIC_DATA] to [GEOGRAPHIC_DATA]"
click at [349, 420] on span "Search" at bounding box center [345, 412] width 153 height 21
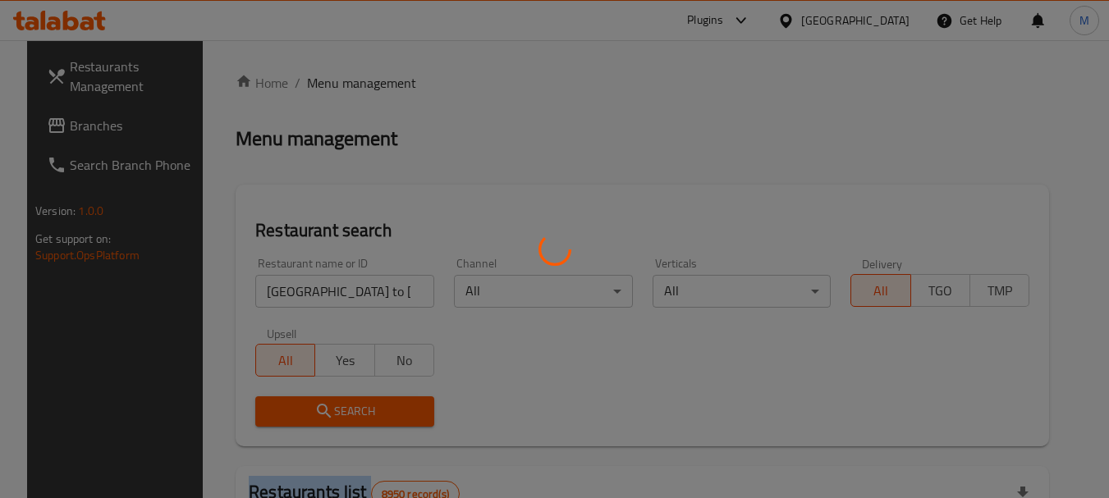
click at [349, 420] on div at bounding box center [554, 249] width 1109 height 498
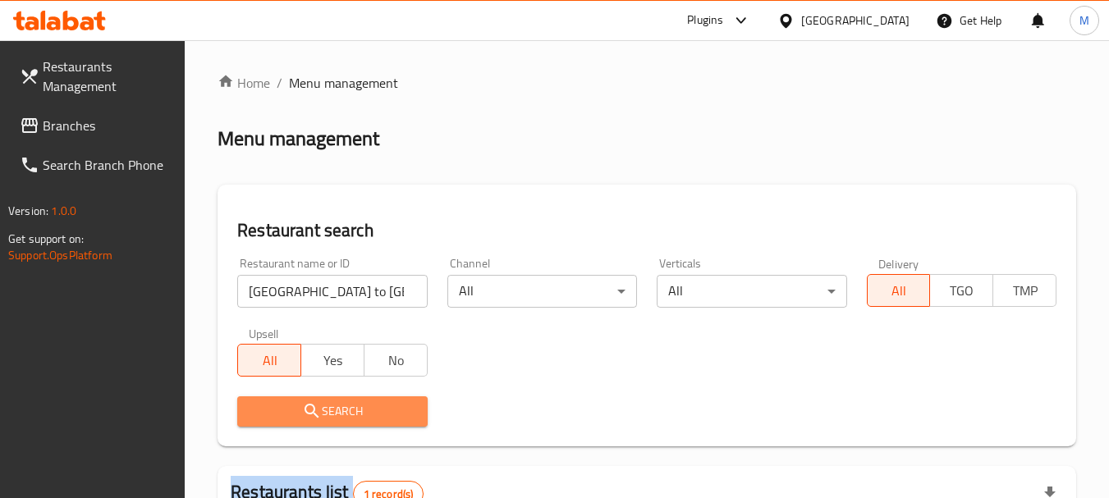
click at [362, 407] on span "Search" at bounding box center [331, 412] width 163 height 21
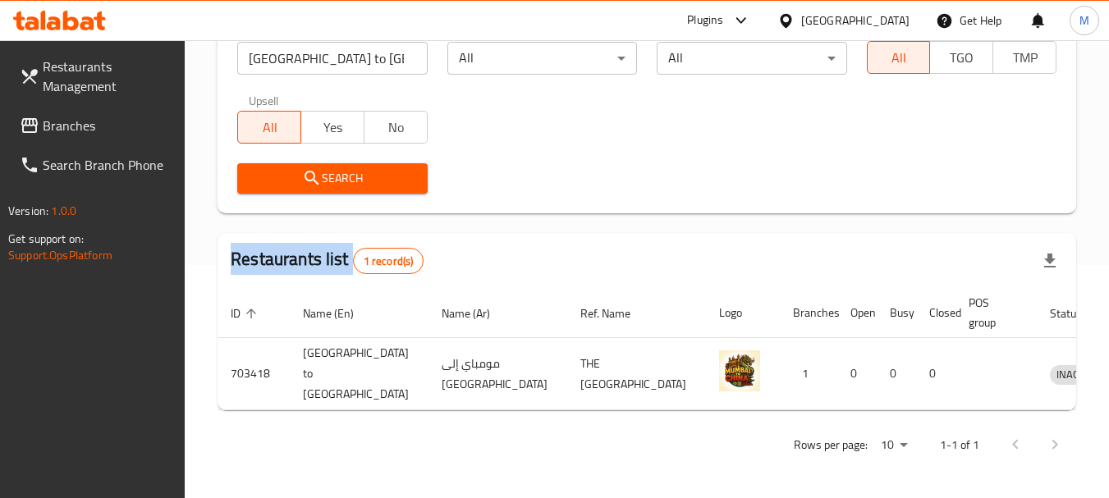
scroll to position [234, 0]
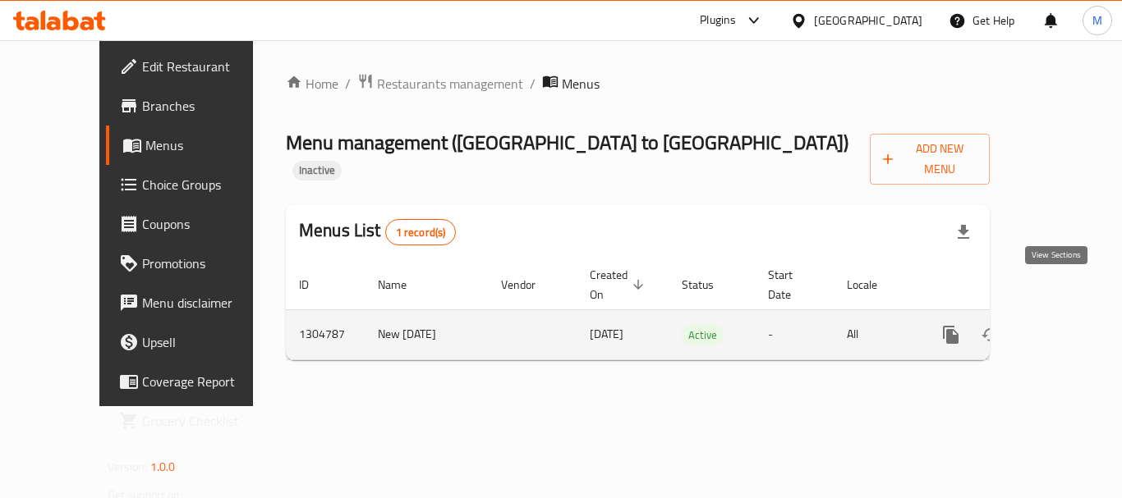
click at [1068, 315] on link "enhanced table" at bounding box center [1068, 334] width 39 height 39
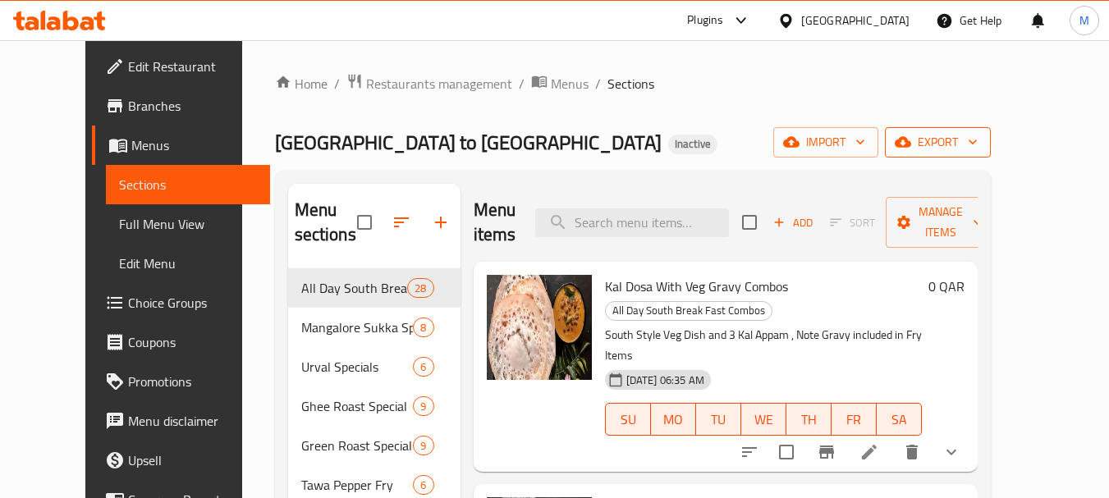
click at [978, 149] on span "export" at bounding box center [938, 142] width 80 height 21
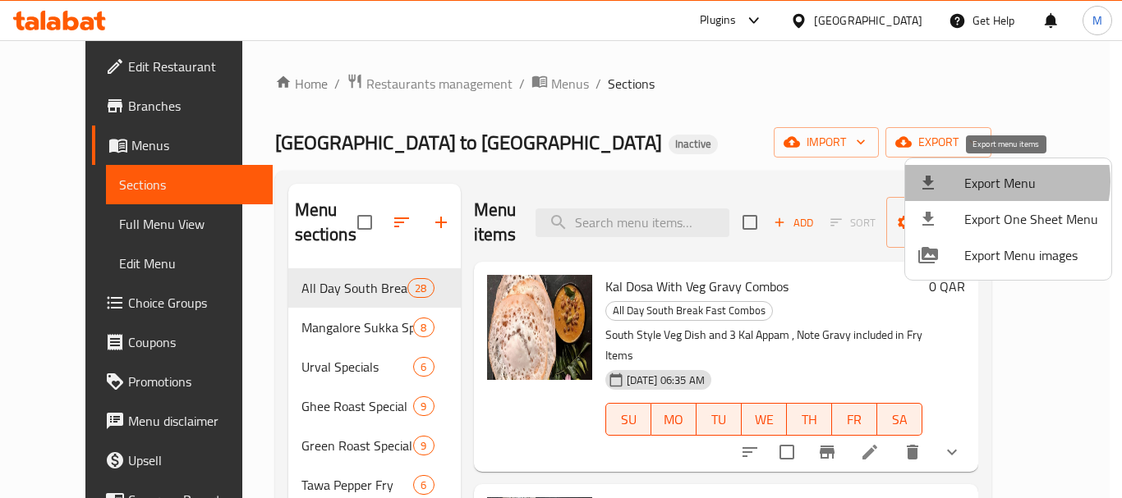
click at [1001, 182] on span "Export Menu" at bounding box center [1031, 183] width 134 height 20
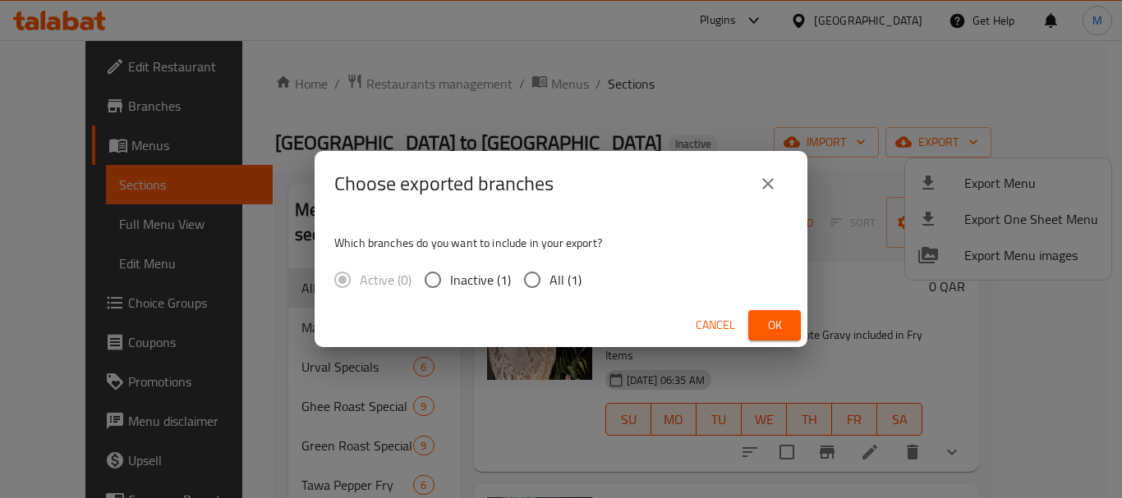
click at [543, 283] on input "All (1)" at bounding box center [532, 280] width 34 height 34
radio input "true"
click at [764, 322] on span "Ok" at bounding box center [774, 325] width 26 height 21
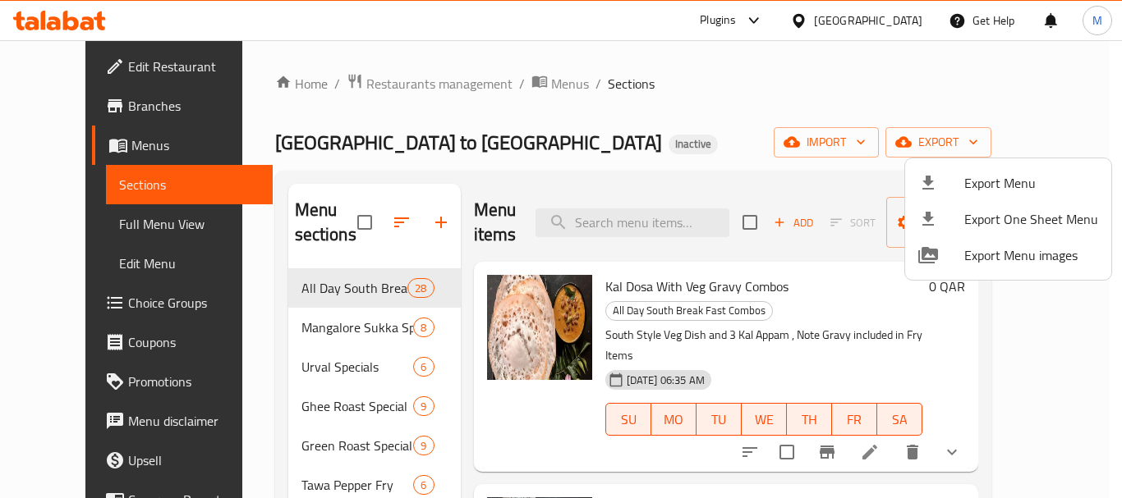
click at [869, 16] on div at bounding box center [561, 249] width 1122 height 498
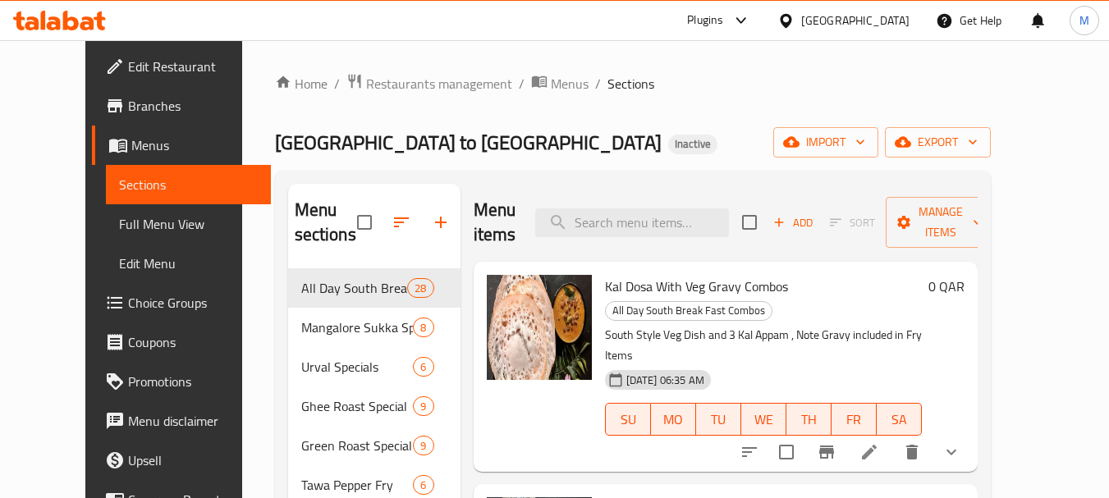
click at [801, 19] on div at bounding box center [790, 20] width 24 height 18
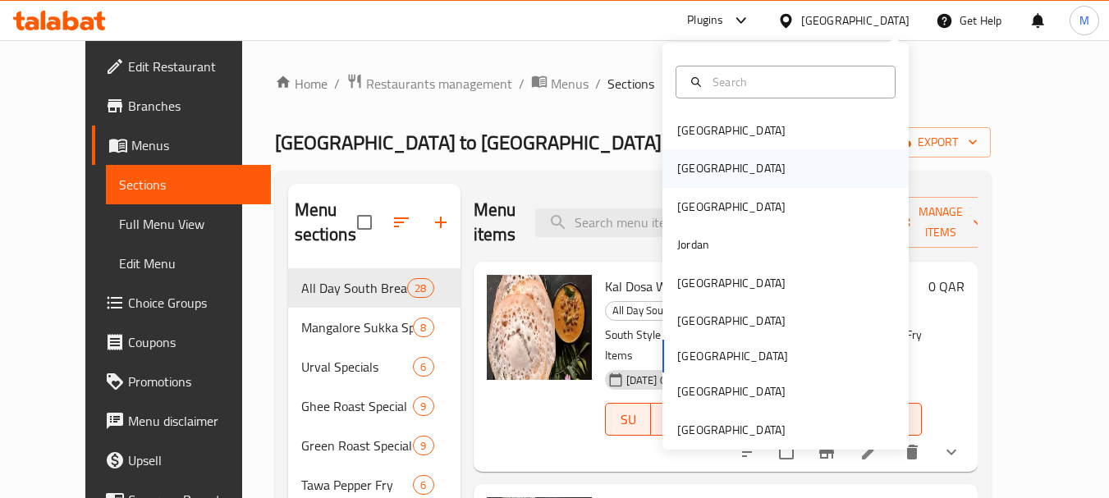
click at [677, 175] on div "[GEOGRAPHIC_DATA]" at bounding box center [731, 168] width 108 height 18
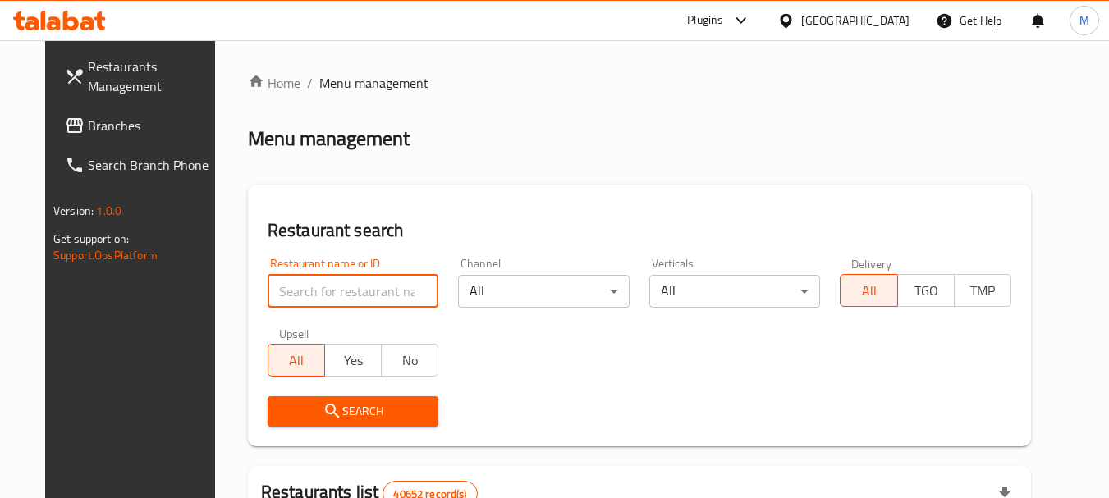
drag, startPoint x: 322, startPoint y: 296, endPoint x: 324, endPoint y: 334, distance: 37.8
click at [322, 296] on input "search" at bounding box center [354, 291] width 172 height 33
paste input "Elan lounge"
type input "Elan lounge"
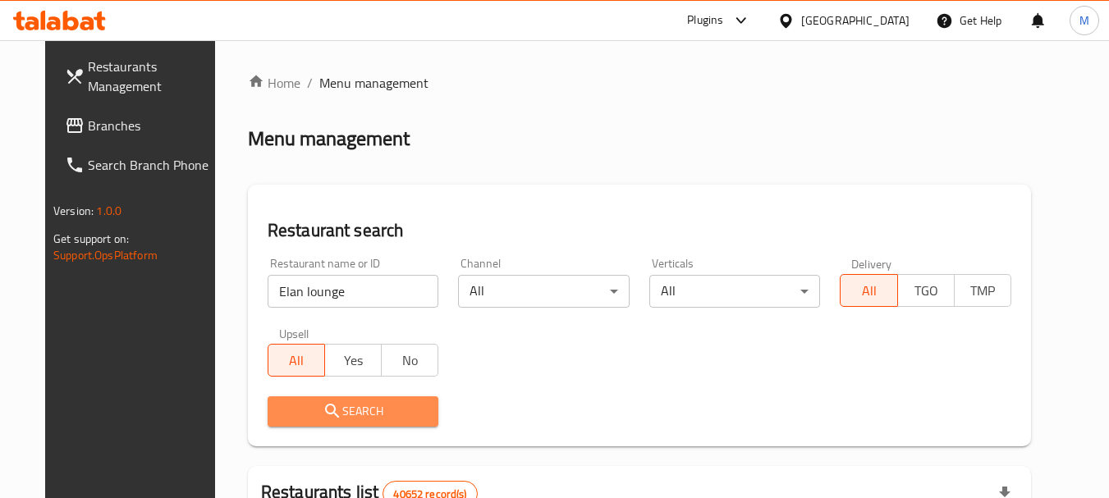
click at [339, 414] on span "Search" at bounding box center [353, 412] width 145 height 21
drag, startPoint x: 332, startPoint y: 382, endPoint x: 432, endPoint y: 414, distance: 105.2
click at [345, 414] on div at bounding box center [554, 249] width 1109 height 498
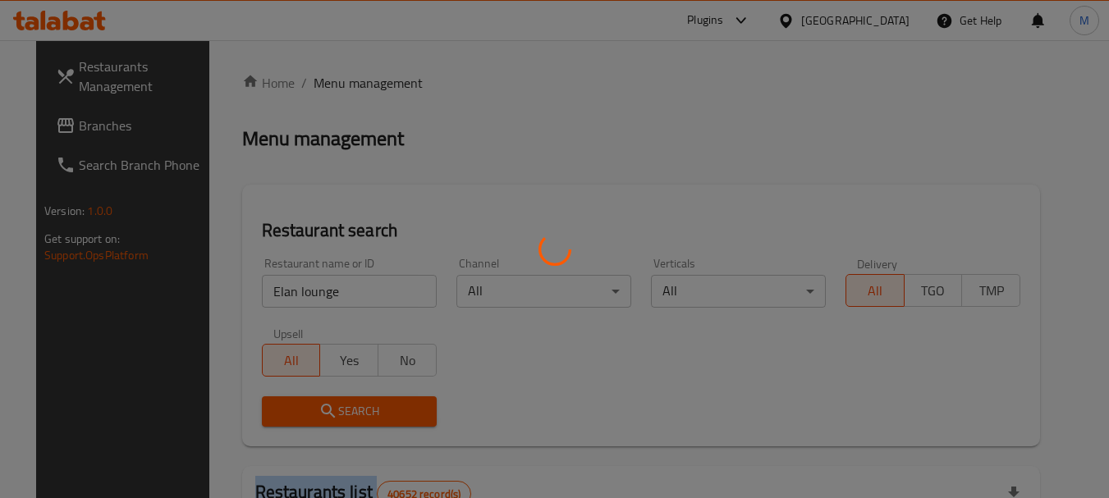
scroll to position [234, 0]
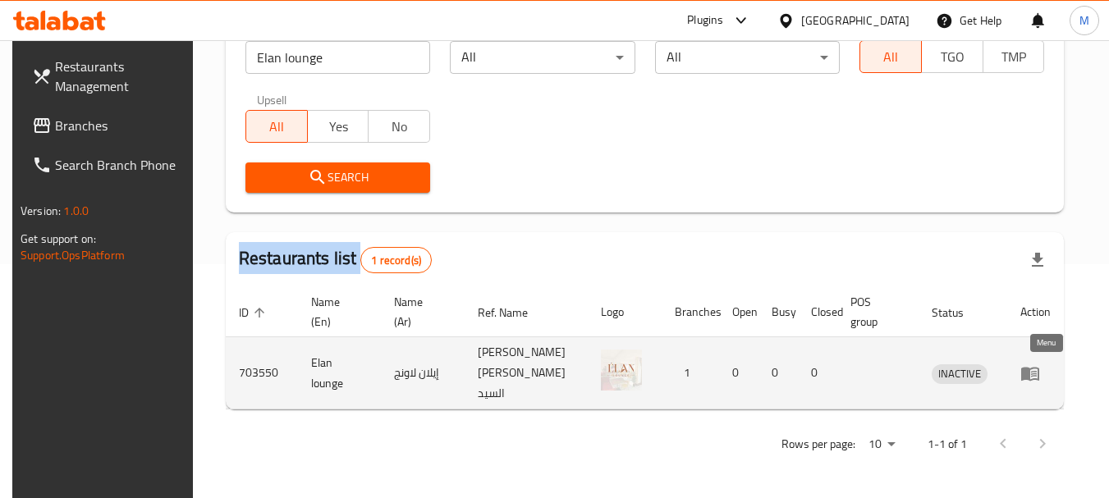
click at [1040, 370] on icon "enhanced table" at bounding box center [1031, 374] width 20 height 20
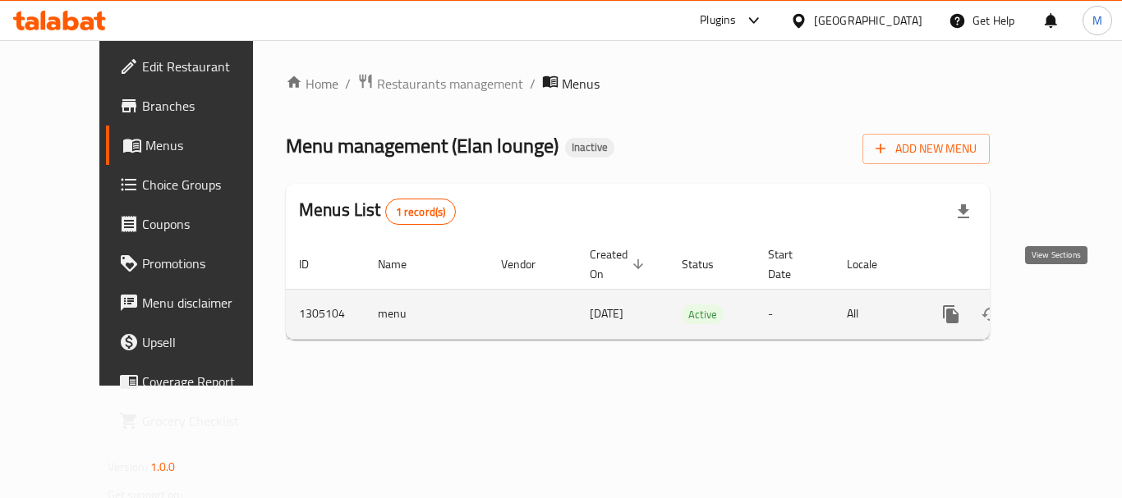
click at [1062, 307] on icon "enhanced table" at bounding box center [1069, 314] width 15 height 15
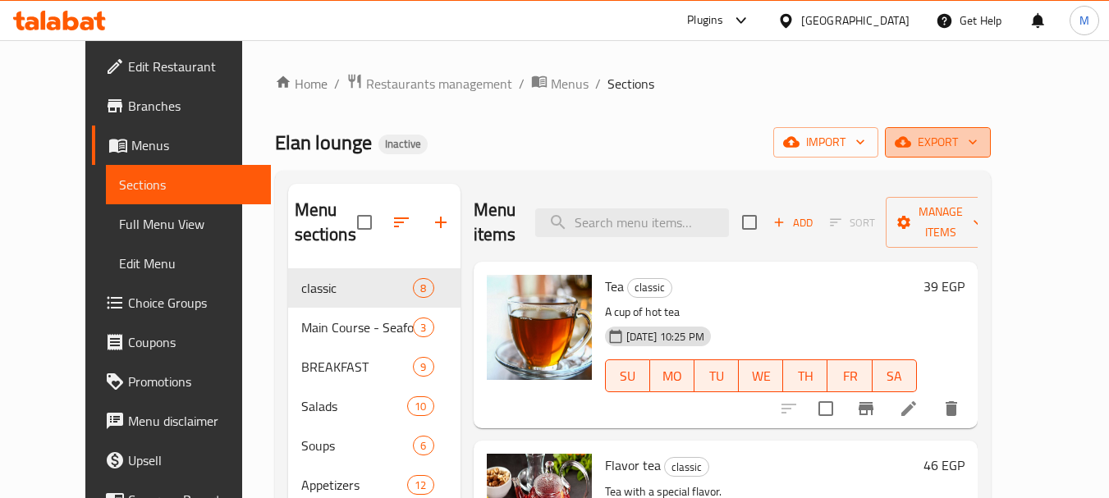
click at [981, 148] on icon "button" at bounding box center [973, 142] width 16 height 16
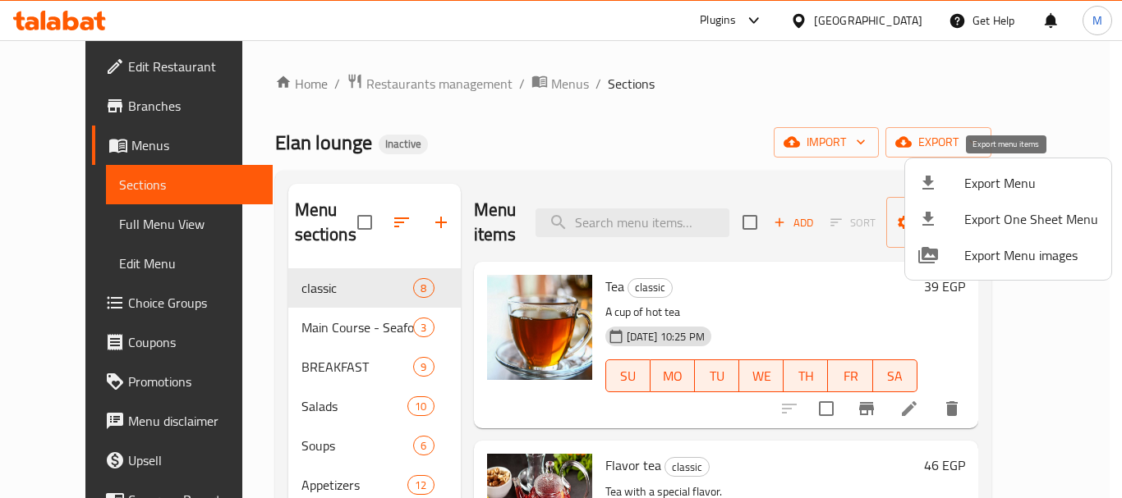
click at [1011, 181] on span "Export Menu" at bounding box center [1031, 183] width 134 height 20
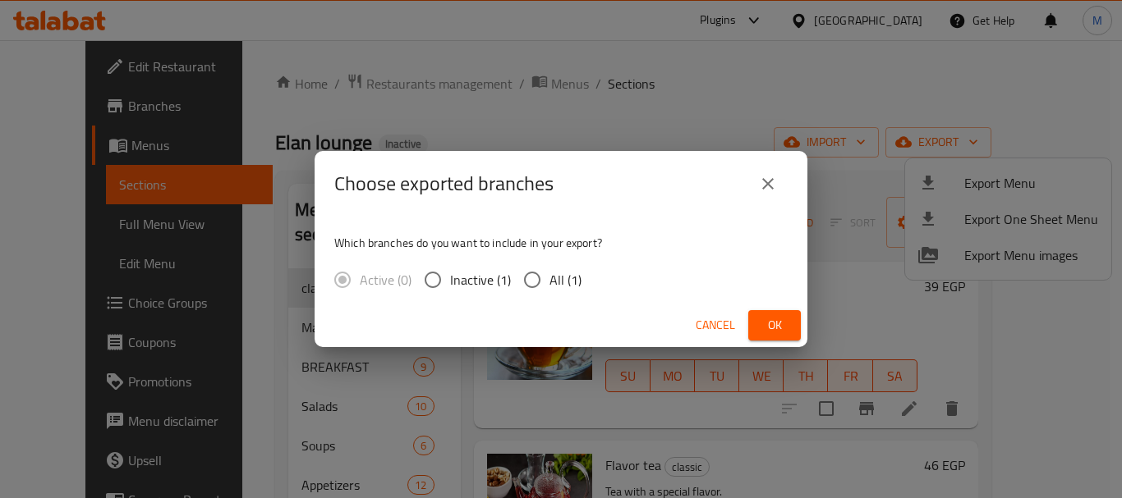
click at [524, 284] on input "All (1)" at bounding box center [532, 280] width 34 height 34
radio input "true"
click at [788, 323] on button "Ok" at bounding box center [774, 325] width 53 height 30
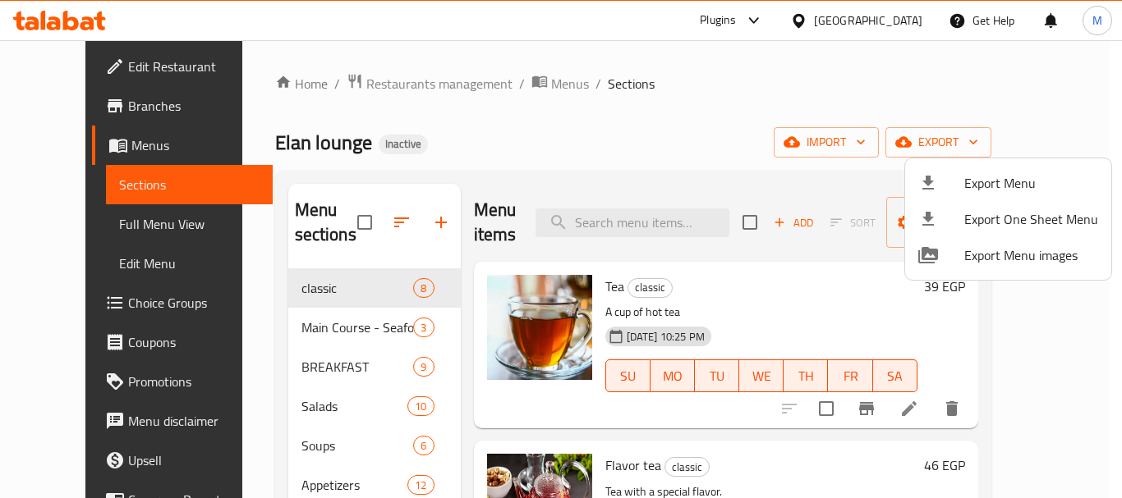
click at [75, 73] on div at bounding box center [561, 249] width 1122 height 498
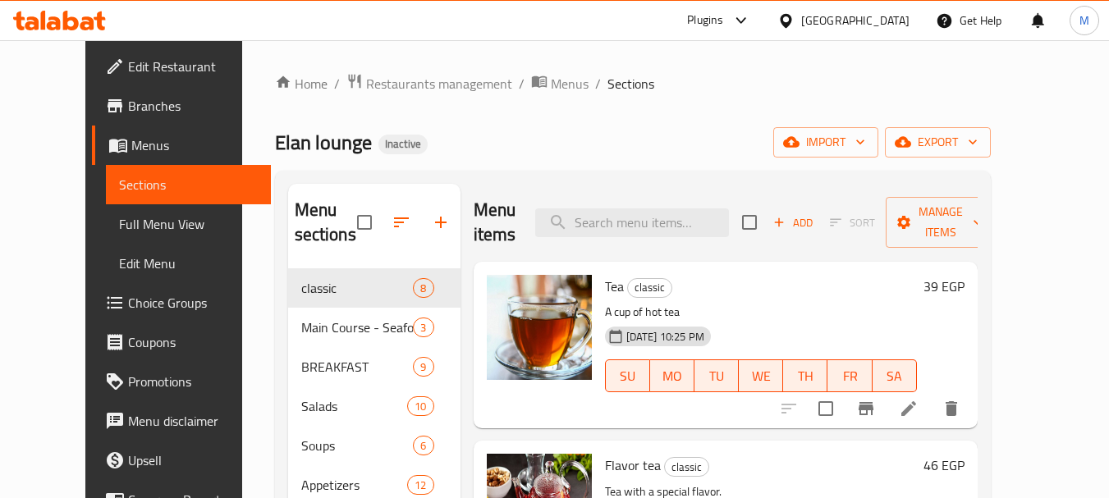
click at [128, 67] on span "Edit Restaurant" at bounding box center [193, 67] width 130 height 20
